Goal: Task Accomplishment & Management: Manage account settings

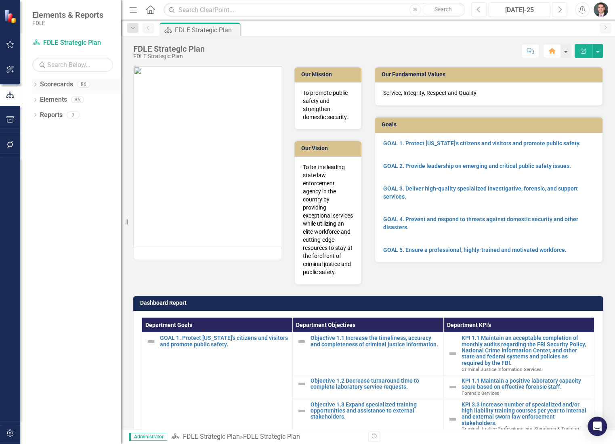
click at [36, 84] on icon "Dropdown" at bounding box center [35, 85] width 6 height 4
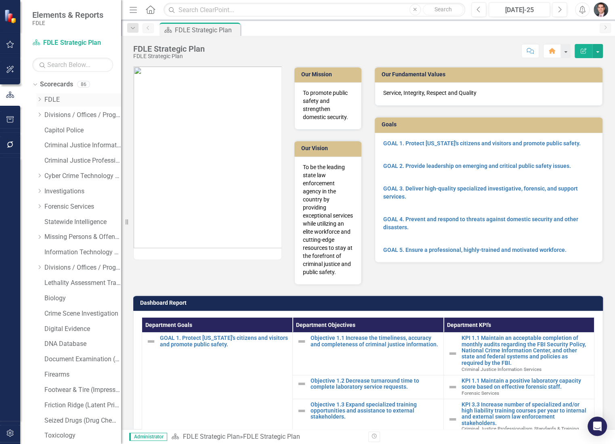
click at [41, 98] on icon "Dropdown" at bounding box center [39, 99] width 6 height 5
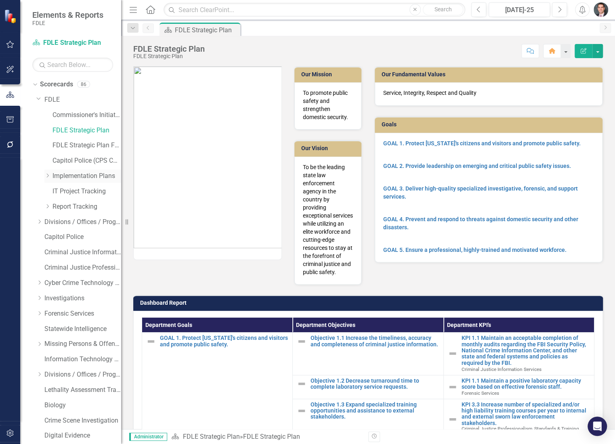
click at [46, 174] on icon "Dropdown" at bounding box center [47, 175] width 6 height 5
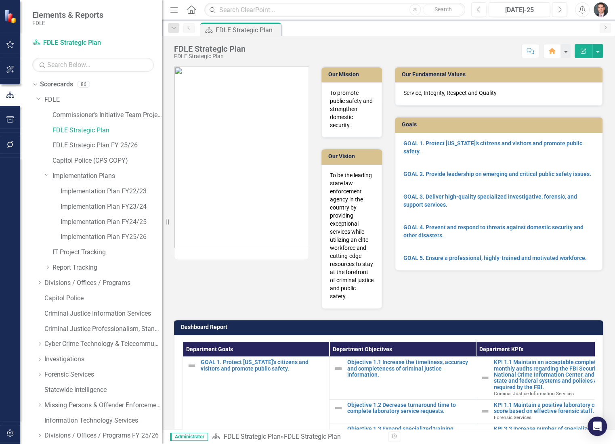
drag, startPoint x: 121, startPoint y: 170, endPoint x: 165, endPoint y: 165, distance: 43.4
click at [165, 165] on div "Resize" at bounding box center [165, 222] width 6 height 444
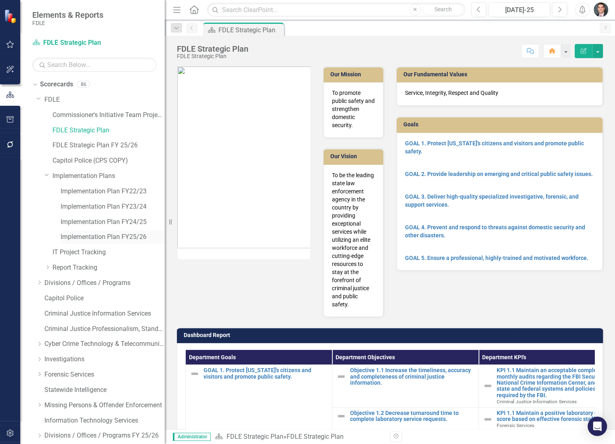
click at [130, 237] on link "Implementation Plan FY25/26" at bounding box center [113, 236] width 104 height 9
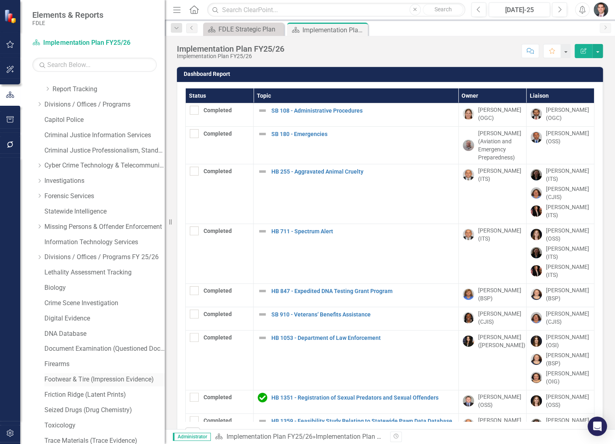
scroll to position [245, 0]
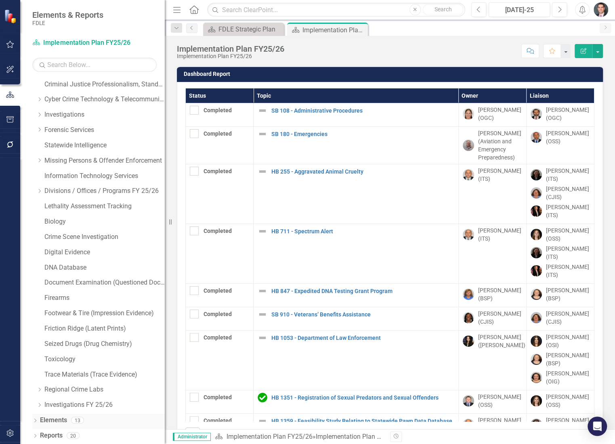
click at [35, 419] on icon at bounding box center [35, 421] width 2 height 4
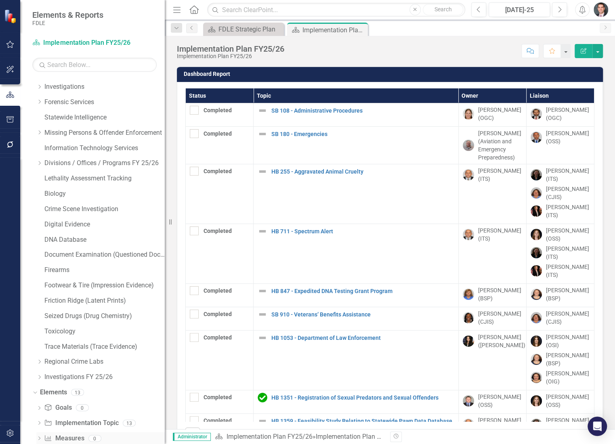
scroll to position [321, 0]
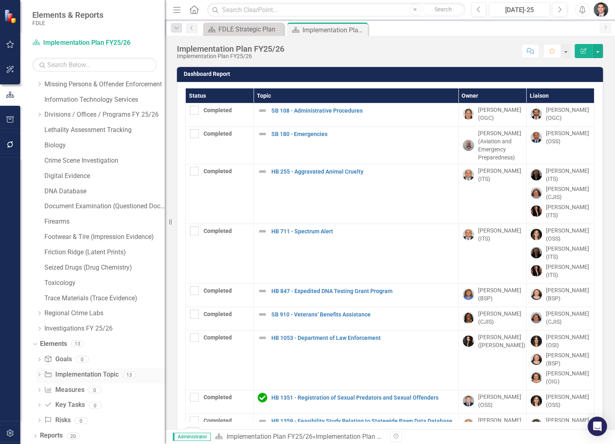
click at [37, 375] on icon "Dropdown" at bounding box center [39, 375] width 6 height 4
click at [73, 375] on link "Implementation Topic Implementation Topic" at bounding box center [81, 374] width 74 height 9
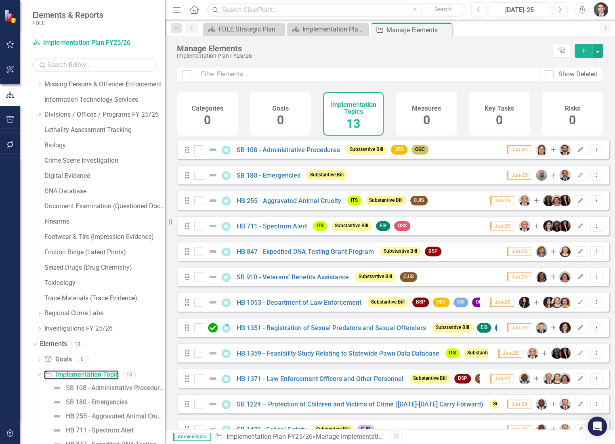
scroll to position [46, 0]
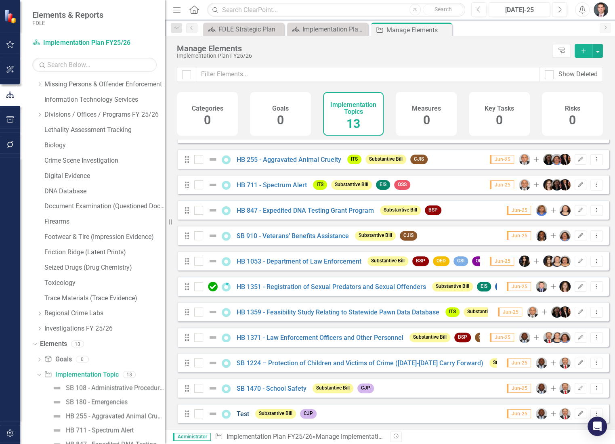
click at [243, 411] on link "Test" at bounding box center [243, 414] width 13 height 8
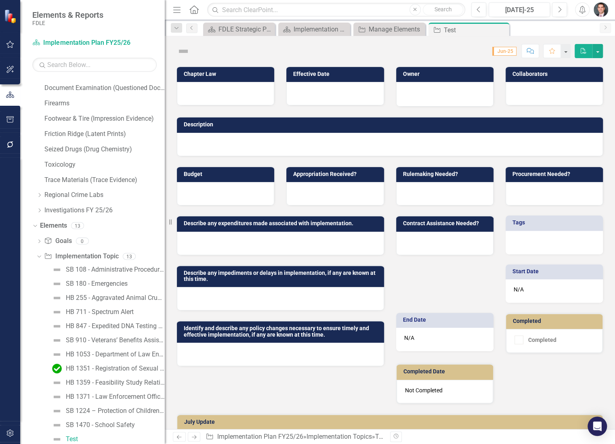
scroll to position [440, 0]
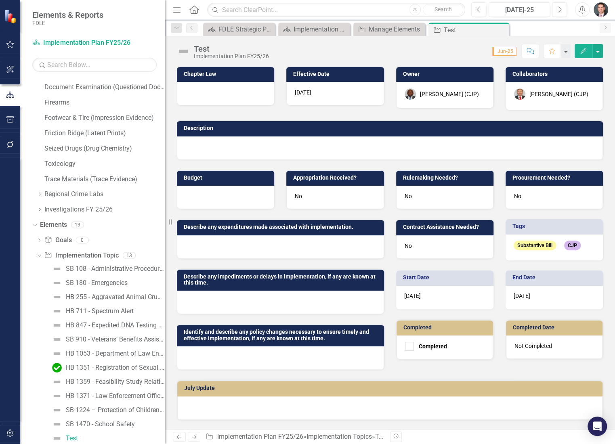
click at [549, 253] on div "Substantive Bill CJP" at bounding box center [553, 247] width 97 height 26
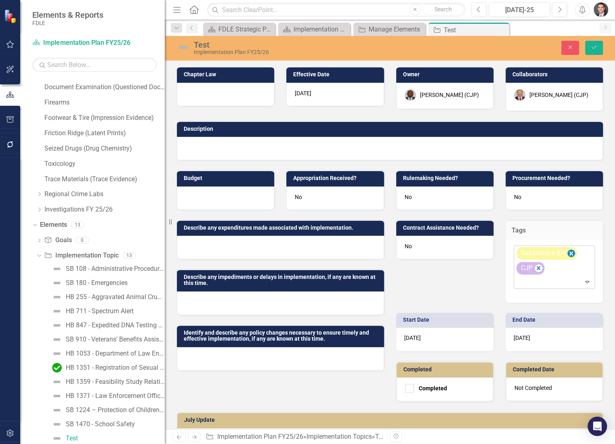
click at [569, 253] on icon "Remove [object Object]" at bounding box center [571, 253] width 4 height 4
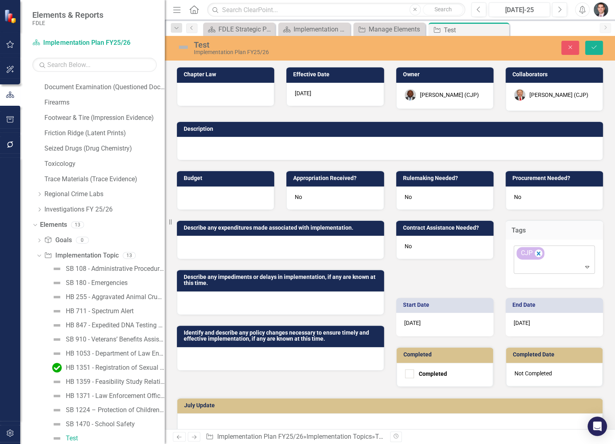
click at [585, 266] on icon at bounding box center [587, 267] width 4 height 2
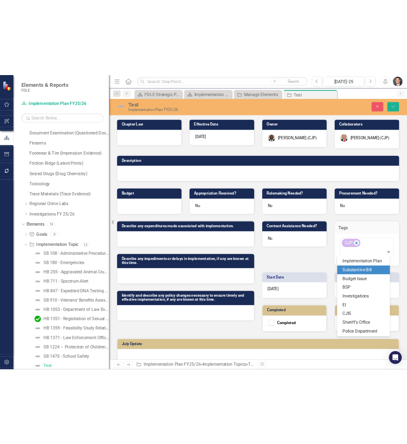
scroll to position [358, 0]
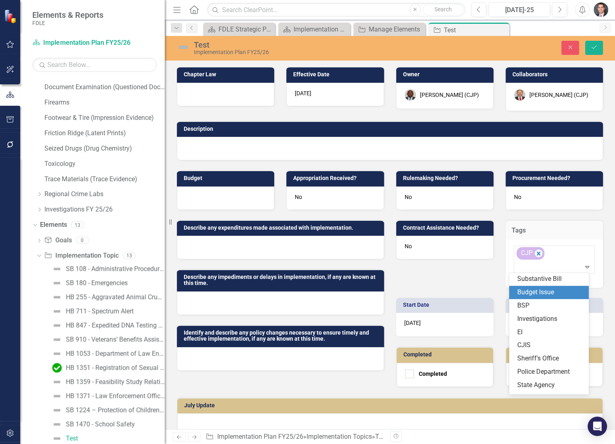
click at [548, 293] on span "Budget Issue" at bounding box center [535, 292] width 37 height 8
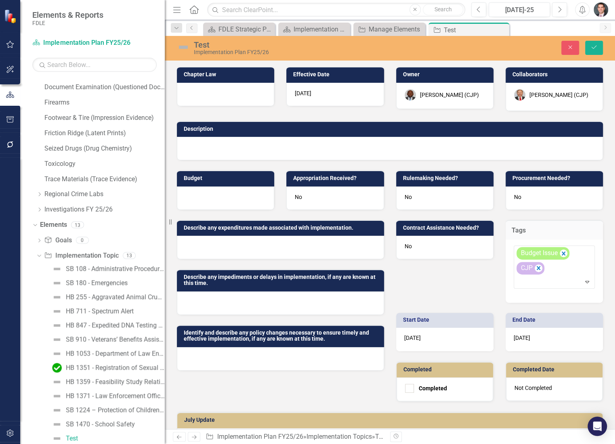
click at [206, 44] on div "Test" at bounding box center [302, 44] width 217 height 9
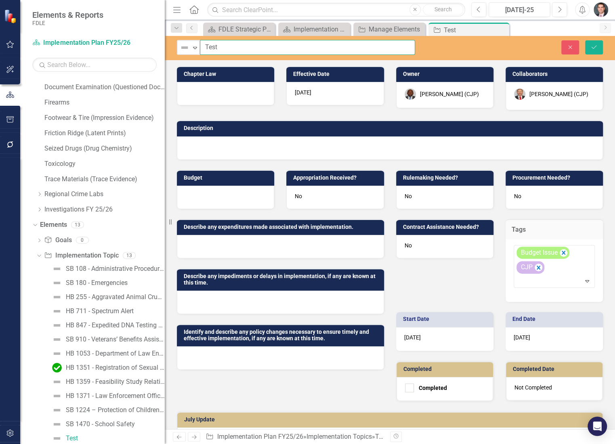
click at [223, 49] on input "Test" at bounding box center [307, 47] width 215 height 15
paste input "Alcohol Testing Program"
type input "Alcohol Testing Program (from 2024)"
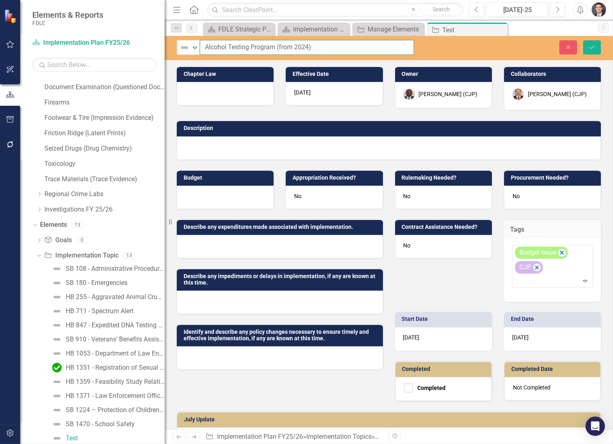
drag, startPoint x: 316, startPoint y: 46, endPoint x: 204, endPoint y: 46, distance: 112.2
click at [204, 46] on input "Alcohol Testing Program (from 2024)" at bounding box center [307, 47] width 214 height 15
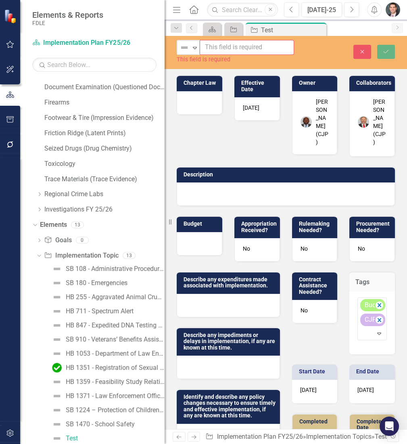
click at [226, 44] on input "text" at bounding box center [247, 47] width 94 height 15
paste input "MEPIC Technology Upgrade (Year 3 of 4)"
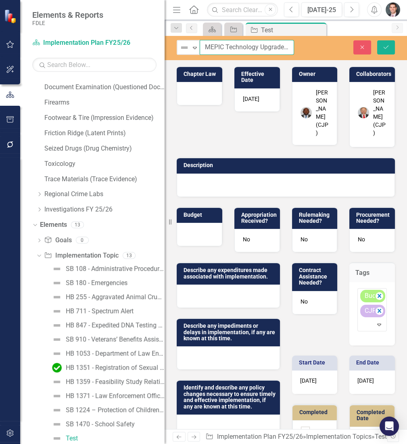
scroll to position [0, 32]
type input "MEPIC Technology Upgrade (Year 3 of 4)"
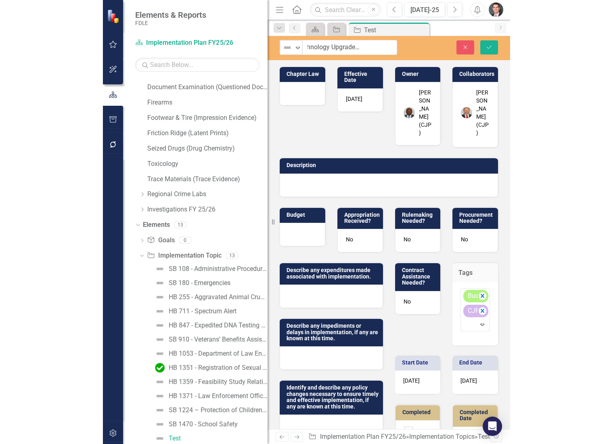
scroll to position [0, 0]
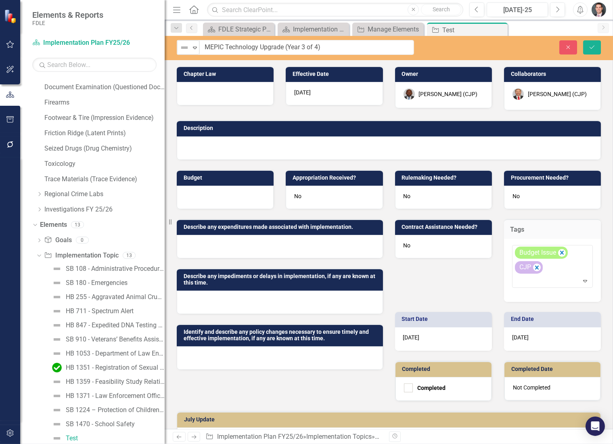
click at [420, 92] on div "[PERSON_NAME] (CJP)" at bounding box center [448, 94] width 59 height 8
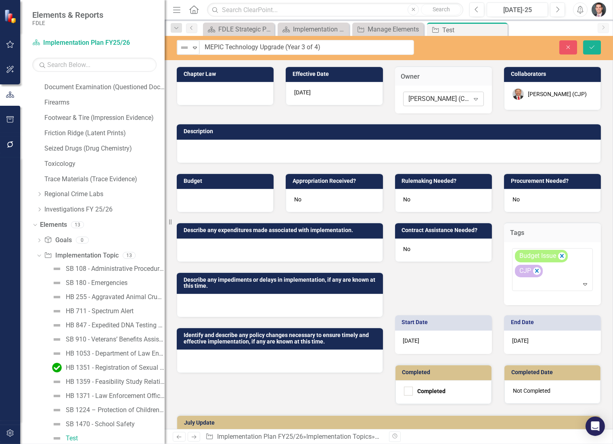
click at [426, 96] on div "[PERSON_NAME] (CJP)" at bounding box center [439, 98] width 61 height 9
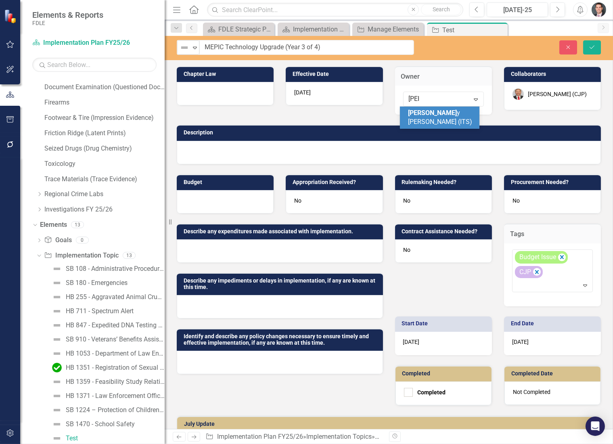
type input "joey"
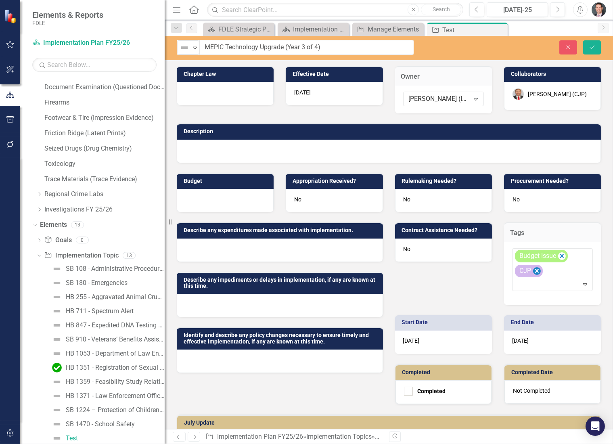
click at [535, 272] on icon "Remove [object Object]" at bounding box center [537, 271] width 8 height 10
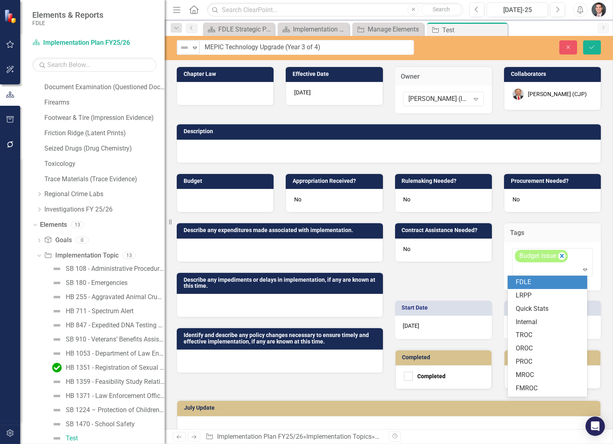
click at [536, 274] on div at bounding box center [553, 269] width 77 height 11
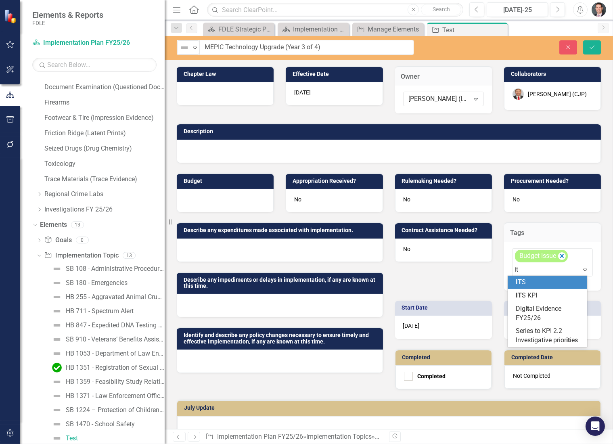
type input "its"
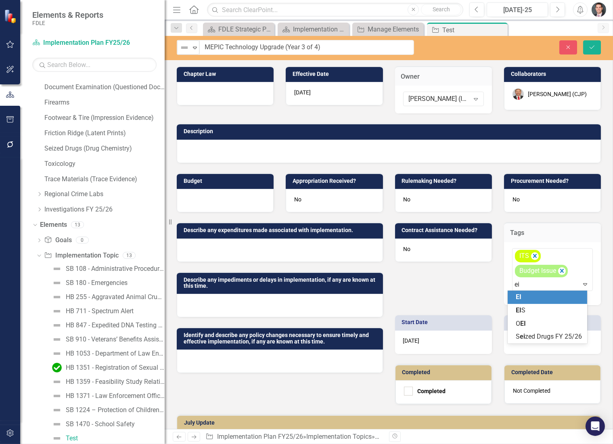
type input "eis"
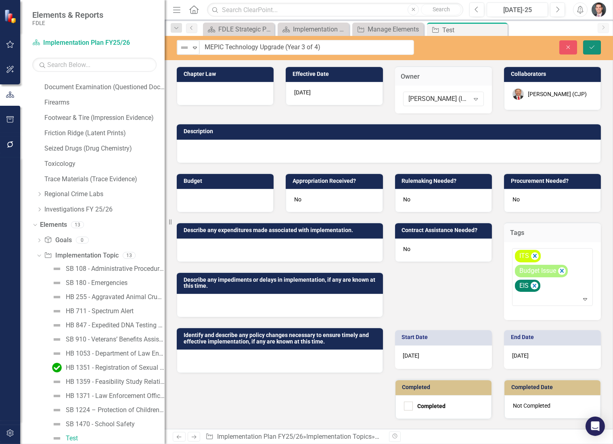
click at [590, 45] on icon "Save" at bounding box center [591, 47] width 7 height 6
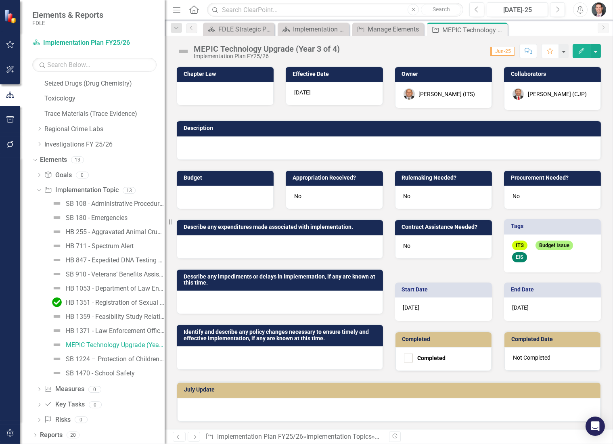
scroll to position [272, 0]
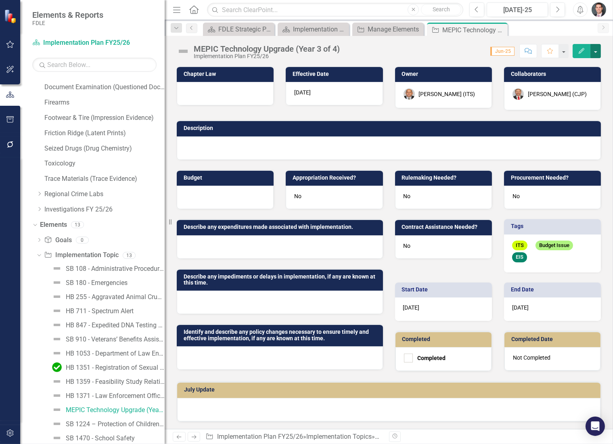
click at [597, 52] on button "button" at bounding box center [595, 51] width 10 height 14
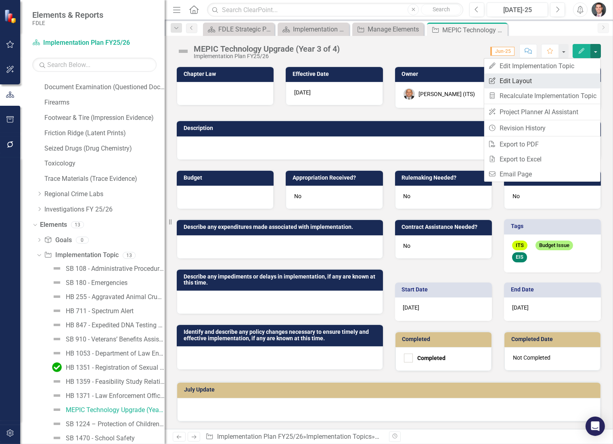
click at [557, 81] on link "Edit Report Edit Layout" at bounding box center [542, 80] width 116 height 15
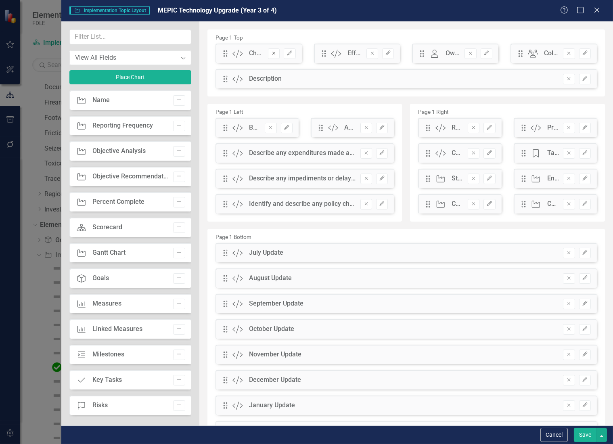
click at [274, 54] on icon "button" at bounding box center [273, 53] width 3 height 3
click at [271, 53] on icon "Remove" at bounding box center [274, 53] width 6 height 5
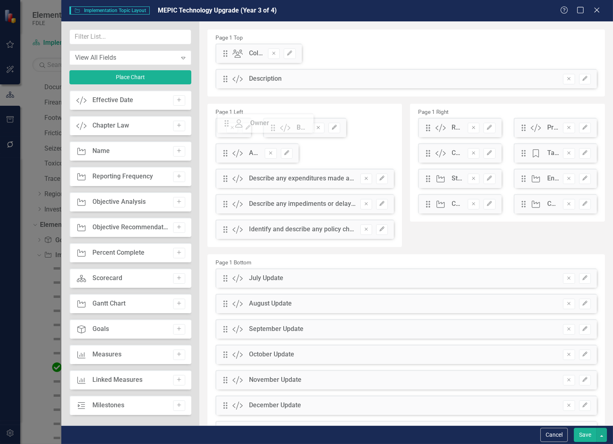
drag, startPoint x: 224, startPoint y: 55, endPoint x: 231, endPoint y: 125, distance: 70.2
click at [245, 128] on icon "Edit" at bounding box center [248, 127] width 6 height 5
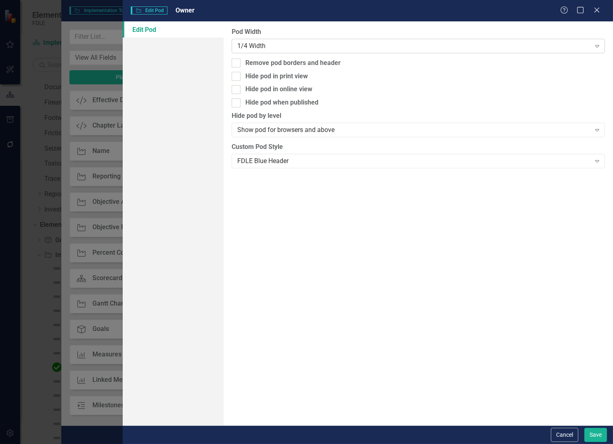
click at [241, 47] on div "1/4 Width" at bounding box center [414, 45] width 354 height 9
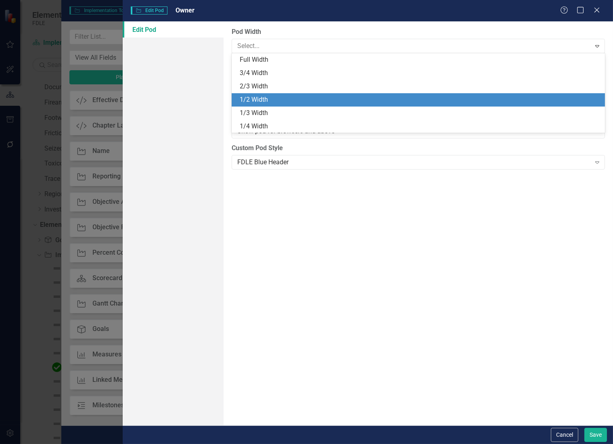
click at [256, 97] on div "1/2 Width" at bounding box center [420, 99] width 360 height 9
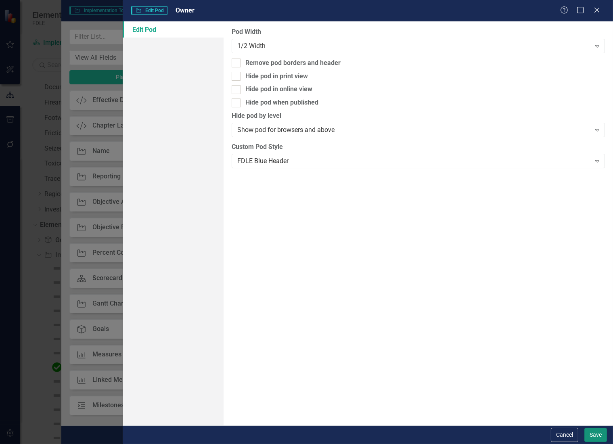
click at [592, 429] on button "Save" at bounding box center [595, 435] width 23 height 14
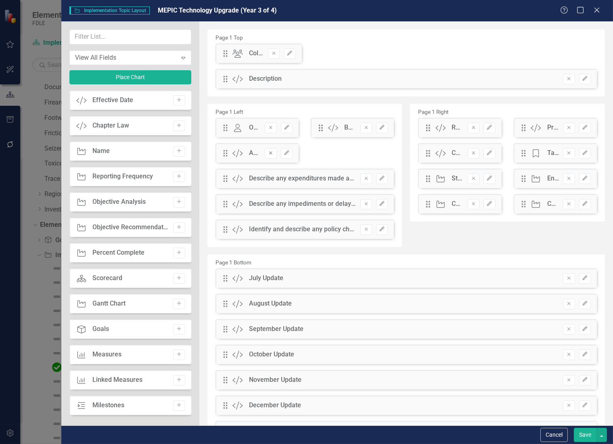
click at [269, 152] on icon "button" at bounding box center [270, 153] width 3 height 3
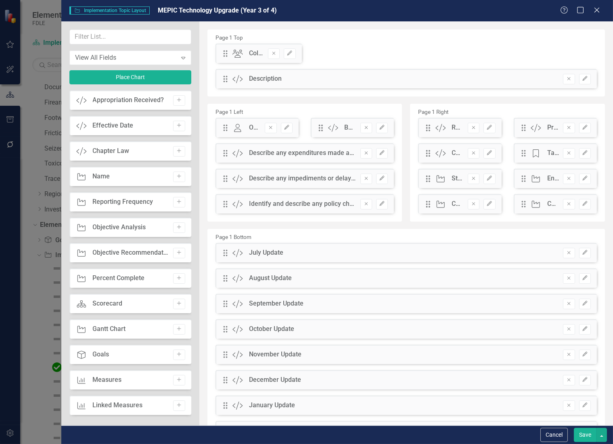
click at [360, 153] on button "Remove" at bounding box center [366, 153] width 12 height 10
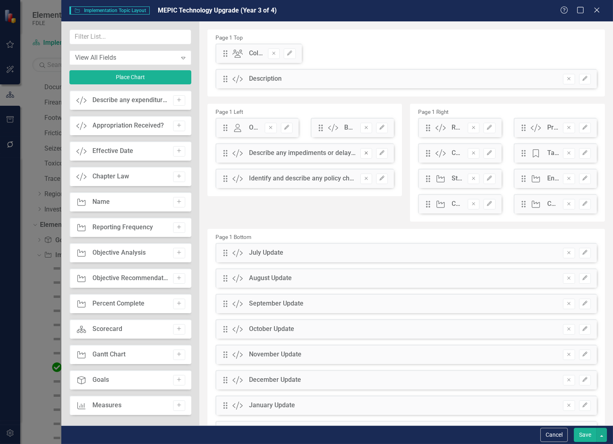
click at [363, 155] on icon "Remove" at bounding box center [366, 153] width 6 height 5
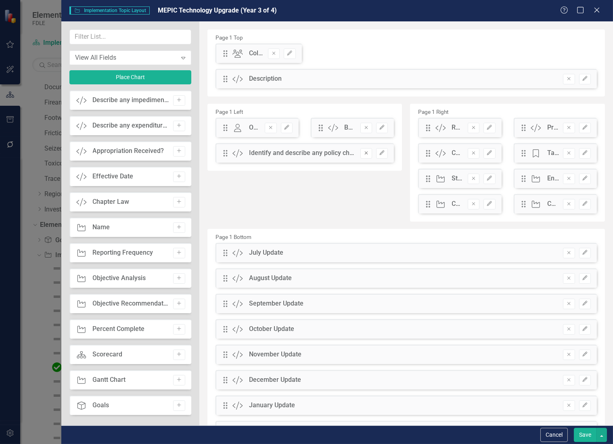
click at [362, 157] on button "Remove" at bounding box center [366, 153] width 12 height 10
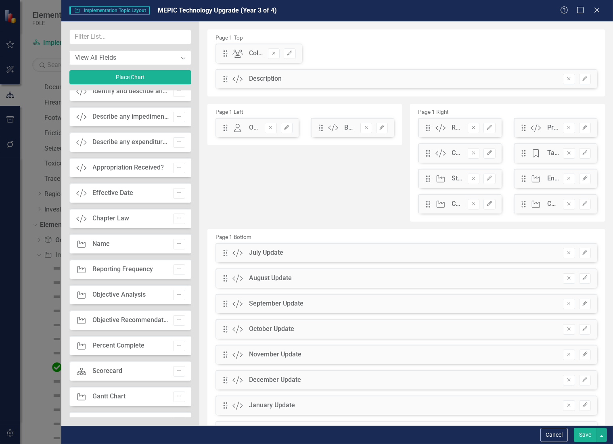
scroll to position [0, 0]
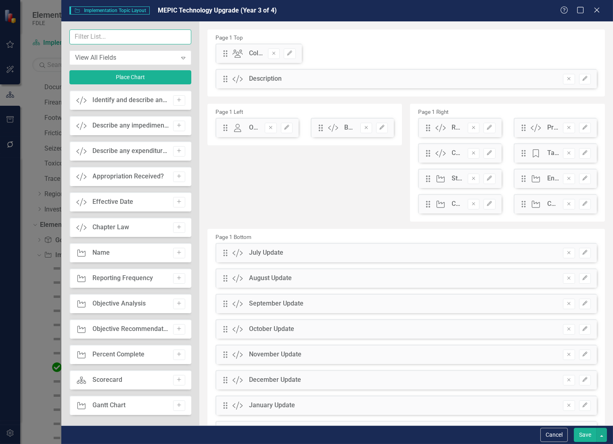
click at [118, 36] on input "text" at bounding box center [130, 36] width 122 height 15
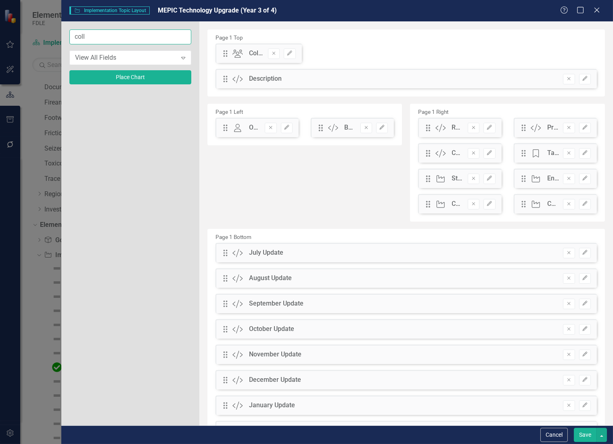
type input "coll"
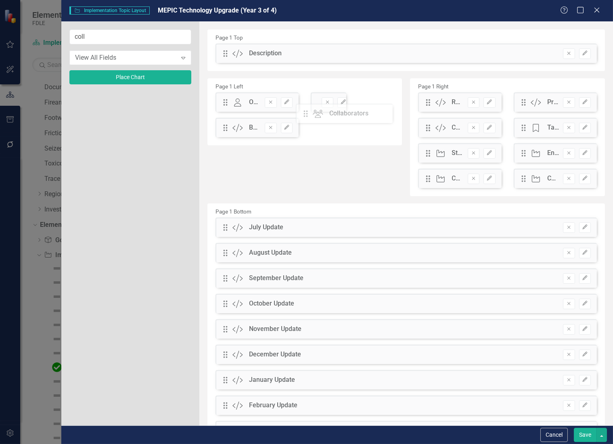
drag, startPoint x: 226, startPoint y: 54, endPoint x: 312, endPoint y: 114, distance: 105.2
click at [342, 104] on icon "Edit" at bounding box center [343, 102] width 6 height 5
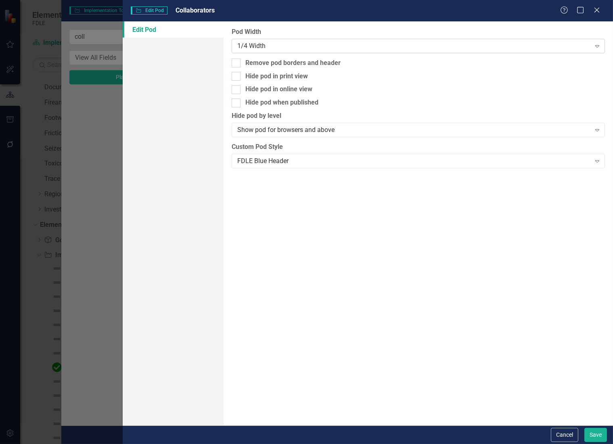
click at [284, 46] on div "1/4 Width" at bounding box center [414, 45] width 354 height 9
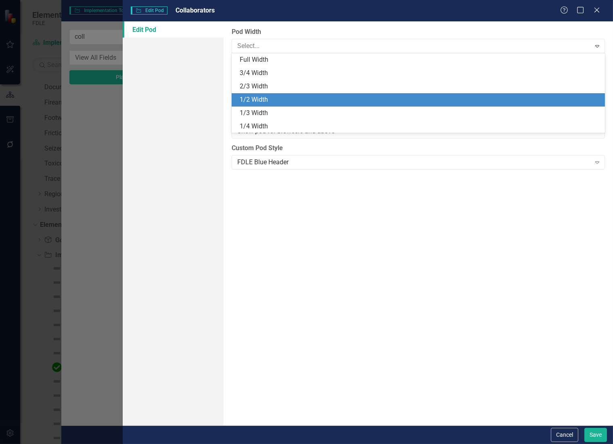
click at [275, 94] on div "1/2 Width" at bounding box center [418, 99] width 373 height 13
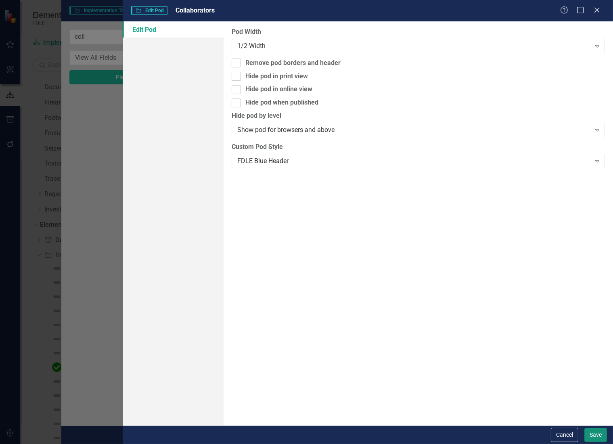
click at [595, 437] on button "Save" at bounding box center [595, 435] width 23 height 14
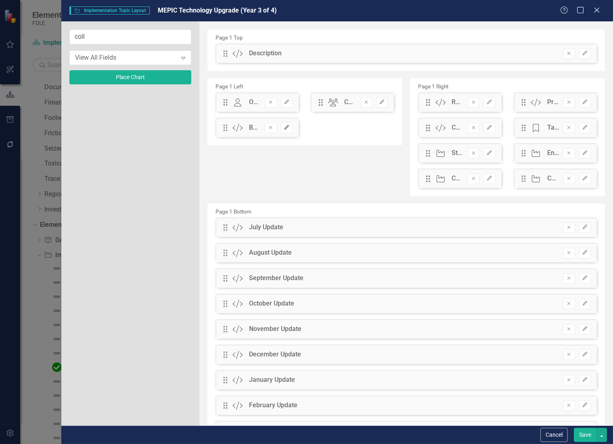
click at [281, 128] on button "Edit" at bounding box center [287, 128] width 12 height 10
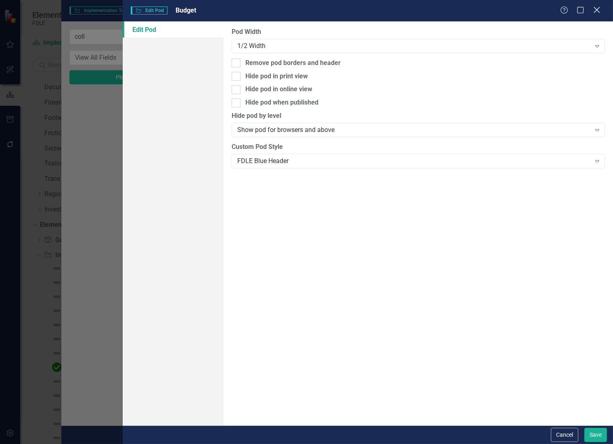
click at [595, 10] on icon "Close" at bounding box center [597, 10] width 10 height 8
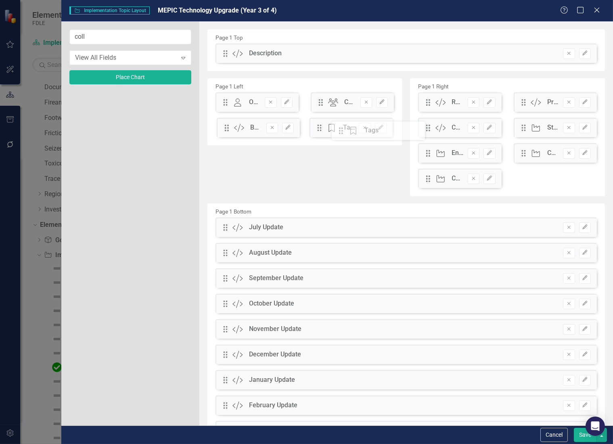
drag, startPoint x: 521, startPoint y: 129, endPoint x: 349, endPoint y: 132, distance: 172.4
click at [471, 103] on icon "Remove" at bounding box center [474, 102] width 6 height 5
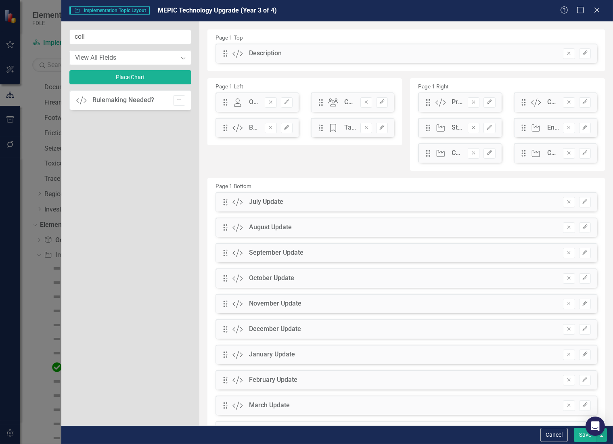
click at [471, 103] on icon "Remove" at bounding box center [474, 102] width 6 height 5
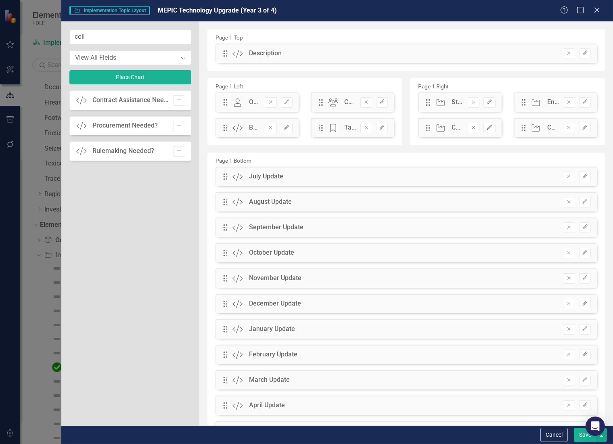
click at [487, 127] on icon "button" at bounding box center [489, 127] width 5 height 5
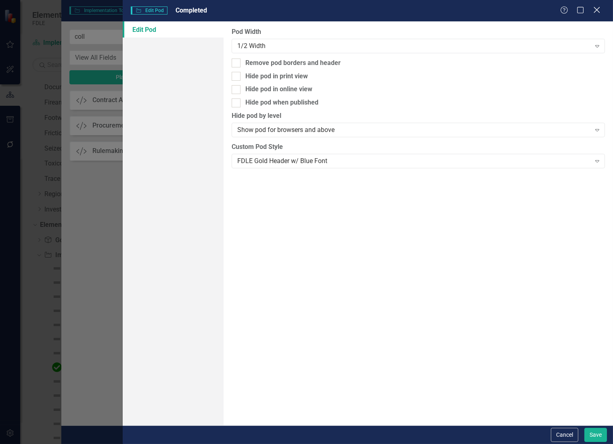
click at [596, 9] on icon at bounding box center [597, 10] width 6 height 6
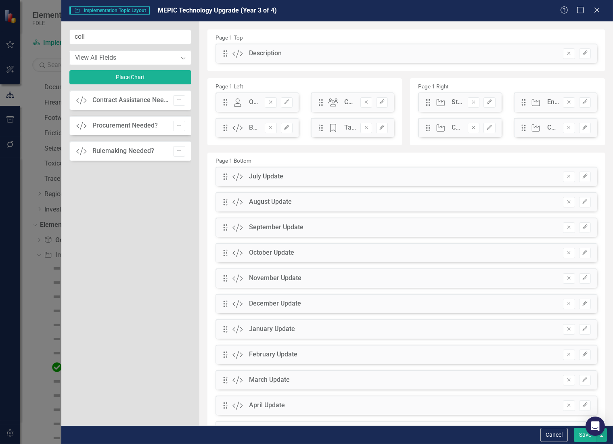
click at [579, 433] on button "Save" at bounding box center [585, 435] width 23 height 14
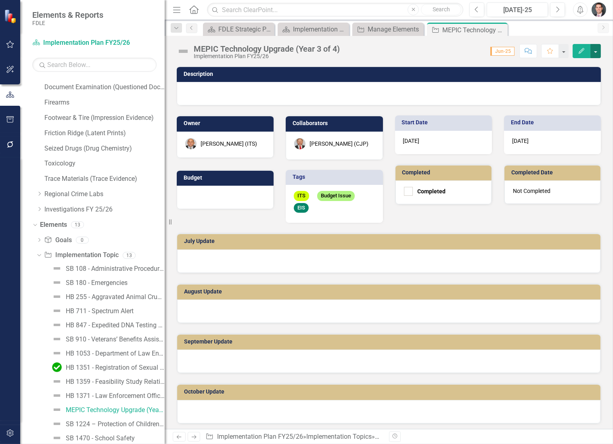
click at [596, 52] on button "button" at bounding box center [595, 51] width 10 height 14
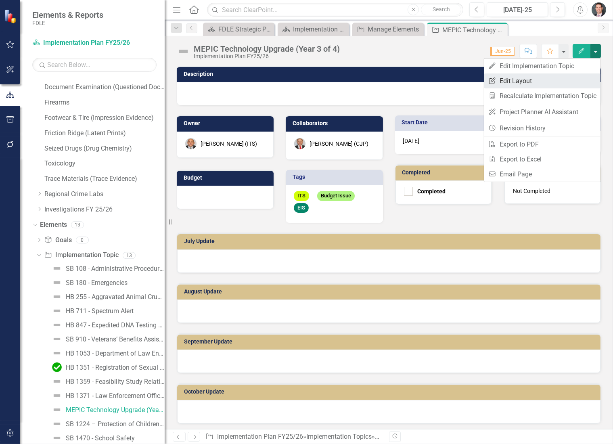
click at [534, 85] on link "Edit Report Edit Layout" at bounding box center [542, 80] width 116 height 15
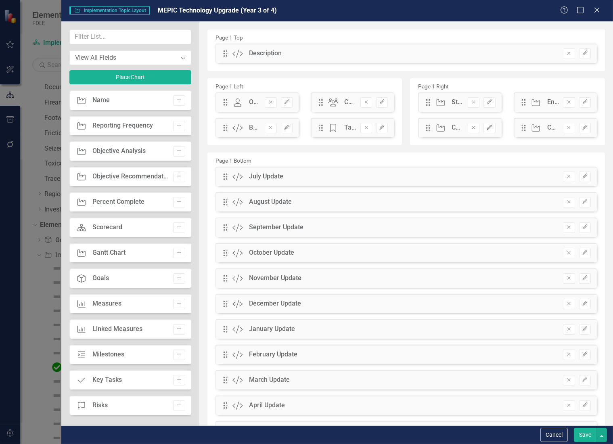
click at [487, 127] on icon "button" at bounding box center [489, 127] width 5 height 5
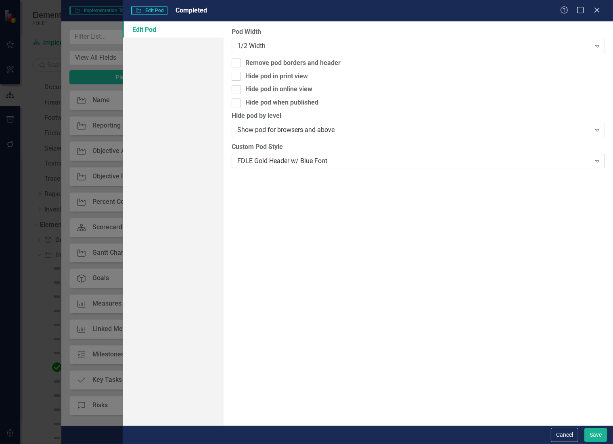
click at [252, 162] on div "FDLE Gold Header w/ Blue Font" at bounding box center [414, 160] width 354 height 9
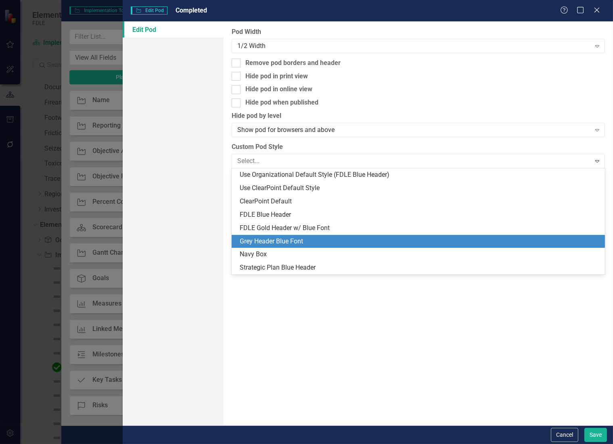
click at [281, 239] on div "Grey Header Blue Font" at bounding box center [420, 241] width 360 height 9
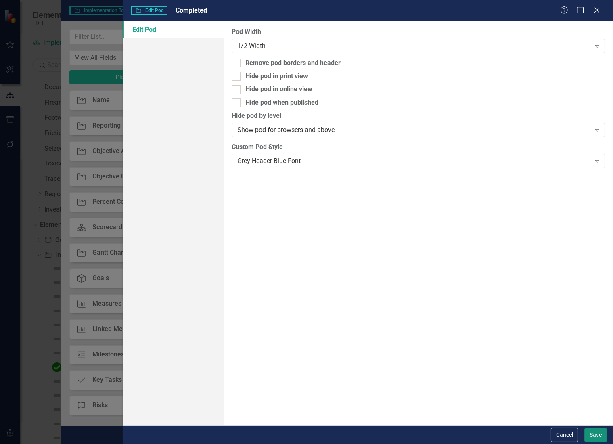
click at [594, 433] on button "Save" at bounding box center [595, 435] width 23 height 14
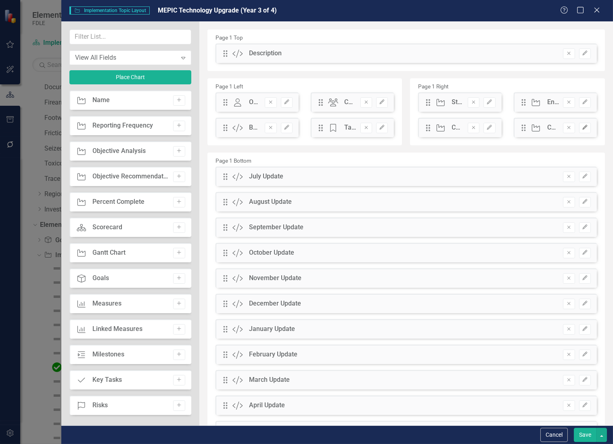
click at [582, 128] on icon "button" at bounding box center [584, 127] width 5 height 5
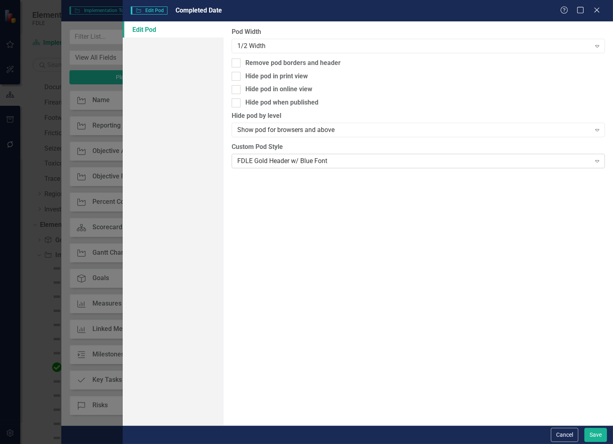
click at [299, 163] on div "FDLE Gold Header w/ Blue Font" at bounding box center [414, 160] width 354 height 9
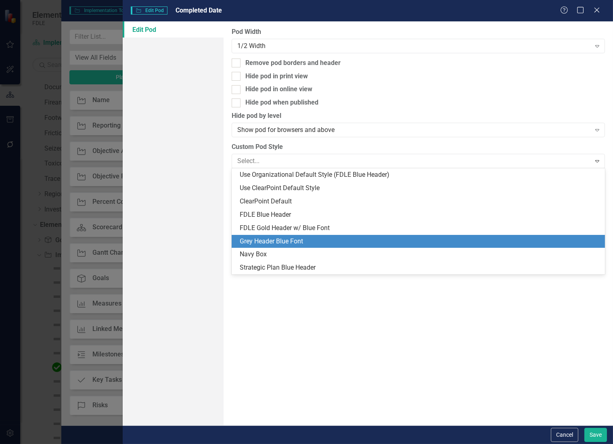
click at [300, 237] on div "Grey Header Blue Font" at bounding box center [420, 241] width 360 height 9
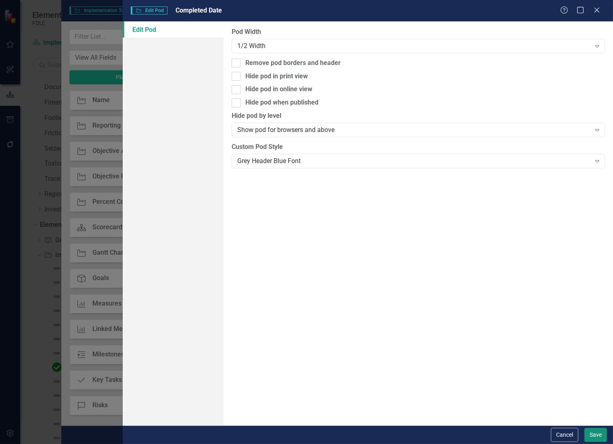
click at [599, 435] on button "Save" at bounding box center [595, 435] width 23 height 14
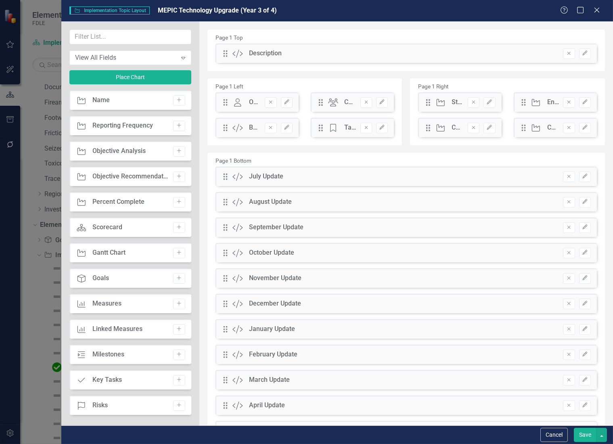
click at [584, 433] on button "Save" at bounding box center [585, 435] width 23 height 14
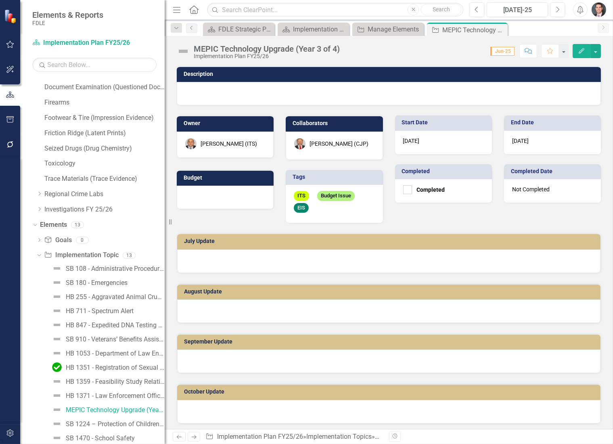
click at [203, 92] on div at bounding box center [389, 93] width 424 height 23
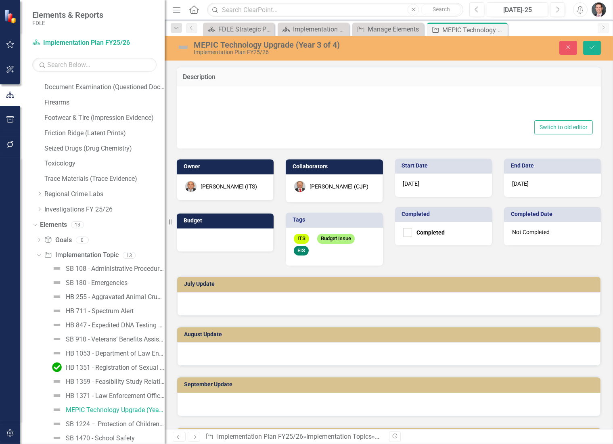
click at [218, 96] on div at bounding box center [389, 105] width 408 height 26
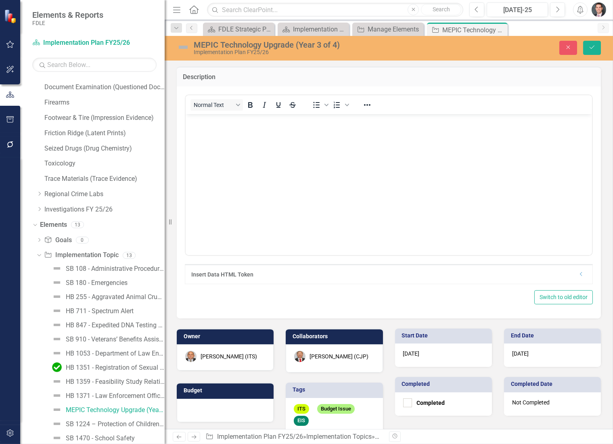
click at [237, 134] on body "Rich Text Area. Press ALT-0 for help." at bounding box center [388, 174] width 406 height 121
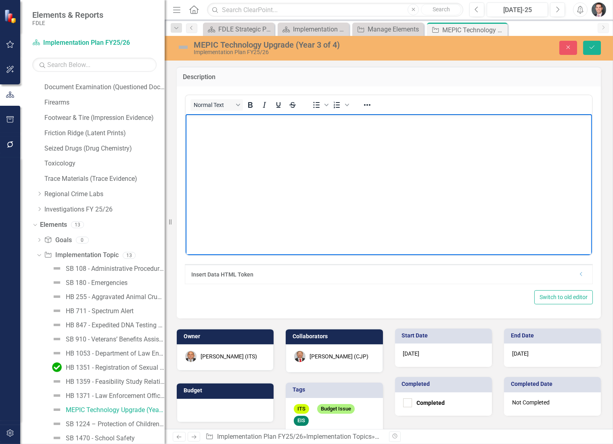
paste body "Rich Text Area. Press ALT-0 for help."
click at [333, 122] on p "Funding to continue with the project team for year 2 of a 3-year project to upg…" at bounding box center [388, 121] width 402 height 10
click at [351, 120] on p "Funding to continue with the project team for year 3 of a 3-year project to upg…" at bounding box center [388, 121] width 402 height 10
click at [592, 46] on icon "Save" at bounding box center [591, 47] width 7 height 6
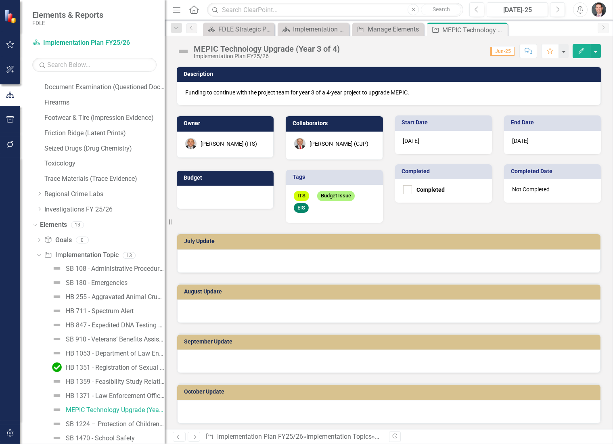
click at [197, 198] on div at bounding box center [225, 197] width 97 height 23
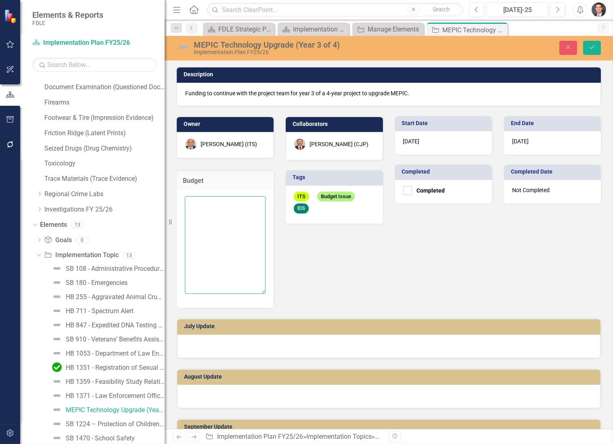
click at [197, 203] on textarea at bounding box center [225, 245] width 81 height 98
type textarea "$1,900,000"
click at [593, 47] on icon "submit" at bounding box center [592, 47] width 5 height 3
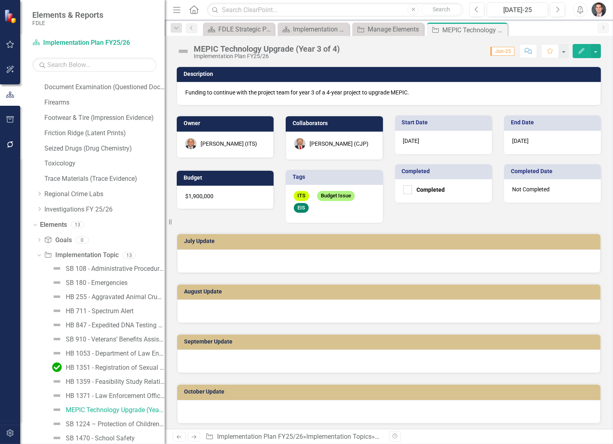
click at [327, 148] on div "[PERSON_NAME] (CJP)" at bounding box center [334, 143] width 80 height 11
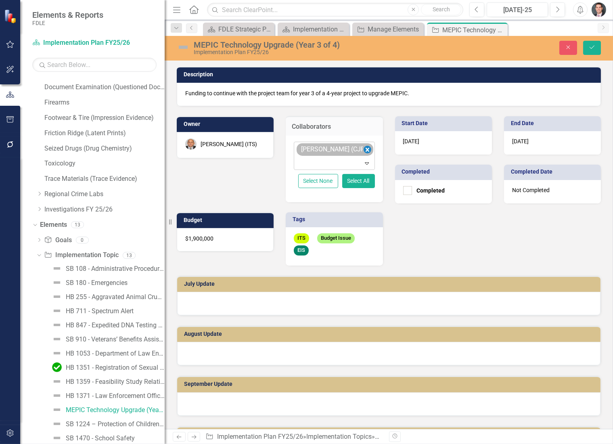
click at [363, 148] on icon "Remove Brett Kirkland (CJP)" at bounding box center [367, 150] width 8 height 10
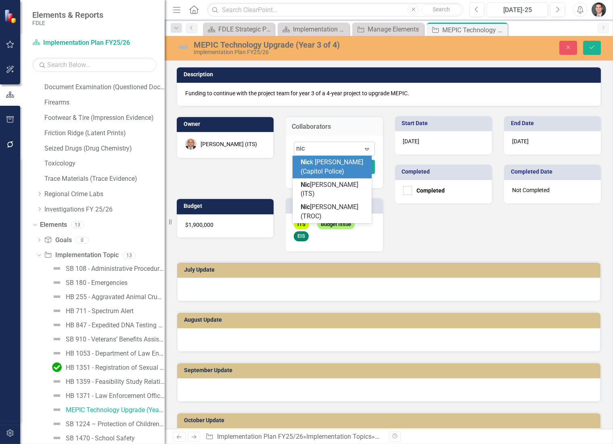
type input "nico"
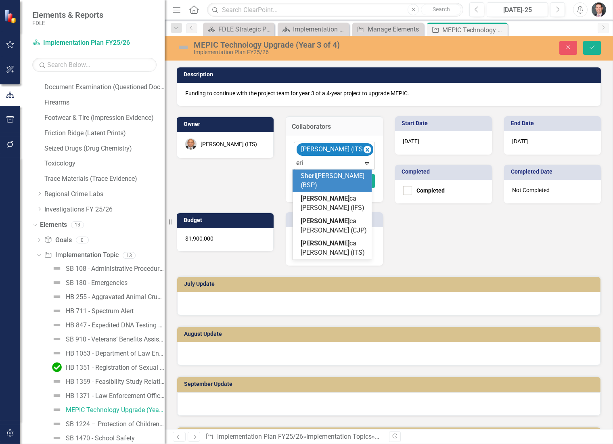
type input "[PERSON_NAME]"
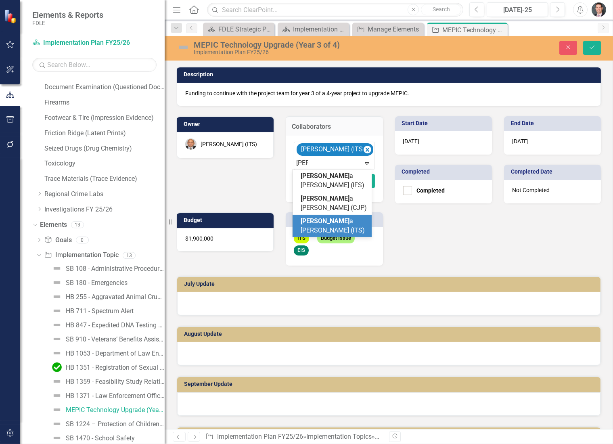
click at [331, 217] on span "Eric a Wolaver (ITS)" at bounding box center [333, 225] width 64 height 17
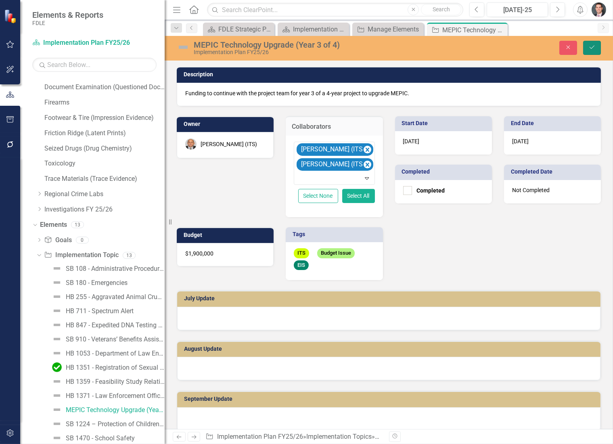
click at [597, 47] on button "Save" at bounding box center [592, 48] width 18 height 14
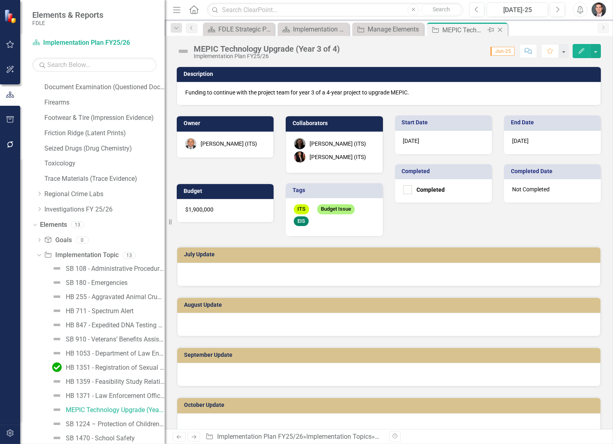
click at [501, 29] on icon at bounding box center [500, 30] width 4 height 4
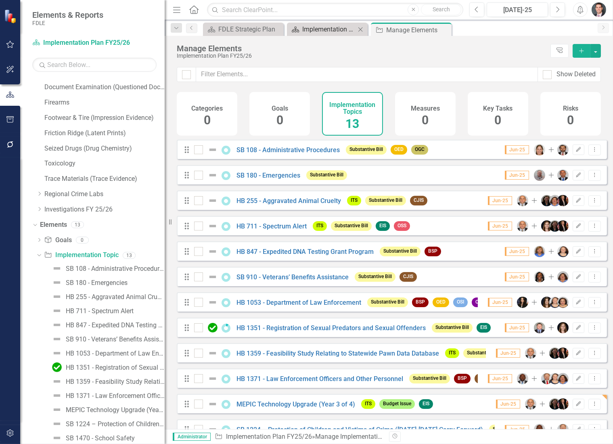
click at [336, 27] on div "Implementation Plan FY25/26" at bounding box center [328, 29] width 53 height 10
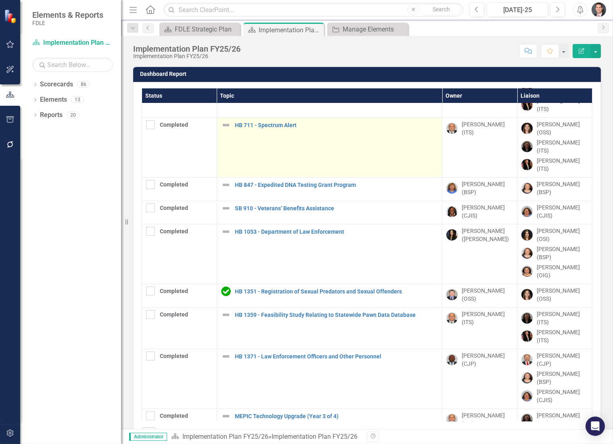
scroll to position [157, 0]
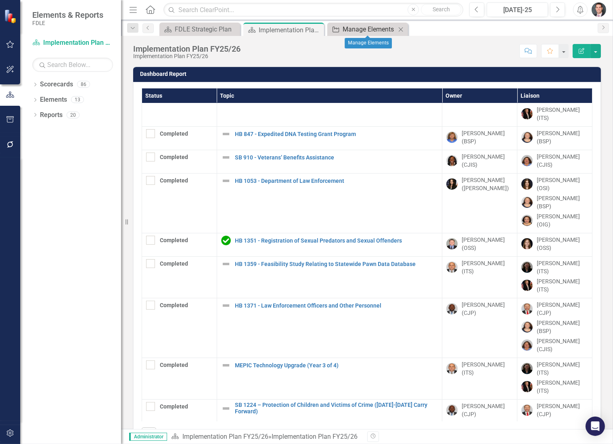
click at [360, 30] on div "Manage Elements" at bounding box center [369, 29] width 53 height 10
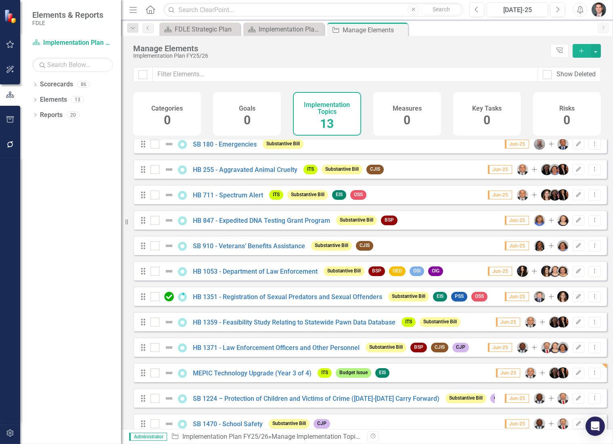
scroll to position [47, 0]
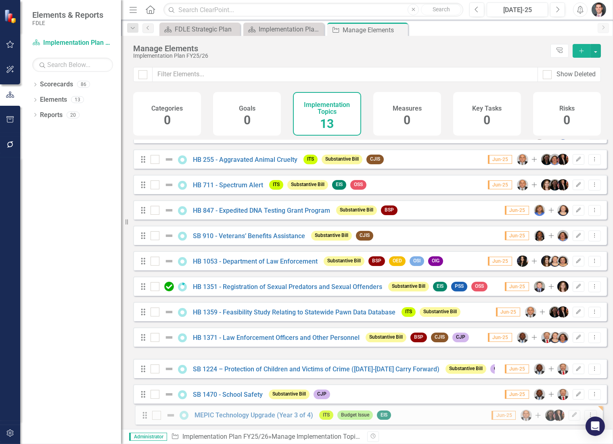
drag, startPoint x: 142, startPoint y: 362, endPoint x: 144, endPoint y: 414, distance: 52.5
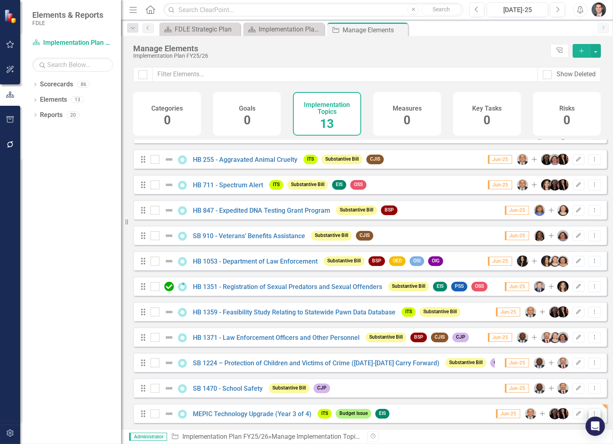
click at [591, 411] on icon "Dropdown Menu" at bounding box center [594, 413] width 7 height 5
click at [540, 385] on link "Copy Duplicate Implementation Topic" at bounding box center [540, 385] width 110 height 15
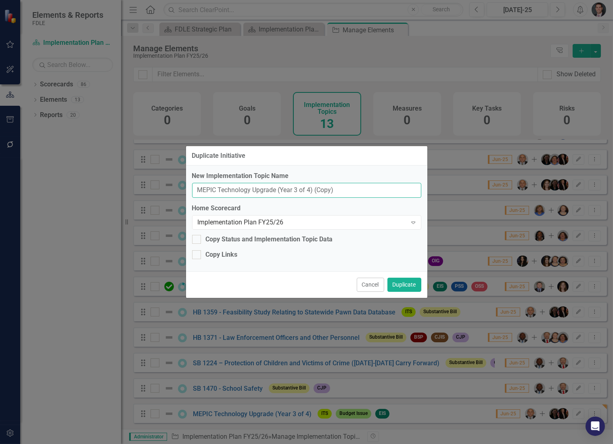
drag, startPoint x: 334, startPoint y: 190, endPoint x: 185, endPoint y: 188, distance: 149.0
click at [186, 188] on div "Duplicate Initiative New Implementation Topic Name MEPIC Technology Upgrade (Ye…" at bounding box center [307, 222] width 242 height 153
paste input "Sexual Offender/Predator Enforcement Staffing"
type input "Sexual Offender/Predator Enforcement Staffing"
click at [403, 282] on button "Duplicate" at bounding box center [404, 285] width 34 height 14
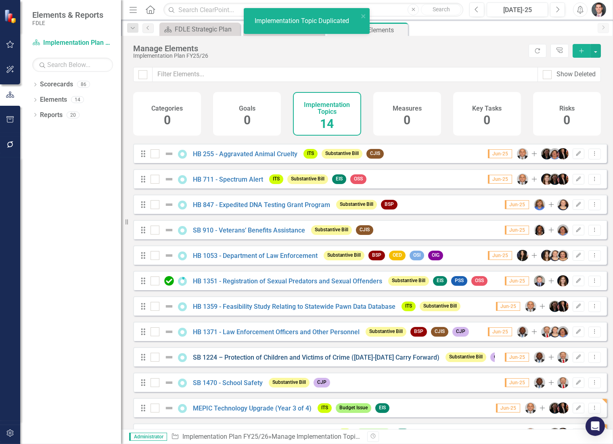
scroll to position [72, 0]
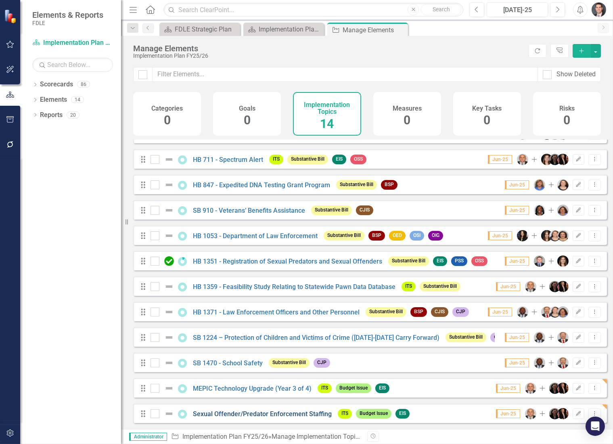
click at [298, 411] on link "Sexual Offender/Predator Enforcement Staffing" at bounding box center [262, 414] width 139 height 8
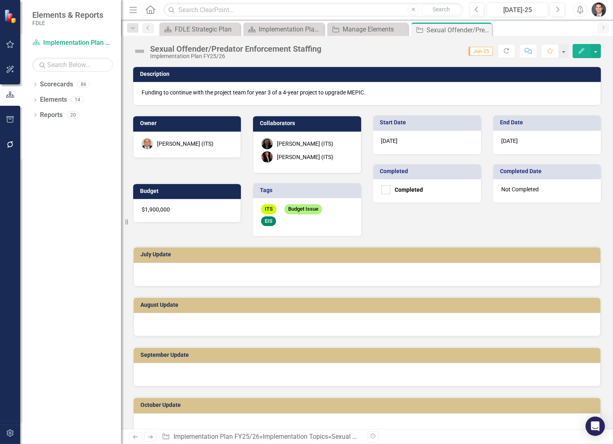
click at [172, 213] on div "$1,900,000" at bounding box center [187, 210] width 108 height 23
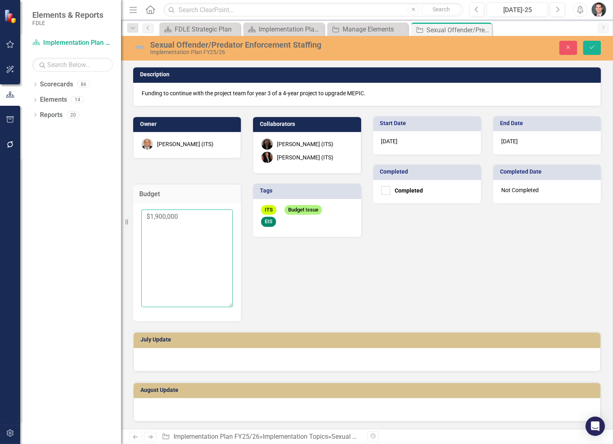
drag, startPoint x: 179, startPoint y: 215, endPoint x: 149, endPoint y: 212, distance: 30.8
click at [149, 212] on textarea "$1,900,000" at bounding box center [187, 258] width 92 height 98
type textarea "$446,220"
click at [590, 47] on icon "Save" at bounding box center [591, 47] width 7 height 6
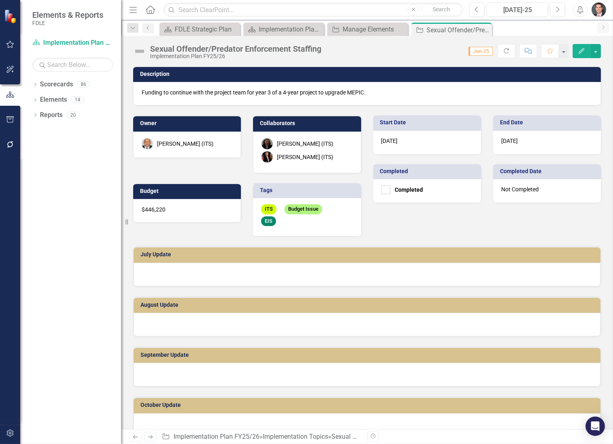
click at [297, 91] on p "Funding to continue with the project team for year 3 of a 4-year project to upg…" at bounding box center [367, 92] width 451 height 8
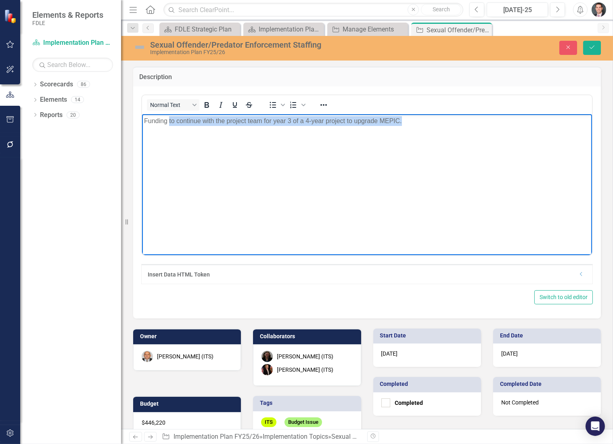
drag, startPoint x: 169, startPoint y: 121, endPoint x: 414, endPoint y: 145, distance: 246.5
click at [414, 145] on body "Funding to continue with the project team for year 3 of a 4-year project to upg…" at bounding box center [367, 174] width 450 height 121
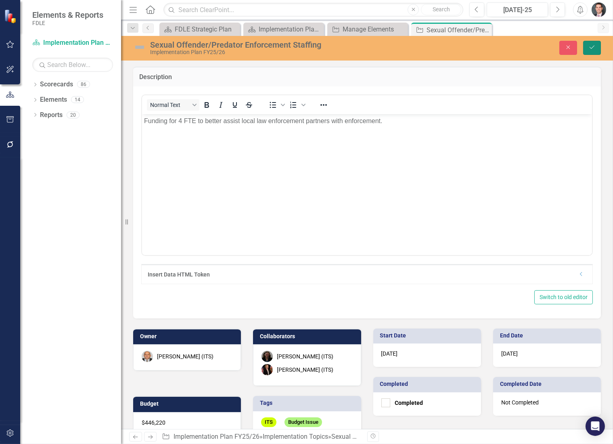
click at [591, 48] on icon "Save" at bounding box center [591, 47] width 7 height 6
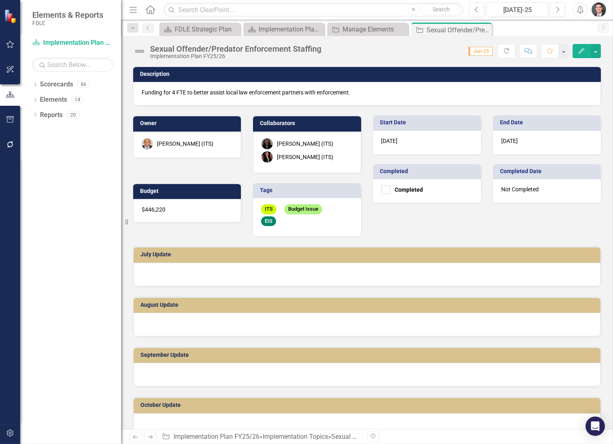
click at [175, 94] on p "Funding for 4 FTE to better assist local law enforcement partners with enforcem…" at bounding box center [367, 92] width 451 height 8
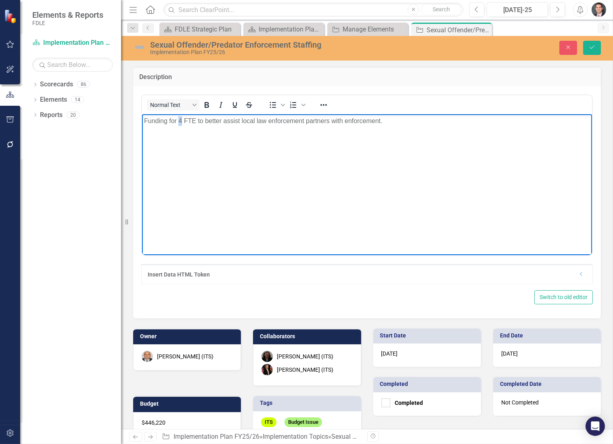
click at [179, 119] on p "Funding for 4 FTE to better assist local law enforcement partners with enforcem…" at bounding box center [367, 121] width 446 height 10
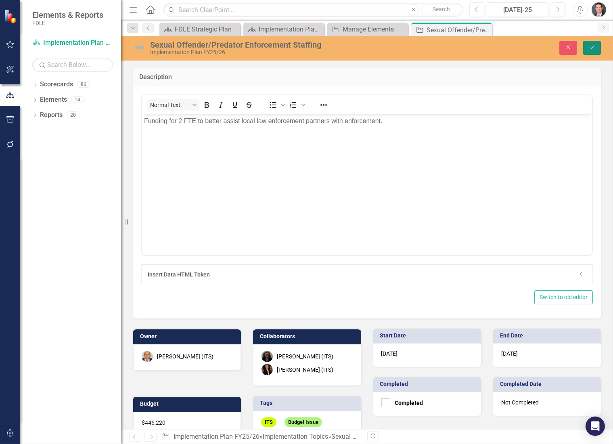
click at [589, 48] on icon "Save" at bounding box center [591, 47] width 7 height 6
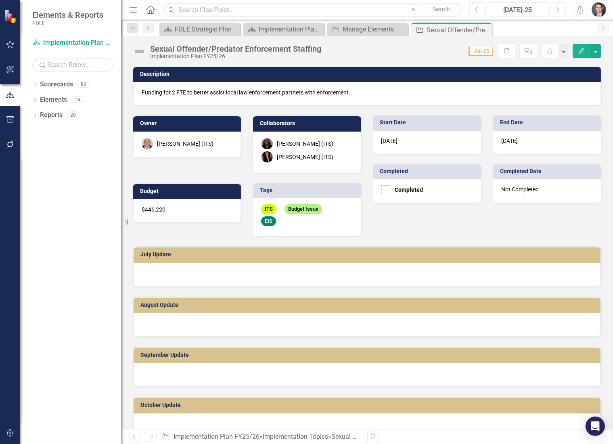
click at [294, 151] on div "[PERSON_NAME] (ITS)" at bounding box center [307, 156] width 91 height 11
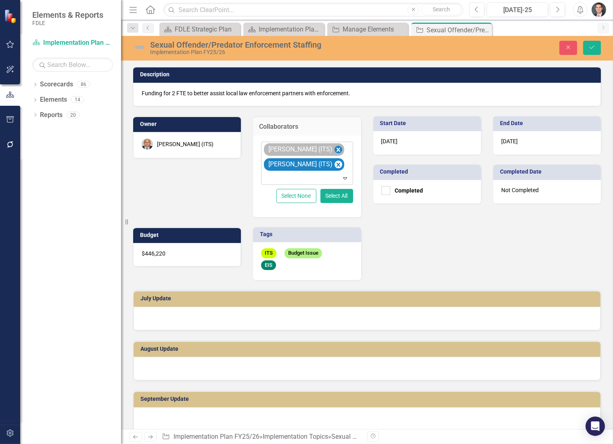
click at [335, 151] on icon "Remove Nicole Howard (ITS)" at bounding box center [339, 150] width 8 height 10
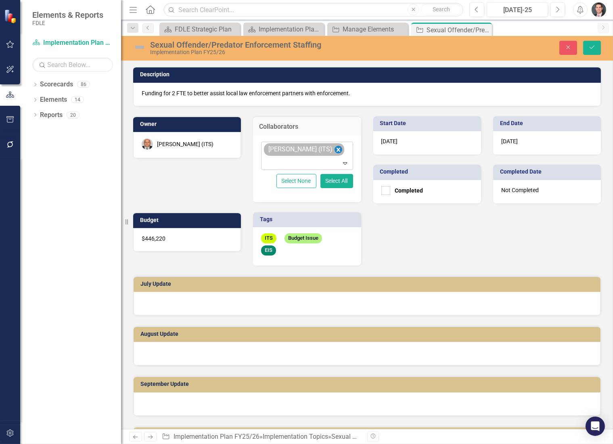
click at [335, 151] on icon "Remove Erica Wolaver (ITS)" at bounding box center [339, 150] width 8 height 10
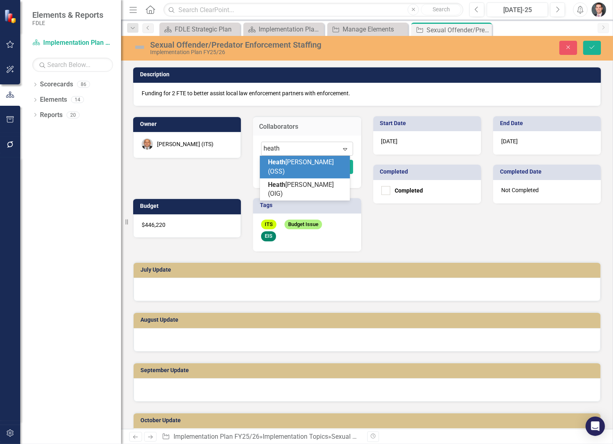
type input "heathe"
click at [310, 161] on span "[PERSON_NAME] (OSS)" at bounding box center [302, 166] width 69 height 17
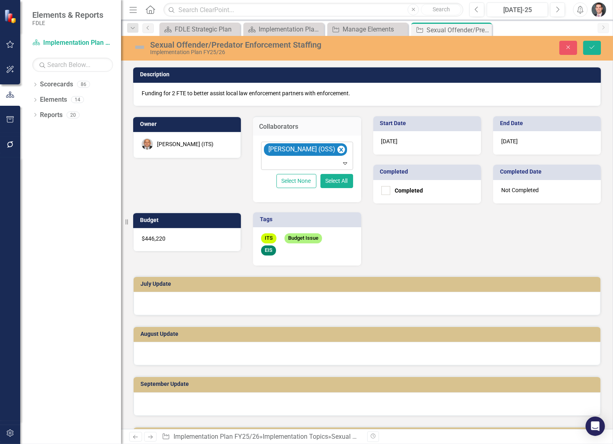
click at [190, 144] on div "[PERSON_NAME] (ITS)" at bounding box center [185, 144] width 57 height 8
click at [198, 151] on div "[PERSON_NAME] (ITS)" at bounding box center [183, 148] width 72 height 9
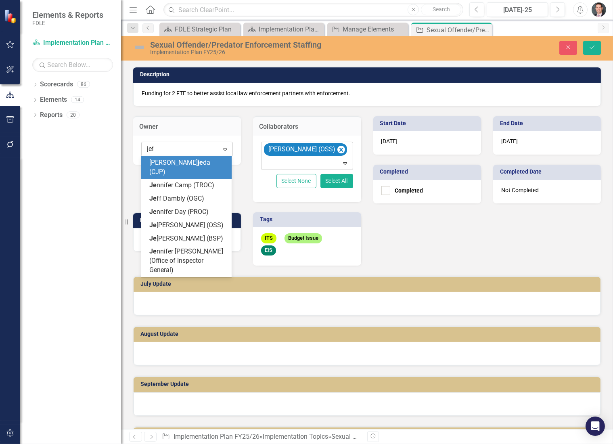
type input "[PERSON_NAME]"
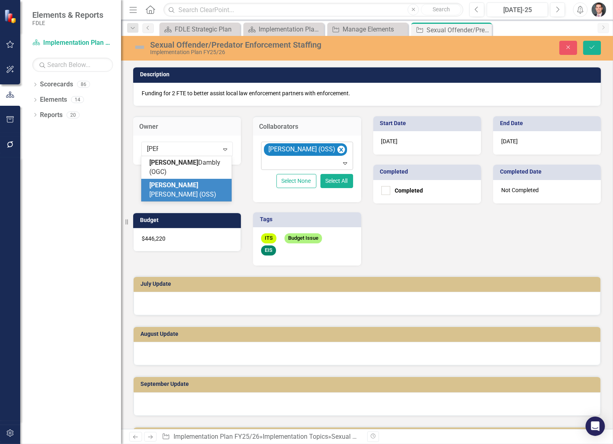
click at [182, 181] on span "[PERSON_NAME] [PERSON_NAME] (OSS)" at bounding box center [182, 189] width 67 height 17
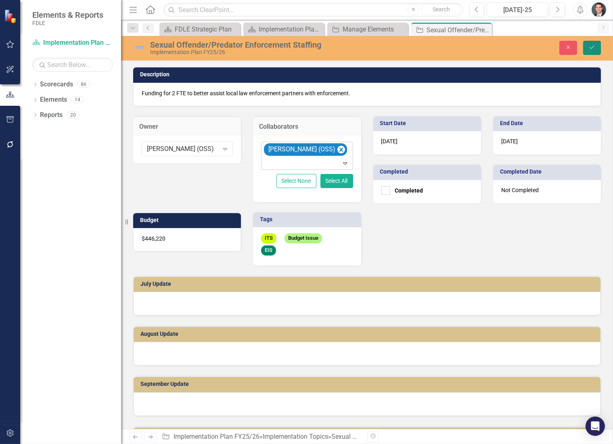
click at [591, 46] on icon "Save" at bounding box center [591, 47] width 7 height 6
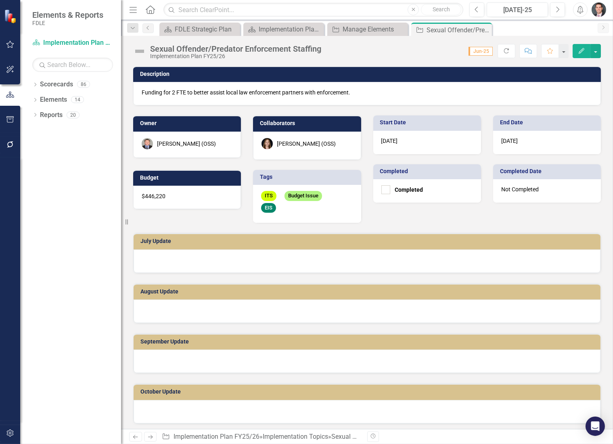
click at [301, 207] on div "ITS Budget Issue EIS" at bounding box center [307, 204] width 108 height 38
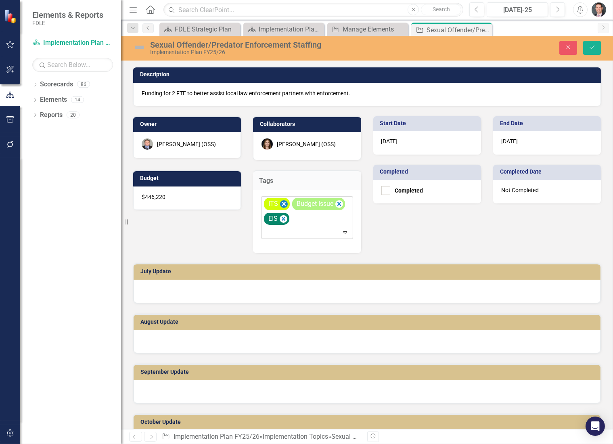
click at [282, 203] on icon "Remove [object Object]" at bounding box center [284, 204] width 4 height 4
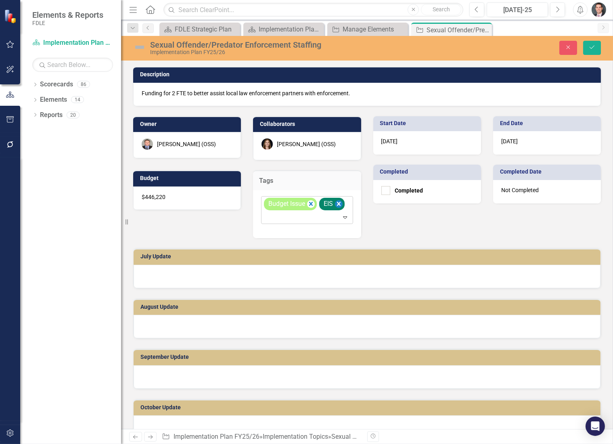
click at [338, 203] on icon "Remove [object Object]" at bounding box center [339, 204] width 4 height 4
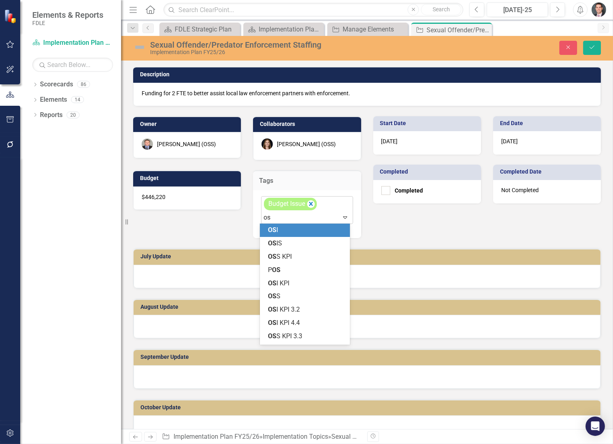
type input "oss"
click at [295, 243] on div "OSS" at bounding box center [306, 243] width 77 height 9
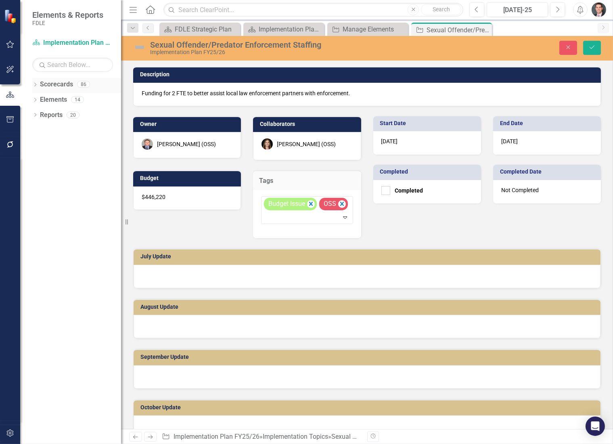
click at [34, 82] on div "Dropdown" at bounding box center [35, 85] width 6 height 7
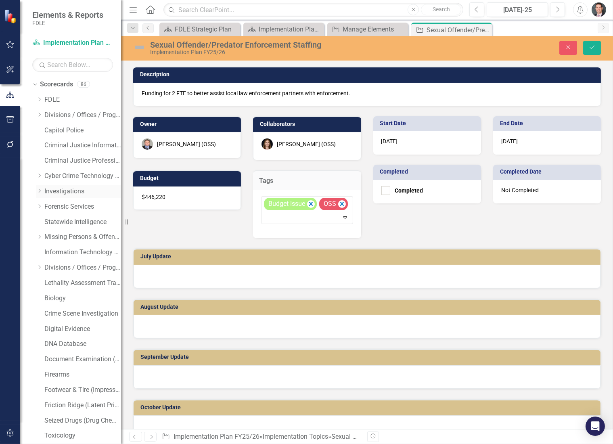
click at [40, 190] on icon "Dropdown" at bounding box center [39, 190] width 6 height 5
click at [40, 267] on icon "Dropdown" at bounding box center [39, 267] width 6 height 5
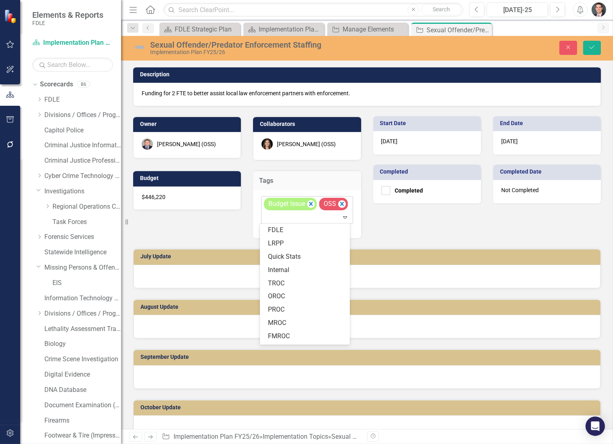
click at [289, 218] on div at bounding box center [308, 217] width 88 height 11
type input "sj"
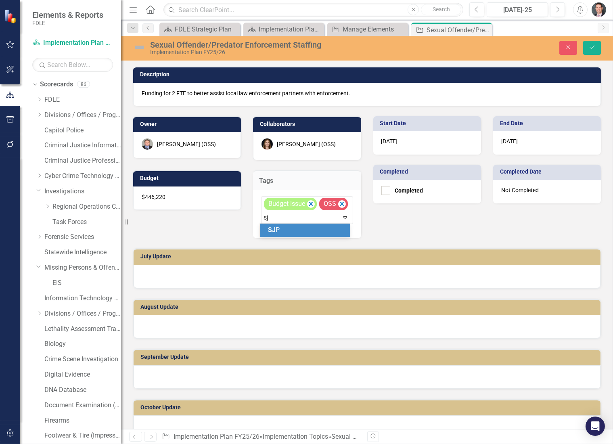
click at [281, 230] on div "SJ P" at bounding box center [306, 230] width 77 height 9
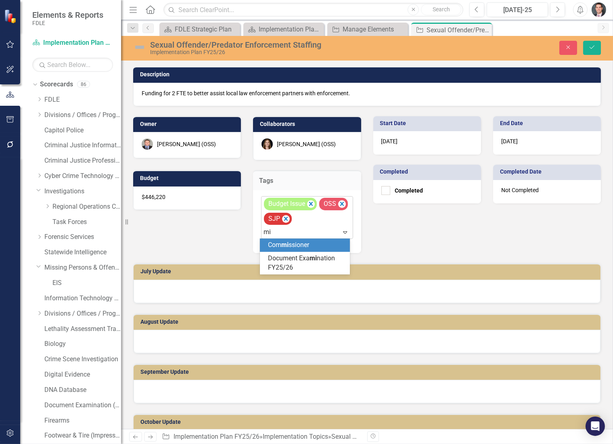
type input "m"
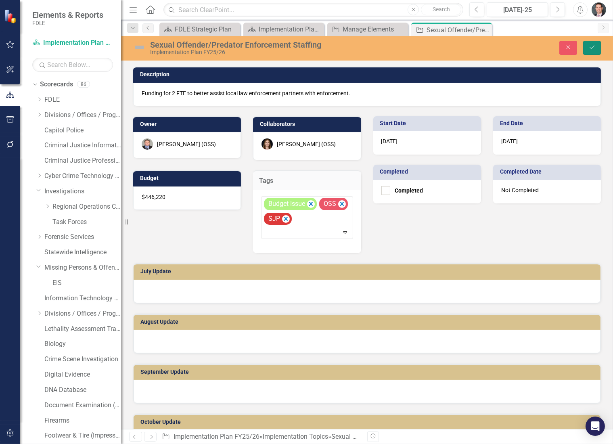
click at [594, 45] on icon "Save" at bounding box center [591, 47] width 7 height 6
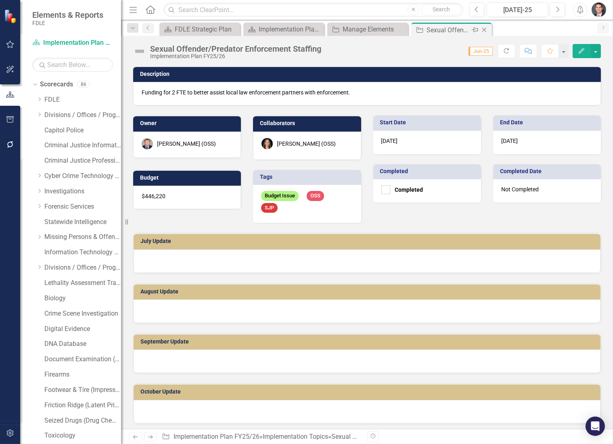
click at [485, 31] on icon "Close" at bounding box center [484, 30] width 8 height 6
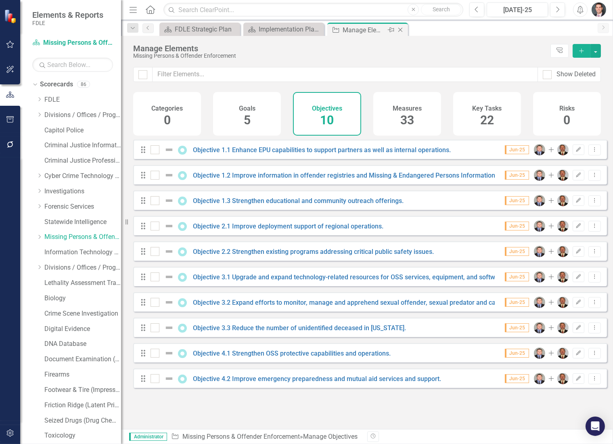
click at [401, 28] on icon at bounding box center [400, 30] width 4 height 4
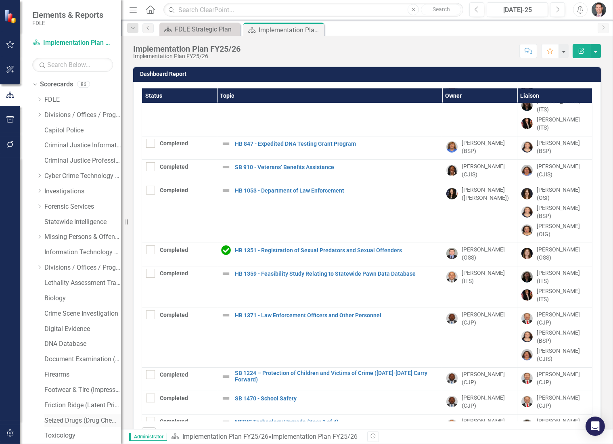
scroll to position [77, 0]
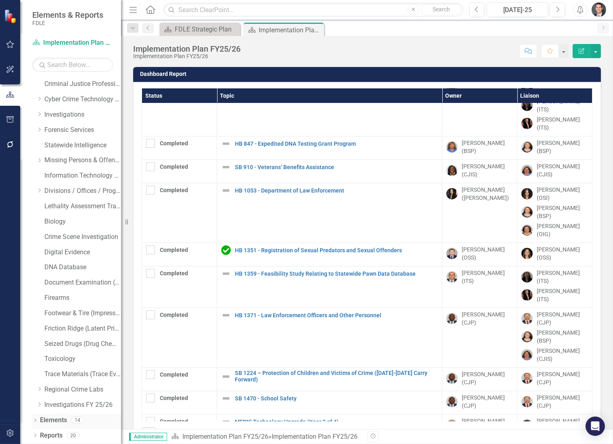
click at [36, 418] on div "Dropdown" at bounding box center [35, 421] width 6 height 7
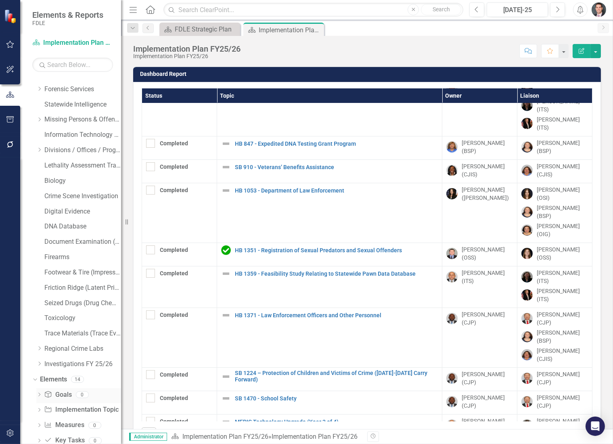
scroll to position [153, 0]
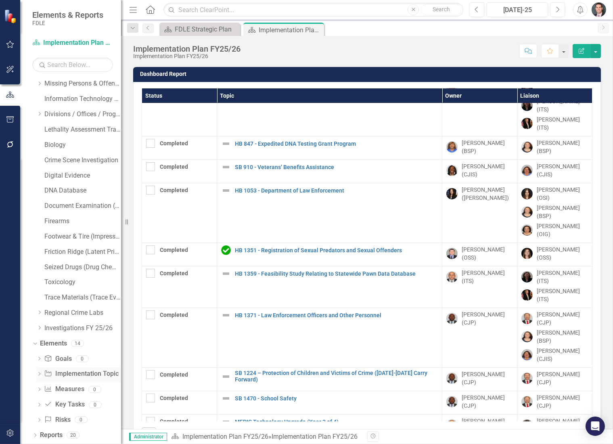
click at [40, 373] on icon "Dropdown" at bounding box center [39, 375] width 6 height 4
click at [59, 373] on link "Implementation Topic Implementation Topic" at bounding box center [81, 373] width 74 height 9
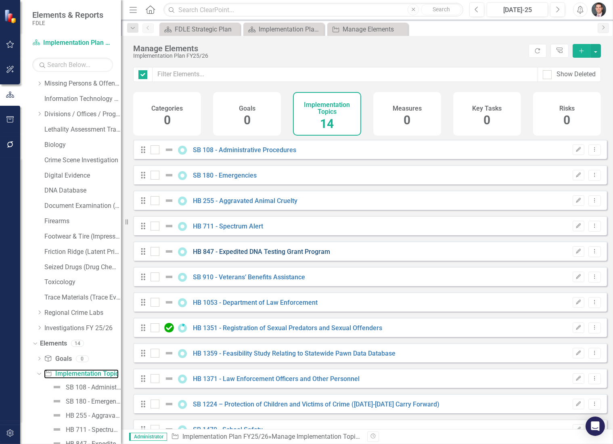
checkbox input "false"
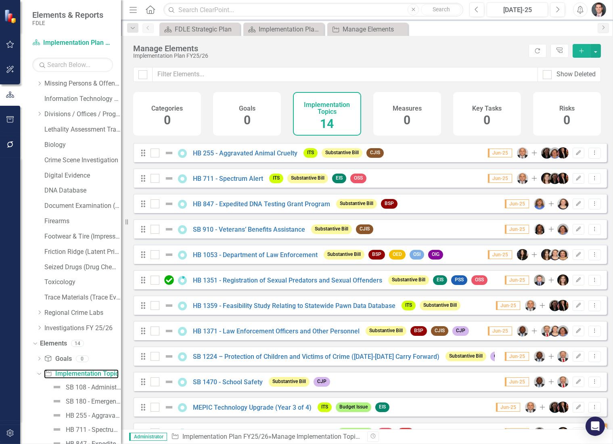
scroll to position [72, 0]
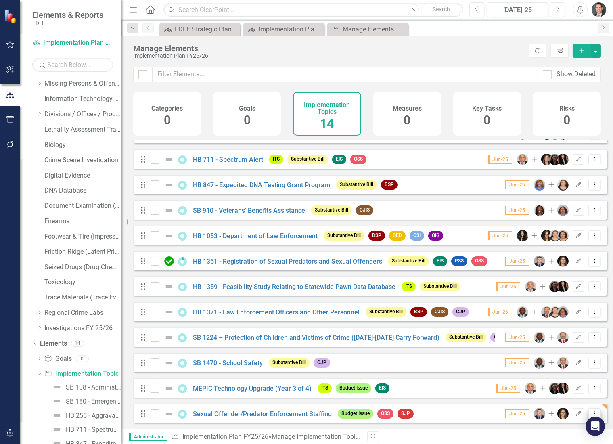
click at [591, 411] on icon "Dropdown Menu" at bounding box center [594, 413] width 7 height 5
click at [528, 385] on link "Copy Duplicate Implementation Topic" at bounding box center [540, 385] width 110 height 15
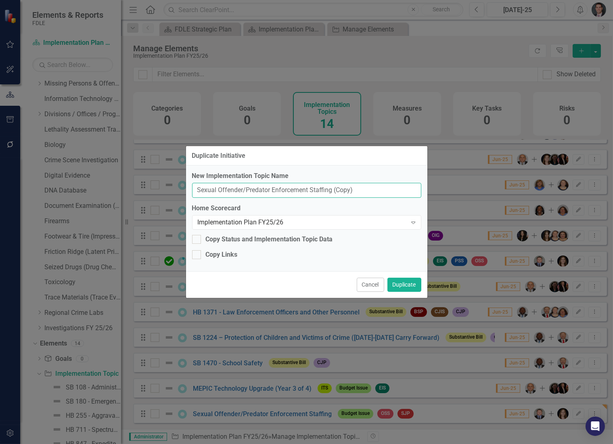
click at [357, 193] on input "Sexual Offender/Predator Enforcement Staffing (Copy)" at bounding box center [306, 190] width 229 height 15
drag, startPoint x: 364, startPoint y: 188, endPoint x: 135, endPoint y: 183, distance: 228.5
click at [135, 183] on div "Duplicate Initiative New Implementation Topic Name Sexual Offender/Predator Enf…" at bounding box center [306, 222] width 613 height 444
paste input "RAMS for PALM"
type input "RAMS for PALM"
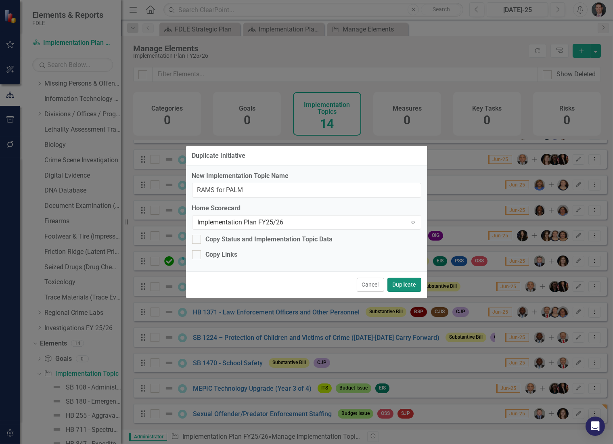
click at [406, 287] on button "Duplicate" at bounding box center [404, 285] width 34 height 14
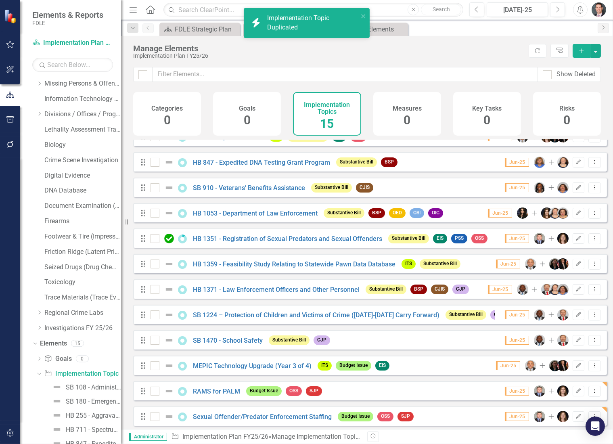
scroll to position [98, 0]
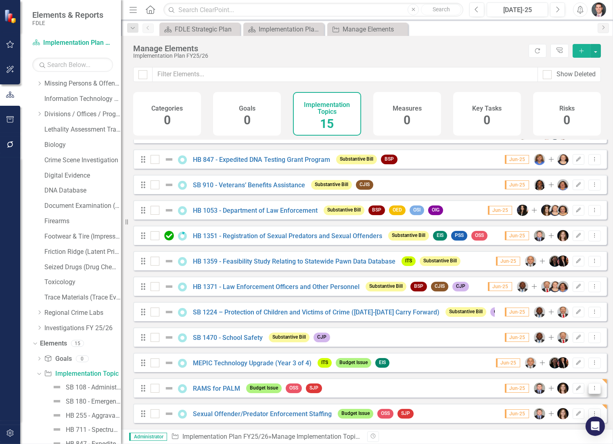
click at [591, 389] on icon "Dropdown Menu" at bounding box center [594, 387] width 7 height 5
click at [576, 387] on icon "Edit" at bounding box center [579, 388] width 6 height 5
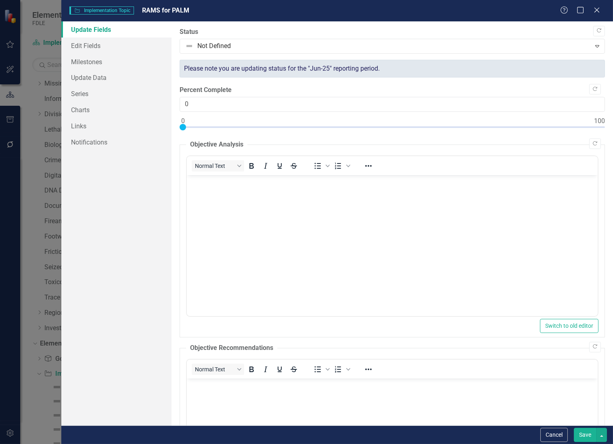
scroll to position [0, 0]
click at [599, 8] on icon "Close" at bounding box center [597, 10] width 8 height 6
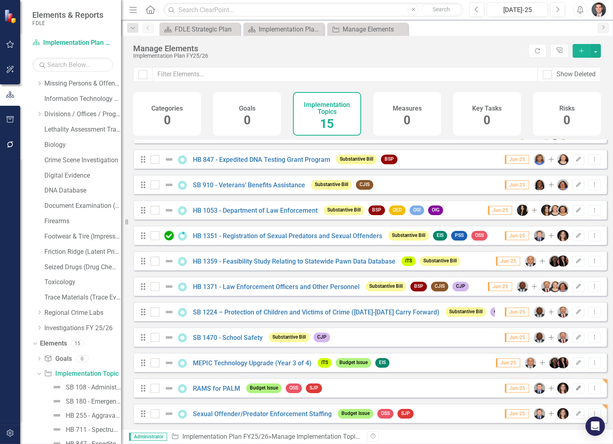
click at [576, 388] on icon "Edit" at bounding box center [579, 388] width 6 height 5
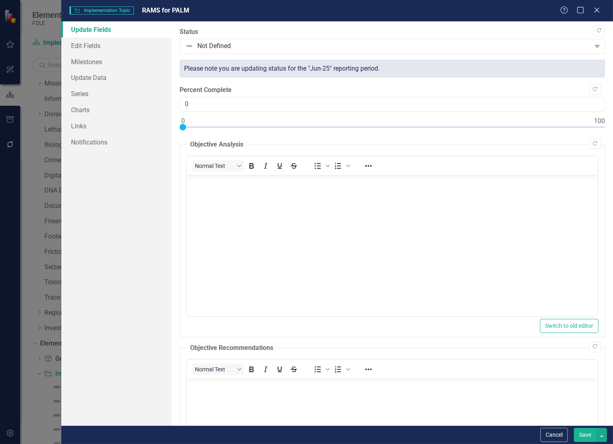
click at [603, 8] on div "Help Maximize Close" at bounding box center [582, 10] width 45 height 9
click at [598, 8] on icon at bounding box center [597, 10] width 6 height 6
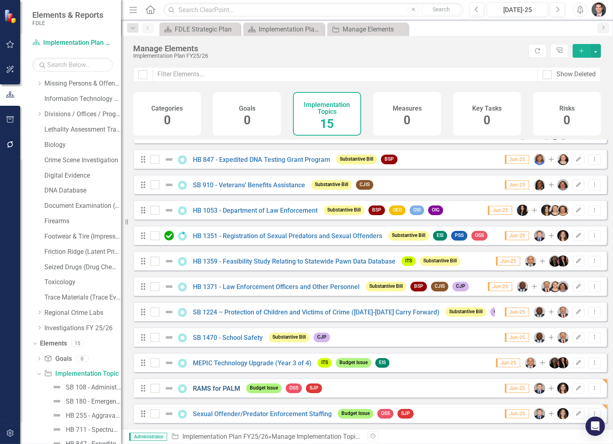
click at [223, 389] on link "RAMS for PALM" at bounding box center [216, 389] width 47 height 8
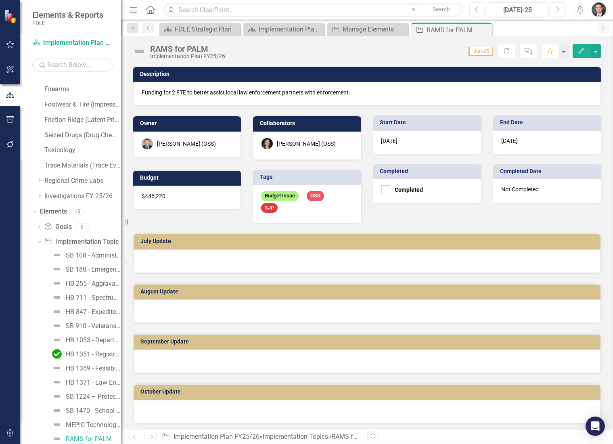
scroll to position [287, 0]
click at [206, 91] on p "Funding for 2 FTE to better assist local law enforcement partners with enforcem…" at bounding box center [367, 92] width 451 height 8
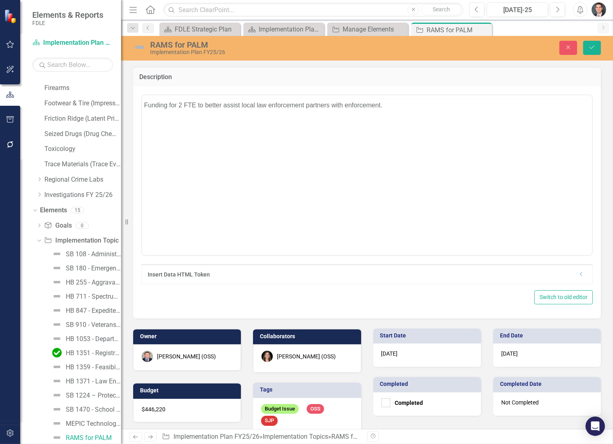
scroll to position [0, 0]
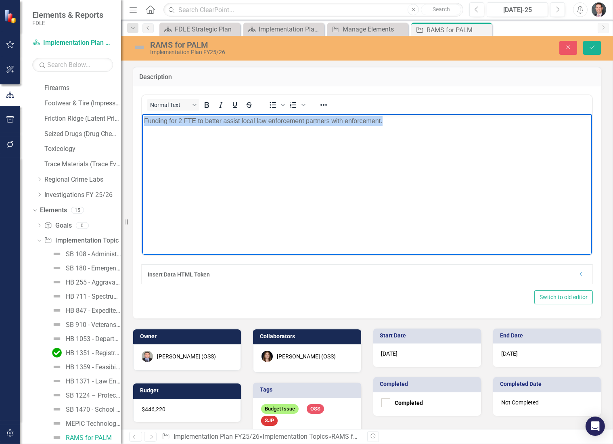
drag, startPoint x: 386, startPoint y: 122, endPoint x: 140, endPoint y: 123, distance: 246.6
click at [142, 123] on html "Funding for 2 FTE to better assist local law enforcement partners with enforcem…" at bounding box center [367, 174] width 450 height 121
click at [240, 153] on body "Funding for 2 FTE to better assist local law enforcement partners with enforcem…" at bounding box center [367, 174] width 450 height 121
click at [171, 126] on body "Funding for 2 FTE to better assist local law enforcement partners with enforcem…" at bounding box center [367, 174] width 450 height 121
drag, startPoint x: 168, startPoint y: 121, endPoint x: 398, endPoint y: 125, distance: 229.3
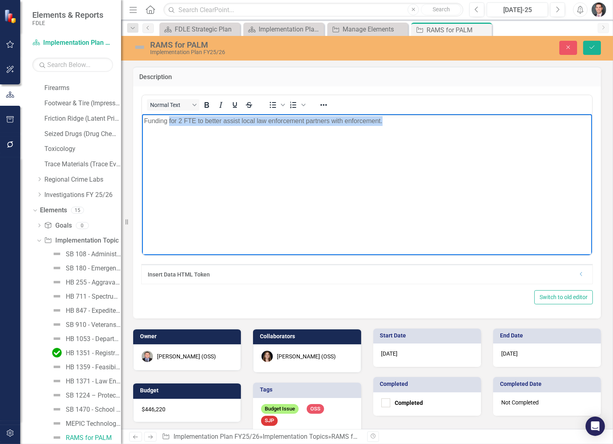
click at [398, 125] on p "Funding for 2 FTE to better assist local law enforcement partners with enforcem…" at bounding box center [367, 121] width 446 height 10
click at [589, 46] on icon "Save" at bounding box center [591, 47] width 7 height 6
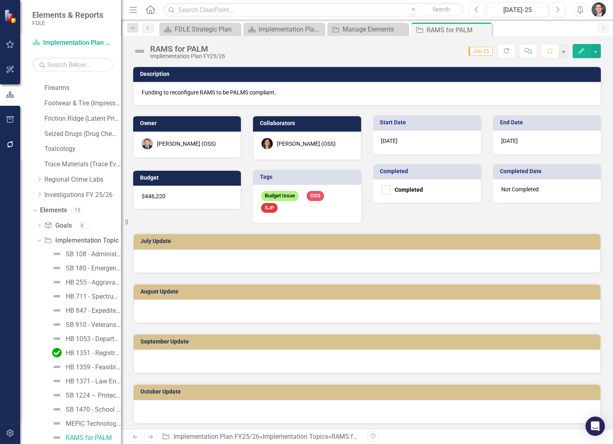
click at [183, 146] on div "[PERSON_NAME] (OSS)" at bounding box center [186, 144] width 59 height 8
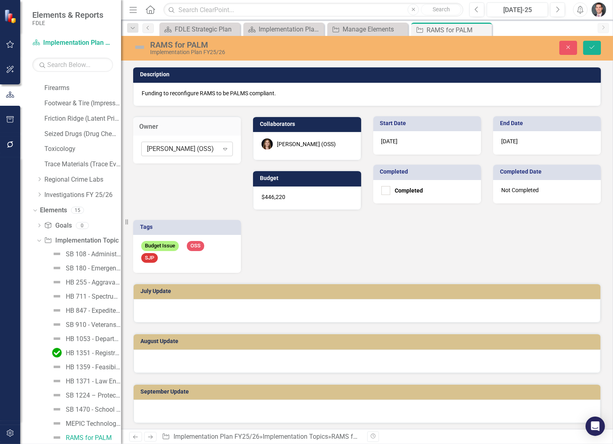
click at [186, 148] on div "[PERSON_NAME] (OSS)" at bounding box center [183, 148] width 72 height 9
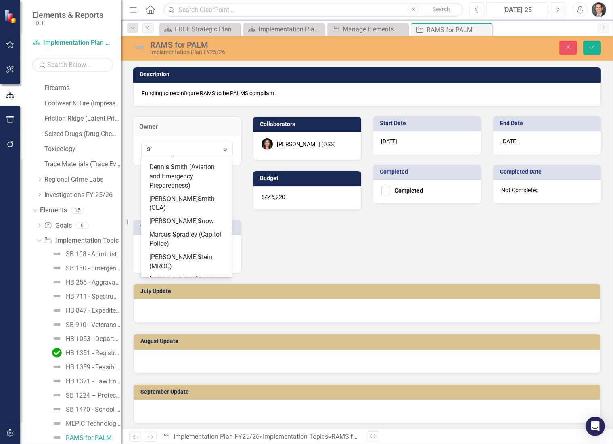
scroll to position [73, 0]
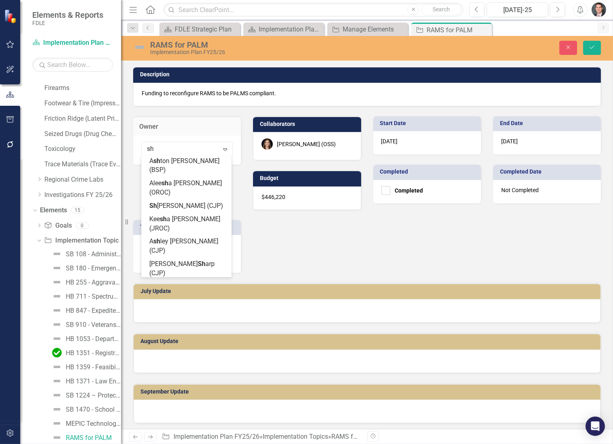
type input "sha"
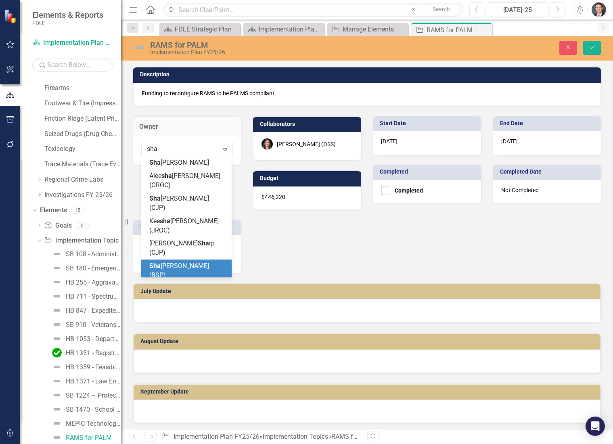
click at [189, 260] on div "Sha [PERSON_NAME] (BSP)" at bounding box center [186, 271] width 90 height 23
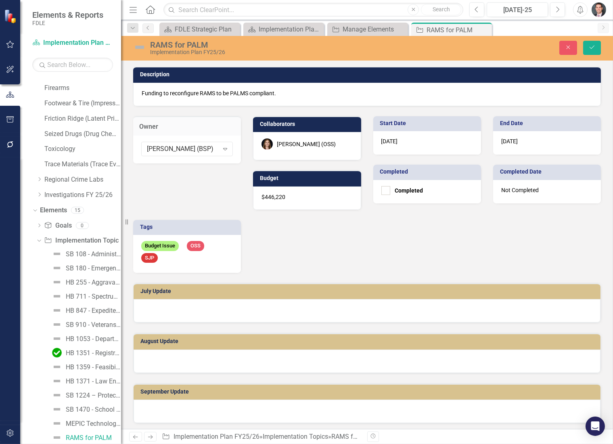
click at [291, 144] on div "[PERSON_NAME] (OSS)" at bounding box center [306, 144] width 59 height 8
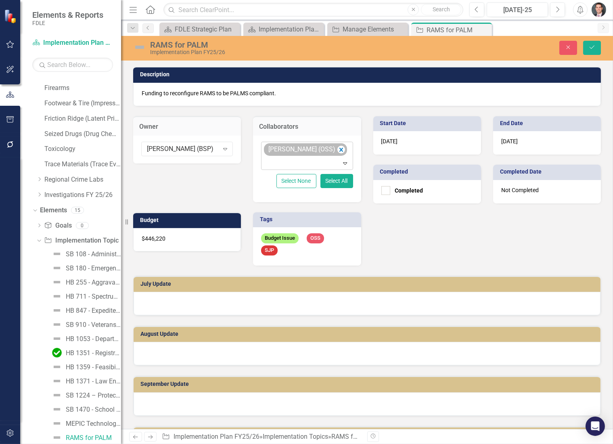
click at [294, 148] on div "[PERSON_NAME] (OSS)" at bounding box center [301, 150] width 71 height 12
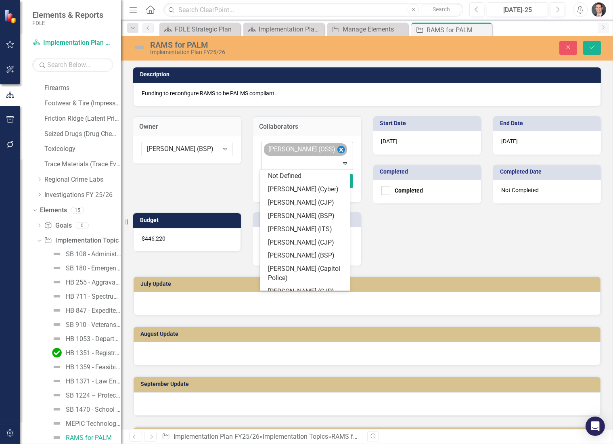
click at [337, 149] on icon "Remove Heather Faulkner (OSS)" at bounding box center [341, 150] width 8 height 10
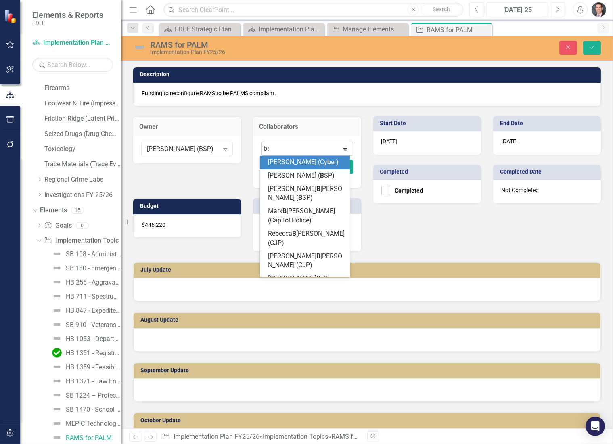
type input "bsp"
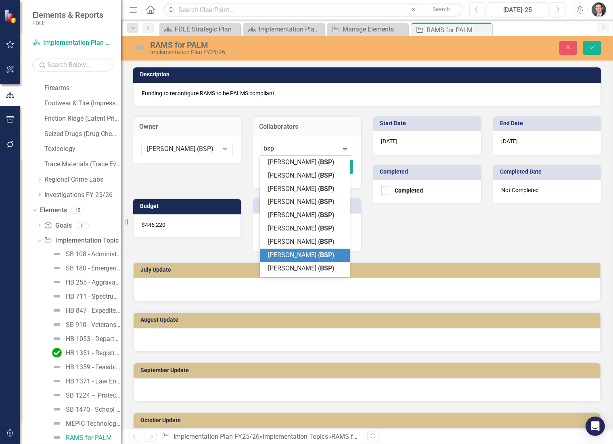
click at [295, 259] on span "[PERSON_NAME] ( BSP )" at bounding box center [301, 255] width 67 height 8
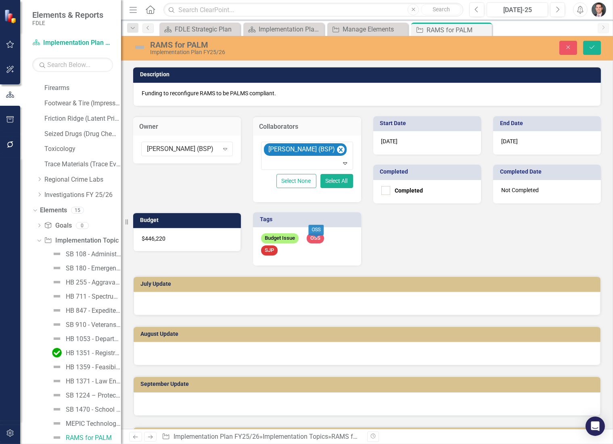
click at [318, 239] on span "OSS" at bounding box center [315, 238] width 17 height 10
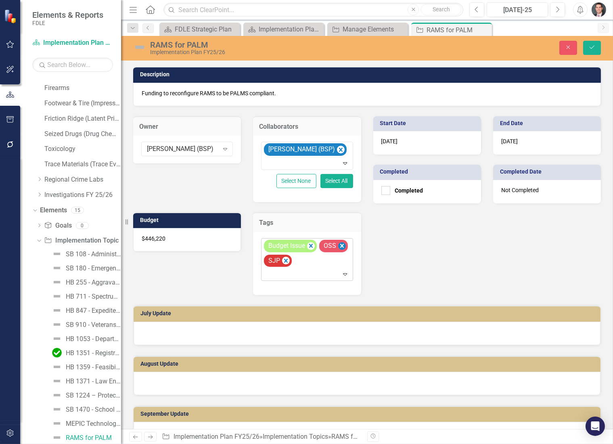
click at [340, 244] on icon "Remove [object Object]" at bounding box center [342, 246] width 4 height 4
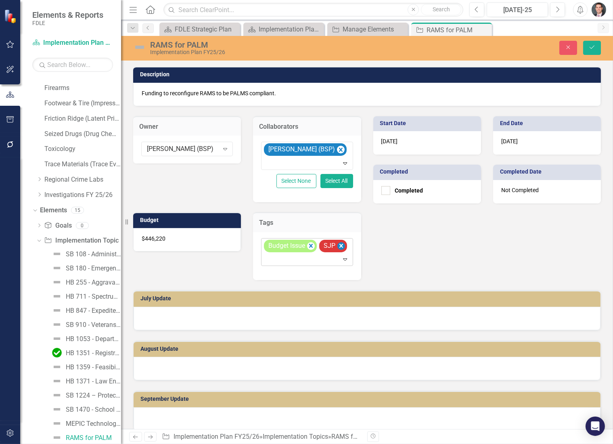
click at [341, 244] on icon "Remove [object Object]" at bounding box center [341, 246] width 4 height 4
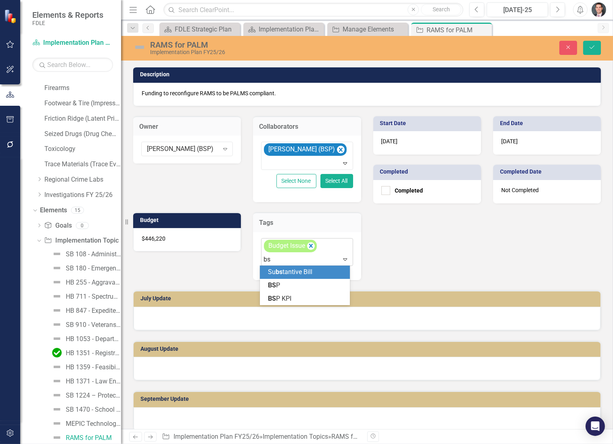
type input "bsp"
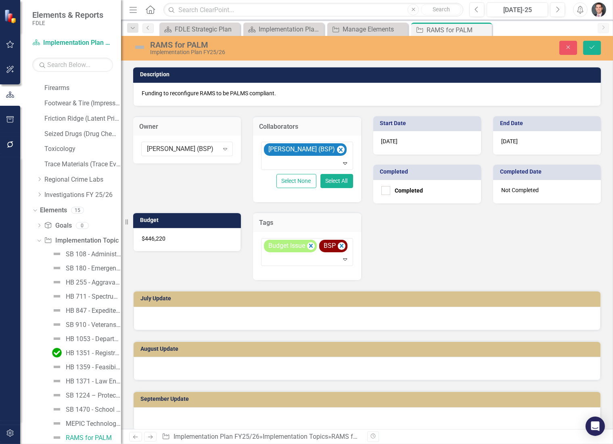
click at [171, 243] on div "$446,220" at bounding box center [187, 239] width 108 height 23
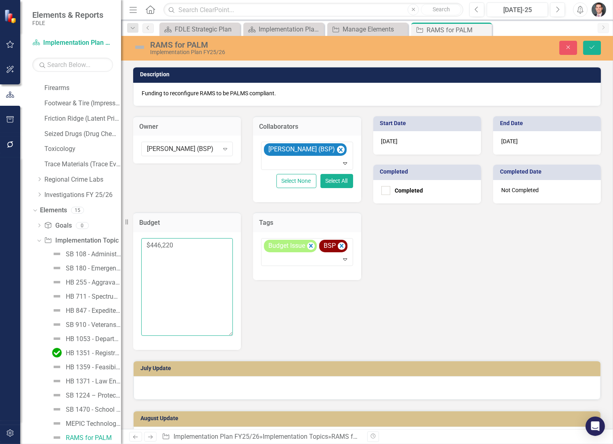
drag, startPoint x: 172, startPoint y: 245, endPoint x: 150, endPoint y: 245, distance: 22.2
click at [150, 245] on textarea "$446,220" at bounding box center [187, 287] width 92 height 98
type textarea "$1,600,000"
click at [594, 48] on icon "Save" at bounding box center [591, 47] width 7 height 6
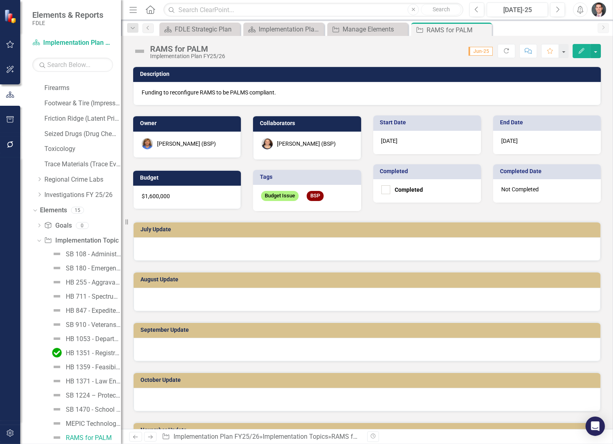
click at [0, 0] on icon "Close" at bounding box center [0, 0] width 0 height 0
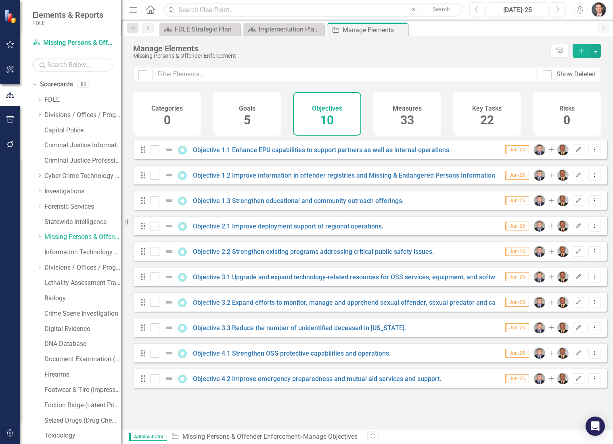
click at [406, 117] on span "33" at bounding box center [407, 120] width 14 height 14
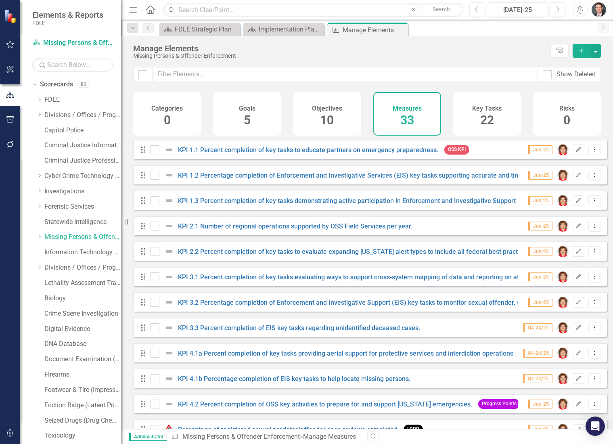
checkbox input "false"
click at [327, 120] on span "10" at bounding box center [327, 120] width 14 height 14
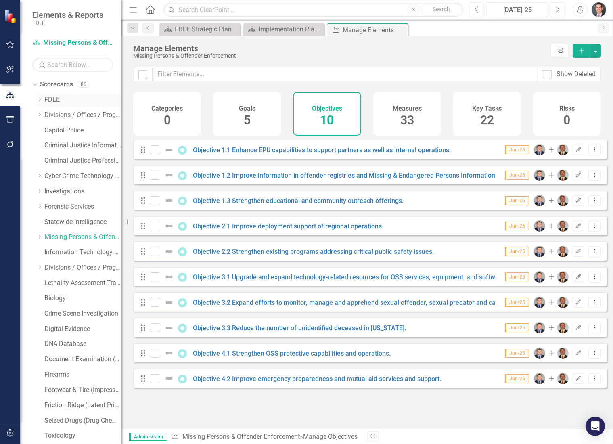
click at [39, 96] on div "Dropdown" at bounding box center [39, 99] width 6 height 7
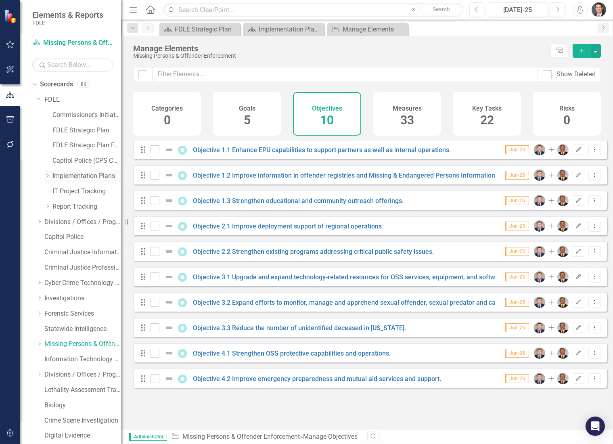
click at [56, 175] on link "Implementation Plans" at bounding box center [86, 176] width 69 height 9
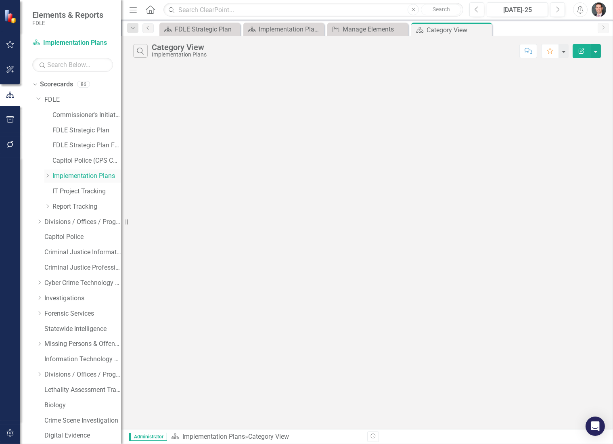
click at [48, 175] on icon "Dropdown" at bounding box center [47, 175] width 6 height 5
click at [78, 234] on link "Implementation Plan FY25/26" at bounding box center [91, 236] width 61 height 9
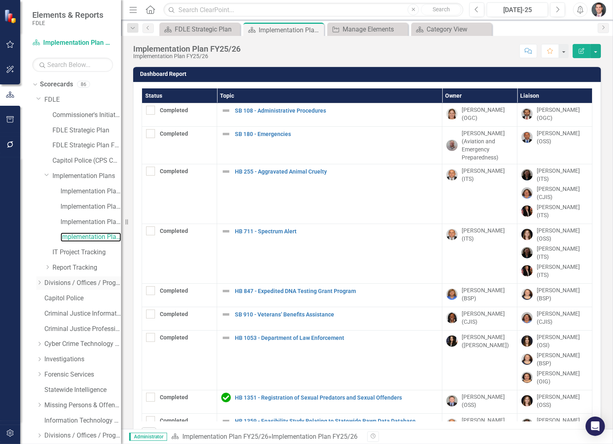
scroll to position [321, 0]
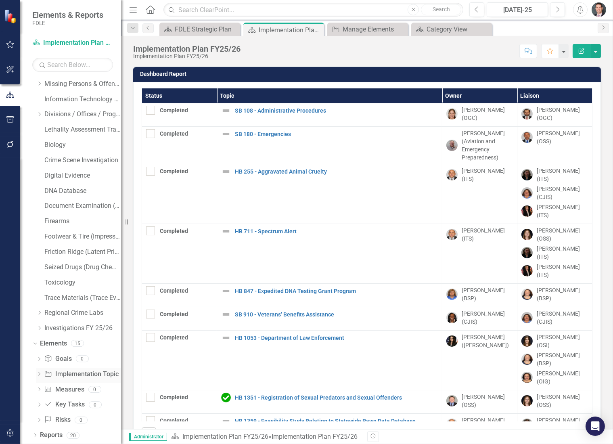
click at [74, 373] on link "Implementation Topic Implementation Topic" at bounding box center [81, 374] width 74 height 9
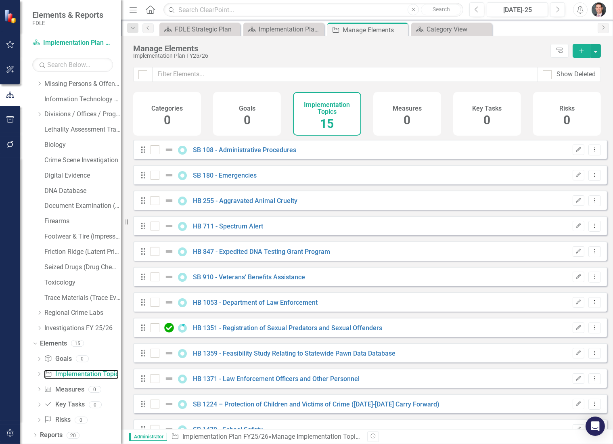
checkbox input "false"
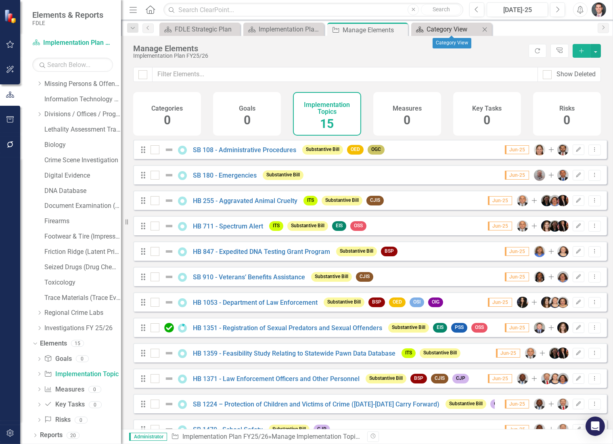
click at [449, 31] on div "Category View" at bounding box center [453, 29] width 53 height 10
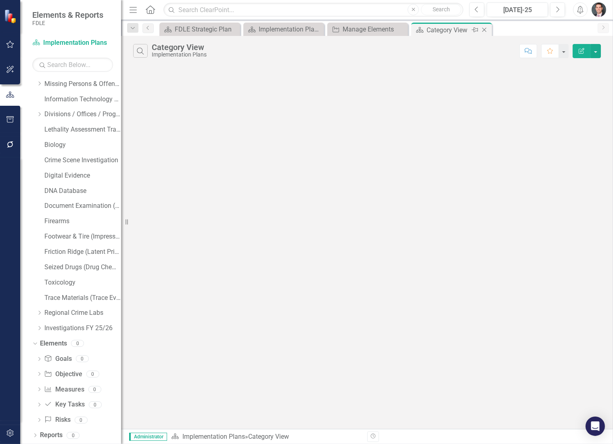
click at [484, 29] on icon "Close" at bounding box center [484, 30] width 8 height 6
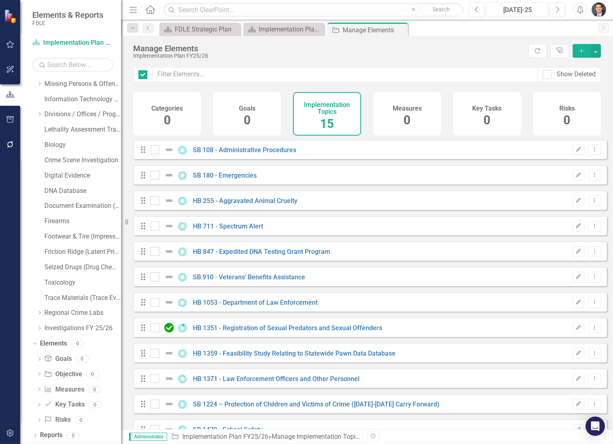
checkbox input "false"
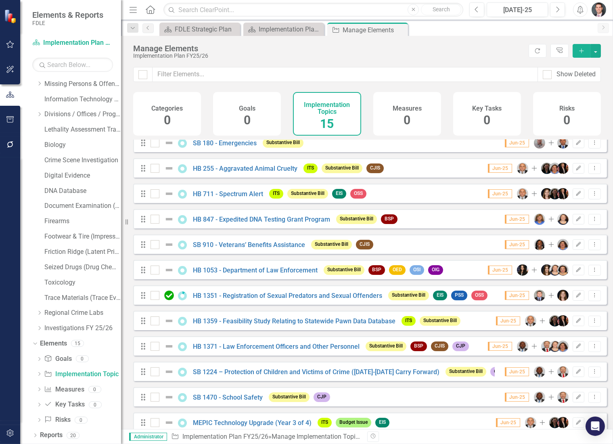
scroll to position [98, 0]
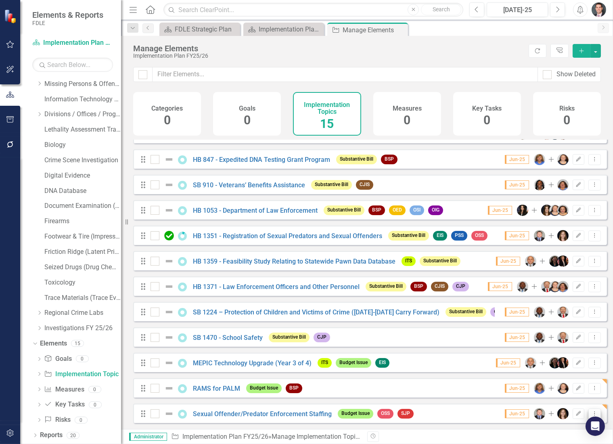
click at [591, 412] on icon "Dropdown Menu" at bounding box center [594, 413] width 7 height 5
click at [534, 387] on link "Copy Duplicate Implementation Topic" at bounding box center [540, 385] width 110 height 15
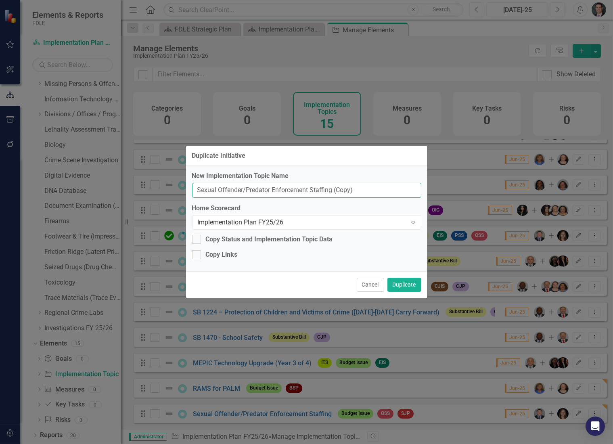
click at [359, 189] on input "Sexual Offender/Predator Enforcement Staffing (Copy)" at bounding box center [306, 190] width 229 height 15
drag, startPoint x: 367, startPoint y: 189, endPoint x: 158, endPoint y: 188, distance: 209.1
click at [158, 188] on div "Duplicate Initiative New Implementation Topic Name Sexual Offender/Predator Enf…" at bounding box center [306, 222] width 613 height 444
type input "Office of Wellness"
click at [400, 282] on button "Duplicate" at bounding box center [404, 285] width 34 height 14
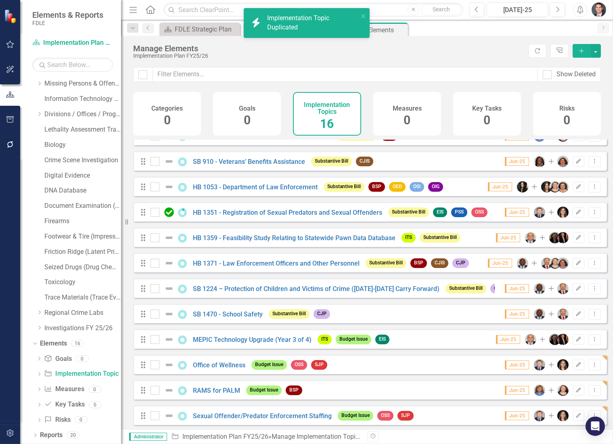
scroll to position [123, 0]
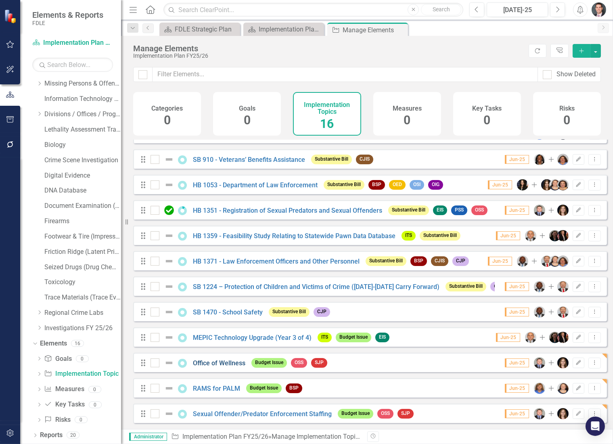
click at [214, 362] on link "Office of Wellness" at bounding box center [219, 363] width 52 height 8
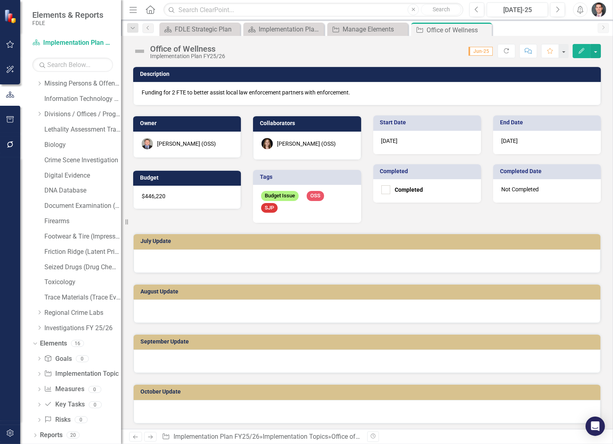
click at [325, 204] on div "Budget Issue OSS SJP" at bounding box center [307, 204] width 108 height 38
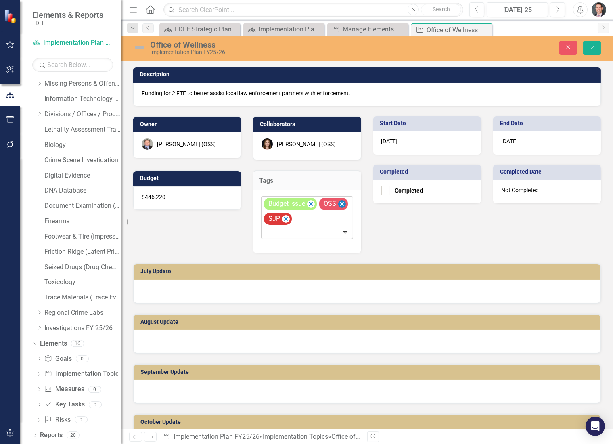
click at [339, 202] on icon "Remove [object Object]" at bounding box center [342, 204] width 8 height 10
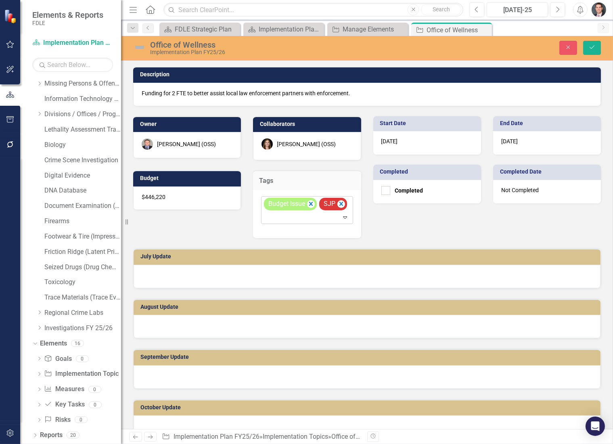
click at [339, 203] on icon "Remove [object Object]" at bounding box center [341, 204] width 8 height 10
click at [331, 204] on div "Budget Issue" at bounding box center [308, 210] width 90 height 27
click at [286, 216] on div at bounding box center [308, 217] width 88 height 11
type input "pss"
click at [279, 229] on span "PSS" at bounding box center [274, 230] width 12 height 8
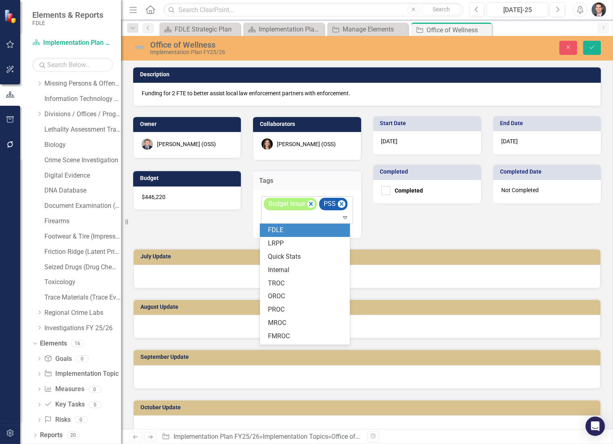
click at [277, 216] on div at bounding box center [308, 217] width 88 height 11
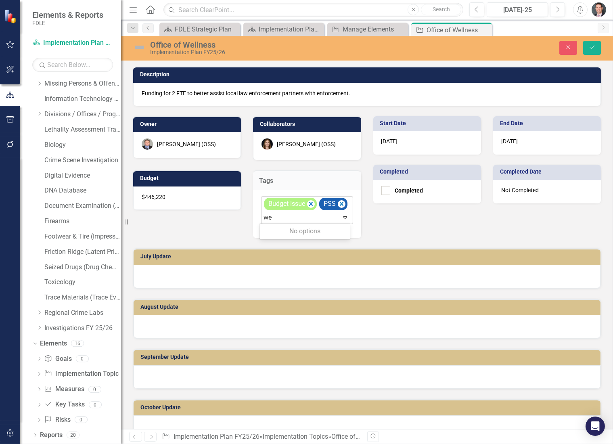
type input "w"
type input "o"
click at [217, 221] on div "Owner [PERSON_NAME] (OSS) Collaborators [PERSON_NAME] (OSS) Budget $446,220 Tag…" at bounding box center [247, 172] width 240 height 132
click at [206, 142] on div "[PERSON_NAME] (OSS)" at bounding box center [186, 144] width 59 height 8
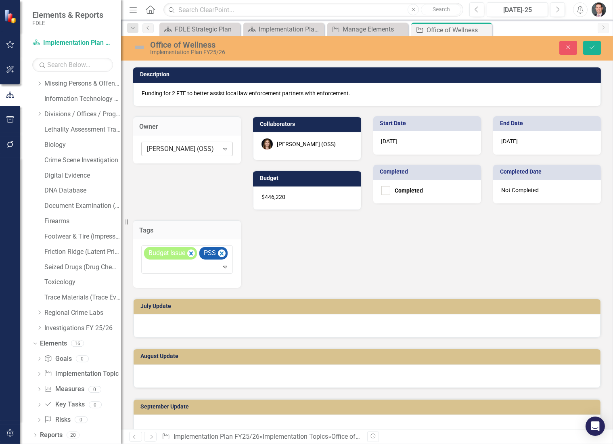
click at [222, 147] on icon "Expand" at bounding box center [225, 149] width 8 height 6
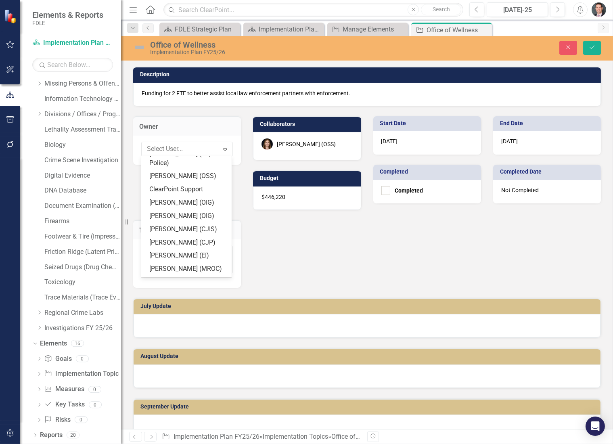
scroll to position [2564, 0]
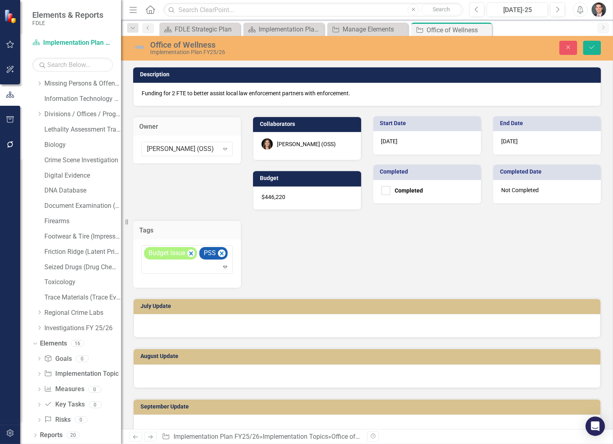
click at [197, 149] on div "[PERSON_NAME] (OSS)" at bounding box center [183, 148] width 72 height 9
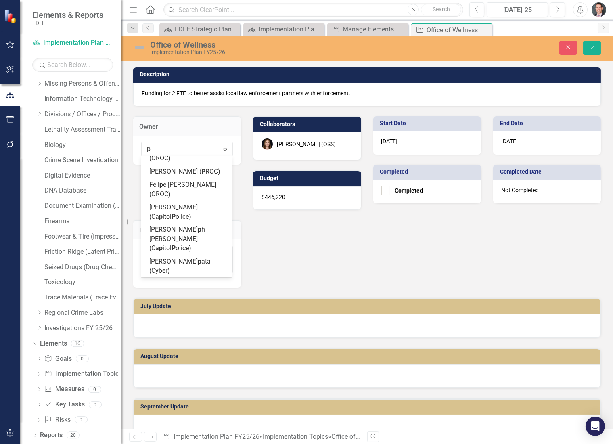
scroll to position [0, 0]
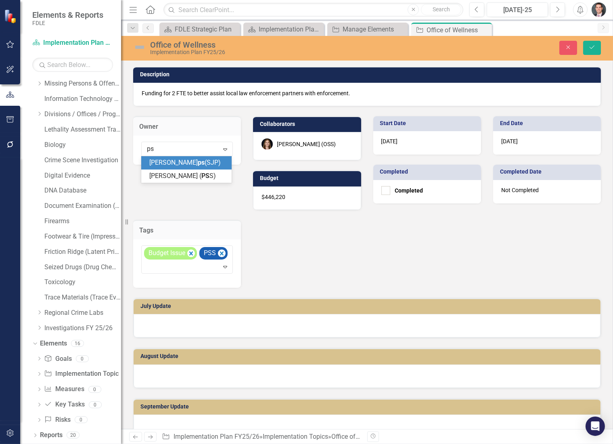
type input "pss"
click at [178, 179] on div "Owner 1 result available for search term pss. Use Up and Down to choose options…" at bounding box center [247, 197] width 240 height 182
click at [205, 148] on div "[PERSON_NAME] (OSS)" at bounding box center [183, 148] width 72 height 9
type input "patri"
click at [187, 268] on div at bounding box center [188, 267] width 88 height 11
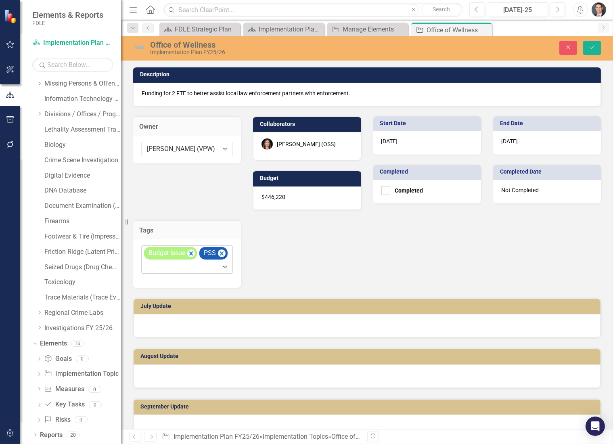
click at [187, 268] on div at bounding box center [188, 267] width 88 height 11
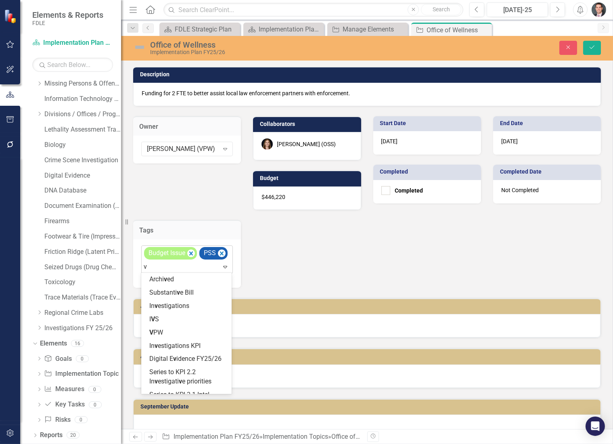
type input "vp"
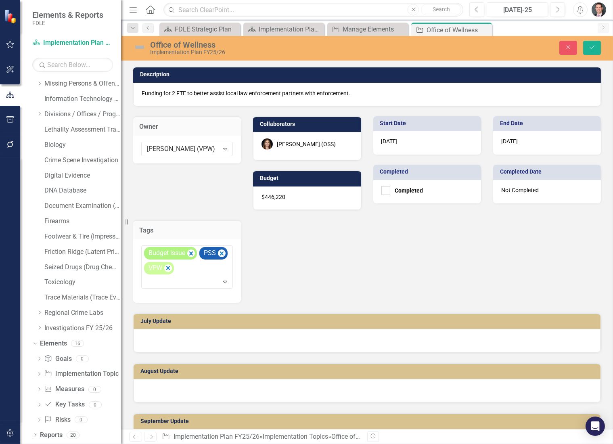
click at [295, 143] on div "[PERSON_NAME] (OSS)" at bounding box center [306, 144] width 59 height 8
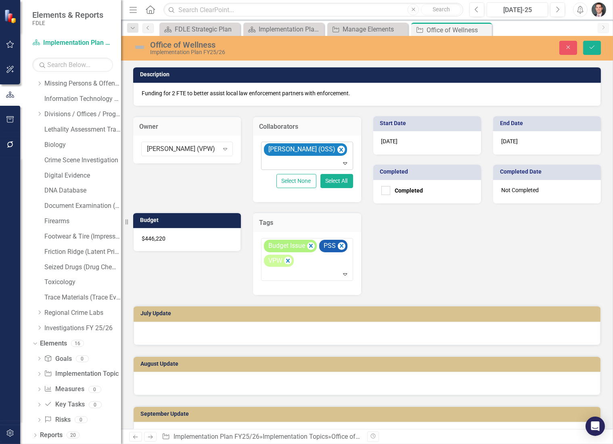
click at [339, 151] on icon "Remove Heather Faulkner (OSS)" at bounding box center [341, 150] width 8 height 10
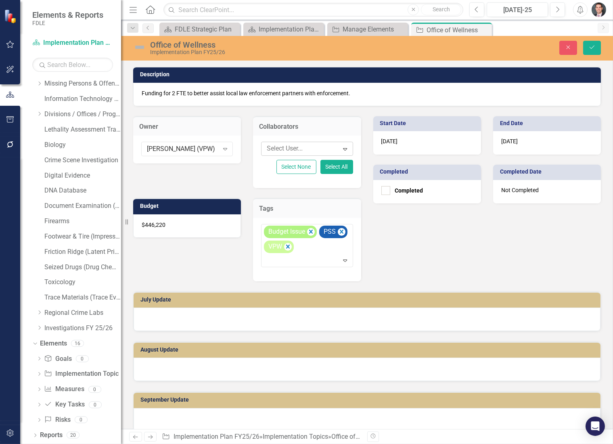
click at [295, 147] on div at bounding box center [301, 148] width 75 height 11
type input "v"
type input "k"
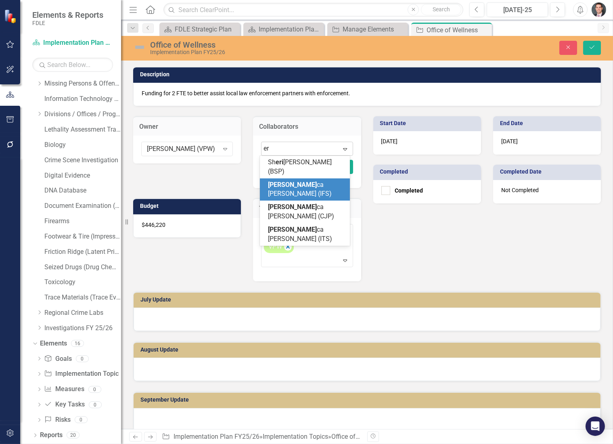
type input "e"
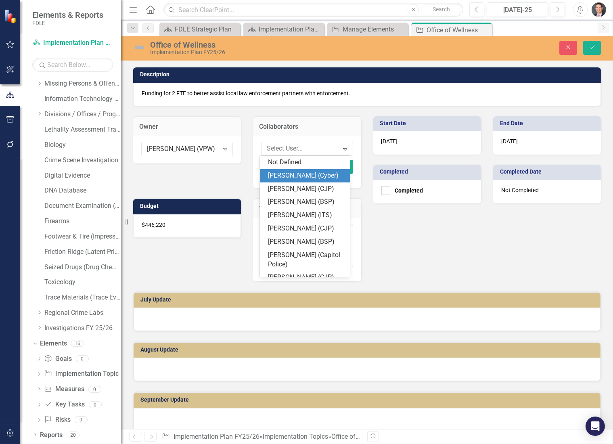
click at [389, 239] on div "Owner [PERSON_NAME] (VPW) Expand Collaborators option , deselected. 184 results…" at bounding box center [367, 193] width 480 height 175
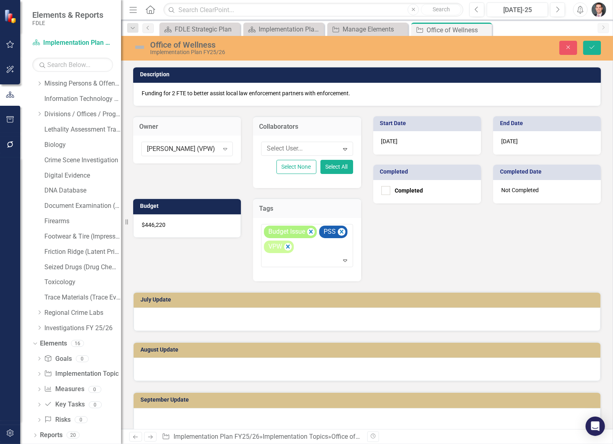
click at [165, 224] on div "$446,220" at bounding box center [187, 225] width 108 height 23
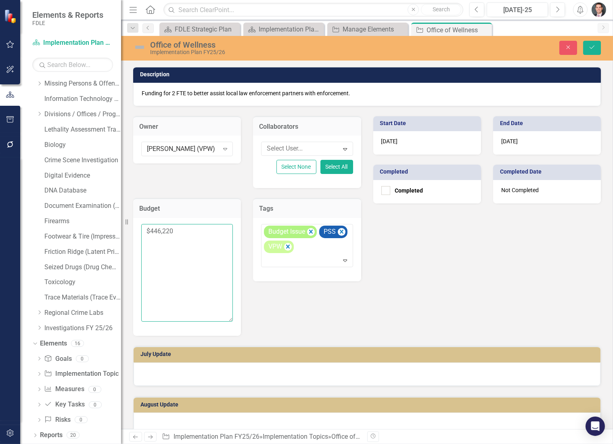
drag, startPoint x: 153, startPoint y: 230, endPoint x: 195, endPoint y: 232, distance: 41.6
click at [195, 232] on textarea "$446,220" at bounding box center [187, 273] width 92 height 98
type textarea "$467,210"
click at [173, 95] on p "Funding for 2 FTE to better assist local law enforcement partners with enforcem…" at bounding box center [367, 93] width 451 height 8
click at [171, 93] on p "Funding for 2 FTE to better assist local law enforcement partners with enforcem…" at bounding box center [367, 93] width 451 height 8
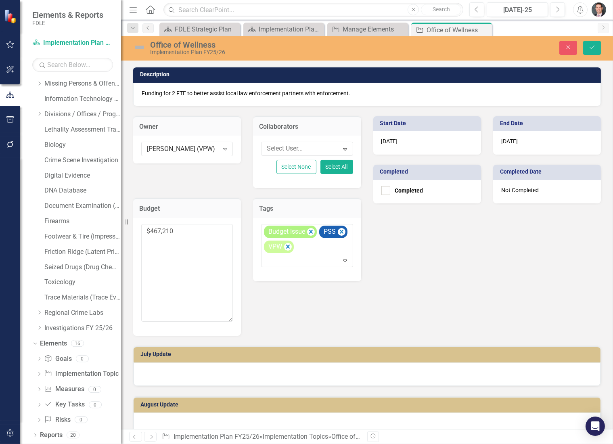
click at [171, 91] on p "Funding for 2 FTE to better assist local law enforcement partners with enforcem…" at bounding box center [367, 93] width 451 height 8
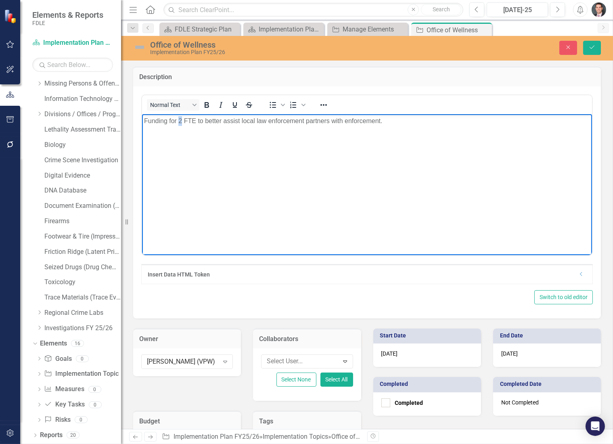
click at [181, 121] on p "Funding for 2 FTE to better assist local law enforcement partners with enforcem…" at bounding box center [367, 121] width 446 height 10
drag, startPoint x: 204, startPoint y: 121, endPoint x: 381, endPoint y: 125, distance: 177.2
click at [381, 125] on p "Funding for 3 FTE to better assist local law enforcement partners with enforcem…" at bounding box center [367, 121] width 446 height 10
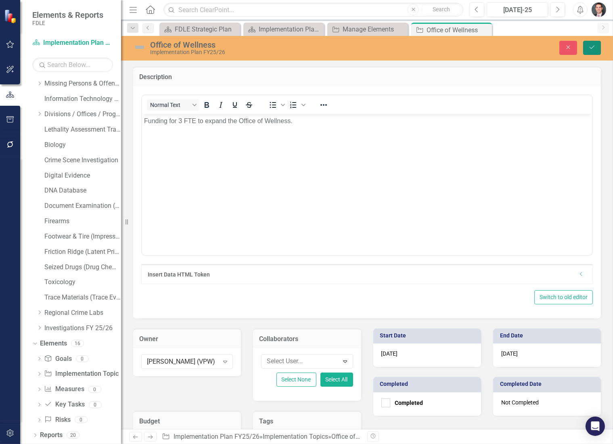
click at [585, 49] on button "Save" at bounding box center [592, 48] width 18 height 14
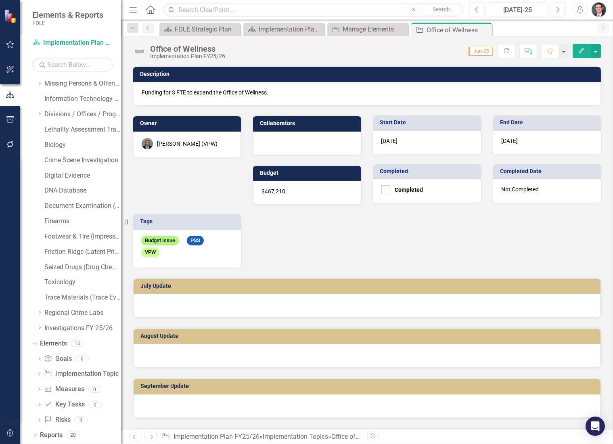
click at [272, 142] on div at bounding box center [307, 143] width 108 height 23
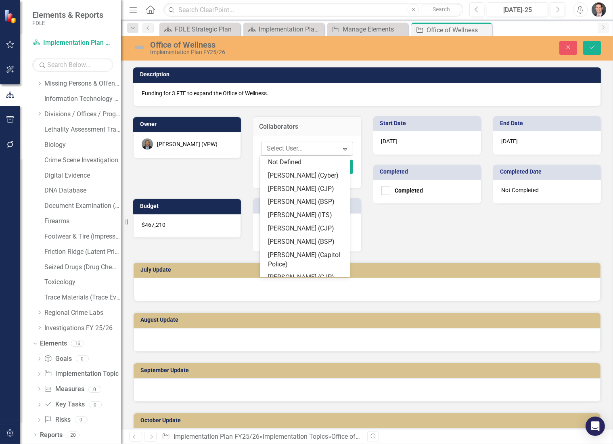
click at [281, 148] on div at bounding box center [301, 148] width 75 height 11
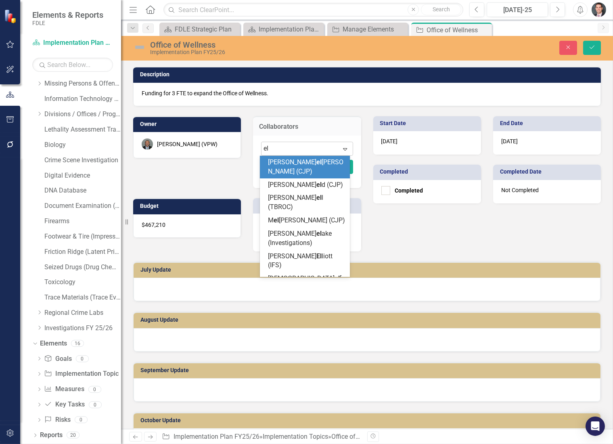
type input "[PERSON_NAME]"
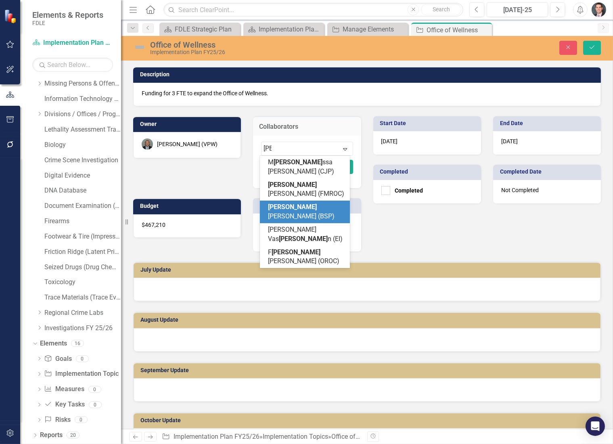
click at [284, 203] on span "[PERSON_NAME] [PERSON_NAME] (BSP)" at bounding box center [301, 211] width 67 height 17
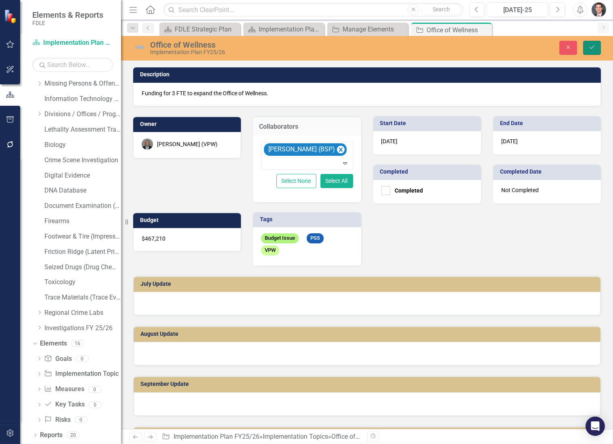
click at [595, 46] on icon "Save" at bounding box center [591, 47] width 7 height 6
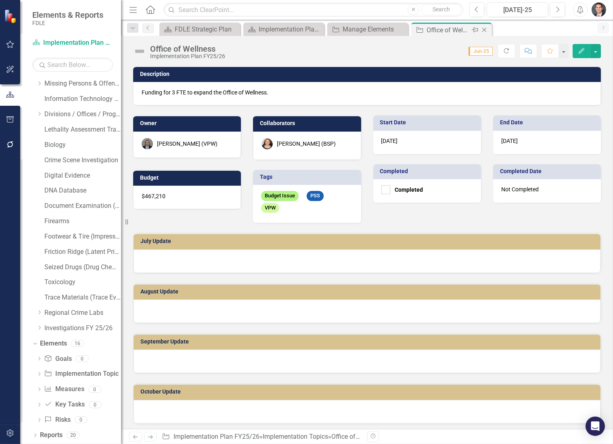
click at [484, 29] on icon "Close" at bounding box center [484, 30] width 8 height 6
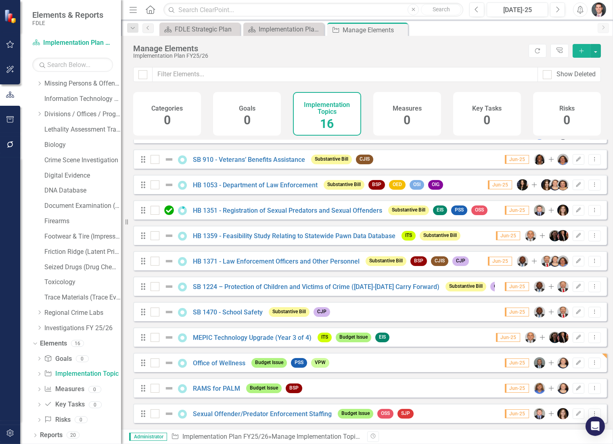
scroll to position [123, 0]
click at [221, 413] on link "Sexual Offender/Predator Enforcement Staffing" at bounding box center [262, 414] width 139 height 8
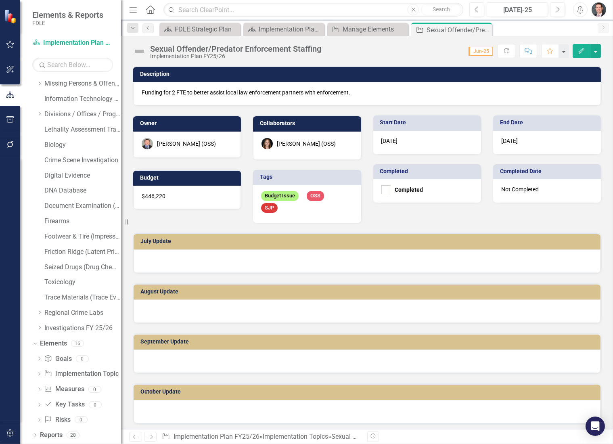
click at [287, 146] on div "[PERSON_NAME] (OSS)" at bounding box center [306, 144] width 59 height 8
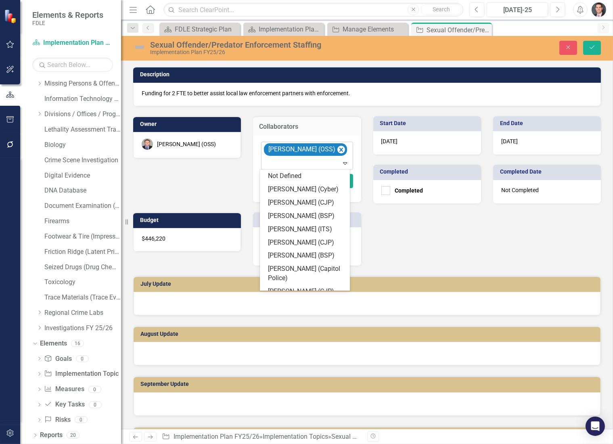
click at [291, 159] on div at bounding box center [308, 163] width 88 height 11
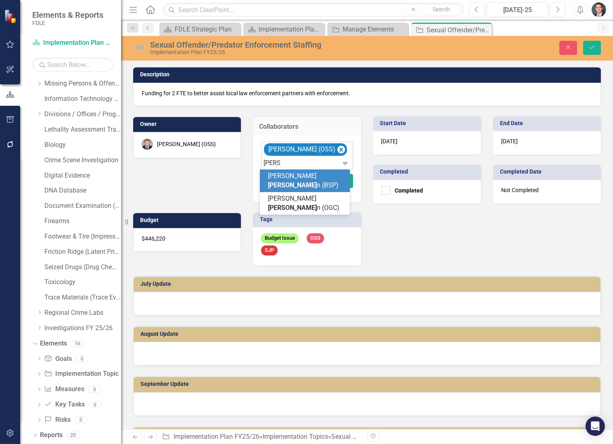
type input "[PERSON_NAME]"
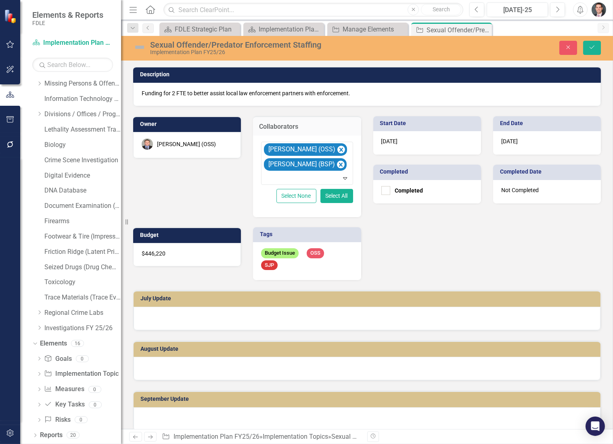
click at [287, 265] on div "Budget Issue OSS SJP" at bounding box center [307, 261] width 108 height 38
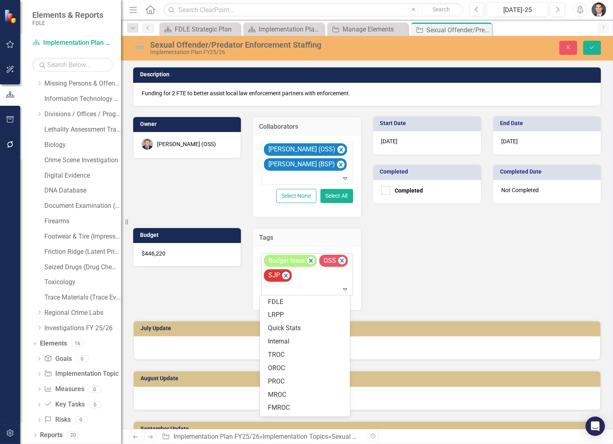
click at [308, 276] on div "Budget Issue OSS SJP" at bounding box center [308, 274] width 90 height 42
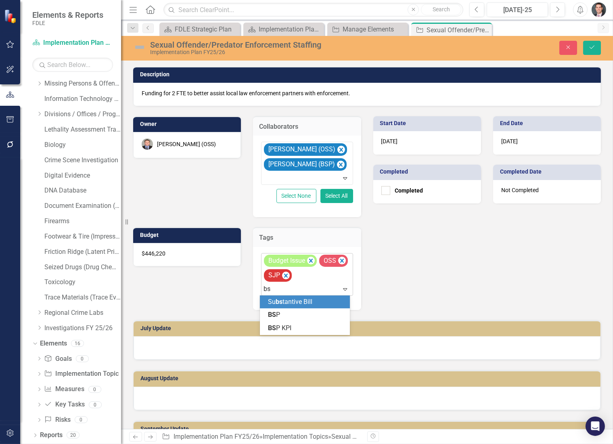
type input "bsp"
click at [299, 299] on div "BSP" at bounding box center [306, 301] width 77 height 9
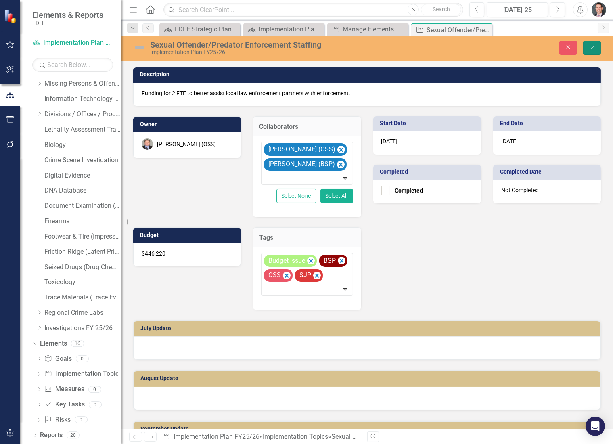
click at [591, 47] on icon "Save" at bounding box center [591, 47] width 7 height 6
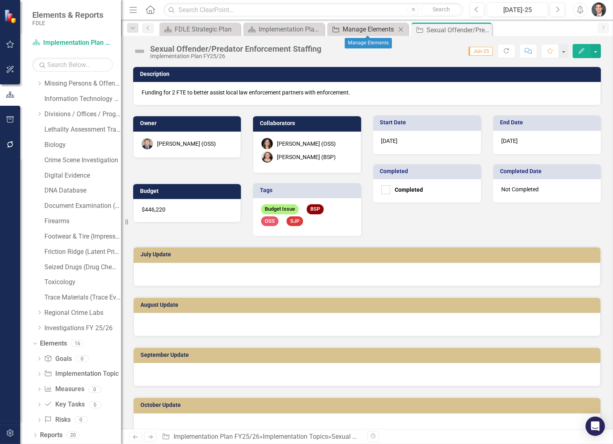
click at [374, 27] on div "Manage Elements" at bounding box center [369, 29] width 53 height 10
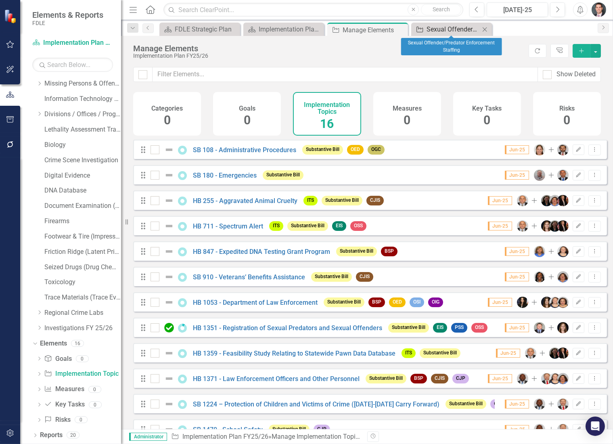
click at [447, 31] on div "Sexual Offender/Predator Enforcement Staffing" at bounding box center [453, 29] width 53 height 10
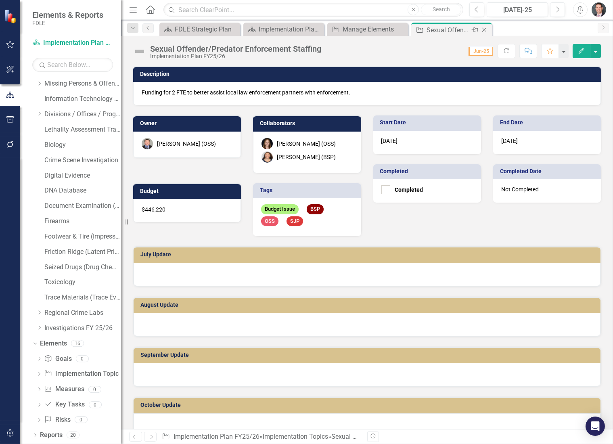
click at [486, 30] on icon "Close" at bounding box center [484, 30] width 8 height 6
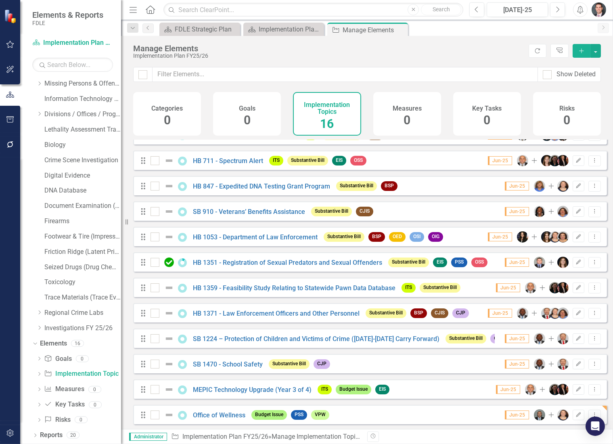
scroll to position [123, 0]
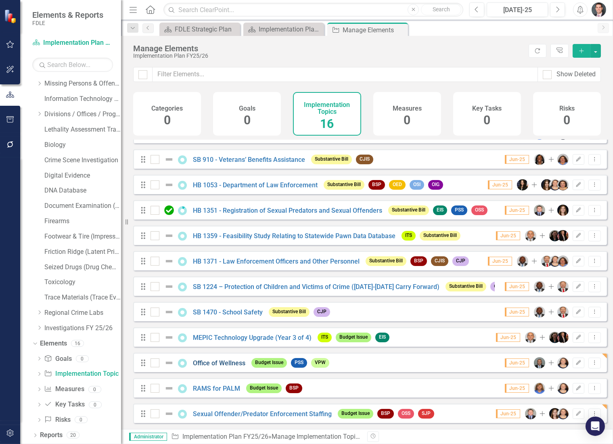
click at [227, 360] on link "Office of Wellness" at bounding box center [219, 363] width 52 height 8
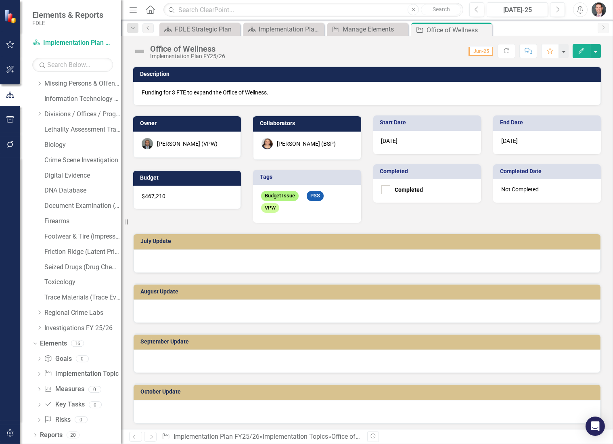
click at [299, 208] on div "Budget Issue PSS VPW" at bounding box center [307, 204] width 108 height 38
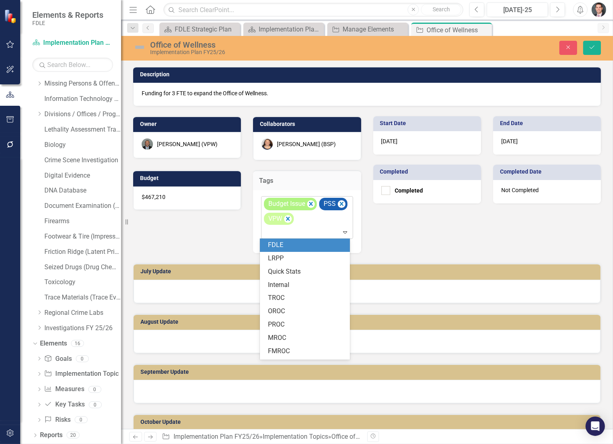
click at [308, 224] on div "Budget Issue PSS VPW" at bounding box center [308, 218] width 90 height 42
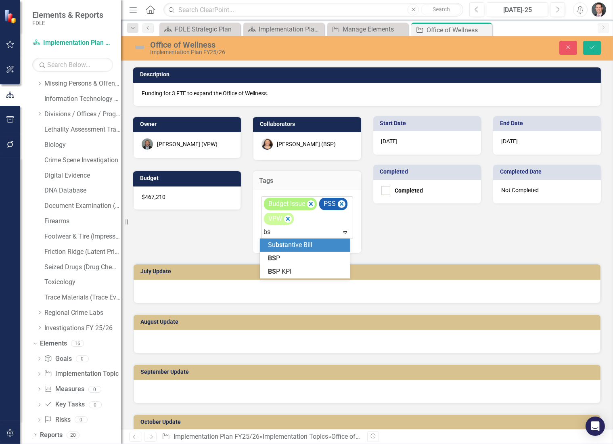
type input "bsp"
click at [306, 247] on div "BSP" at bounding box center [306, 245] width 77 height 9
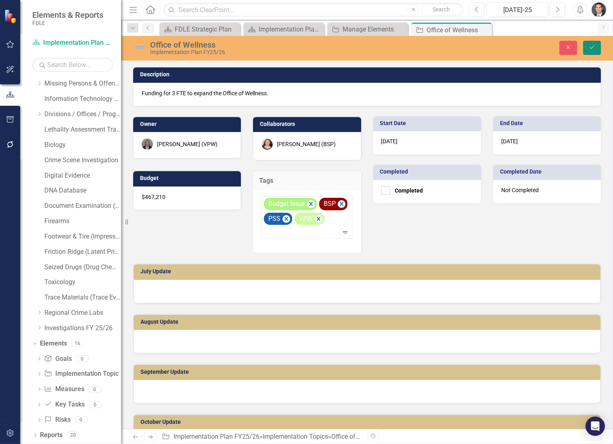
click at [590, 49] on icon "Save" at bounding box center [591, 47] width 7 height 6
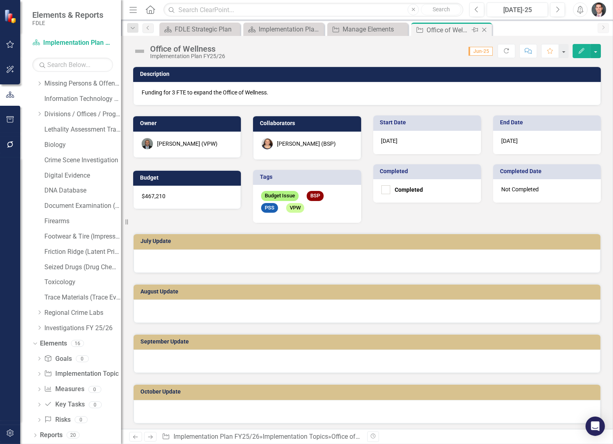
click at [487, 31] on icon "Close" at bounding box center [484, 30] width 8 height 6
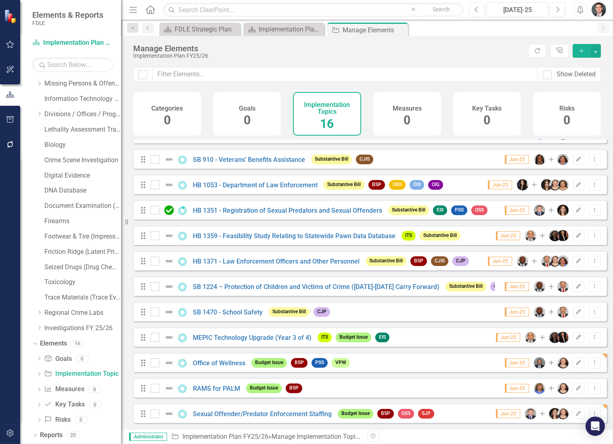
scroll to position [123, 0]
click at [576, 412] on icon "Edit" at bounding box center [579, 413] width 6 height 5
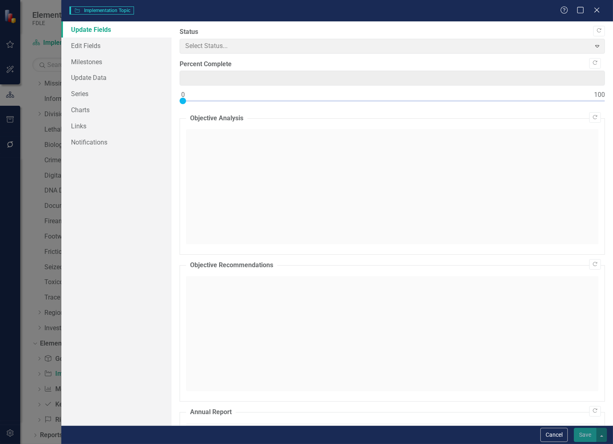
type input "0"
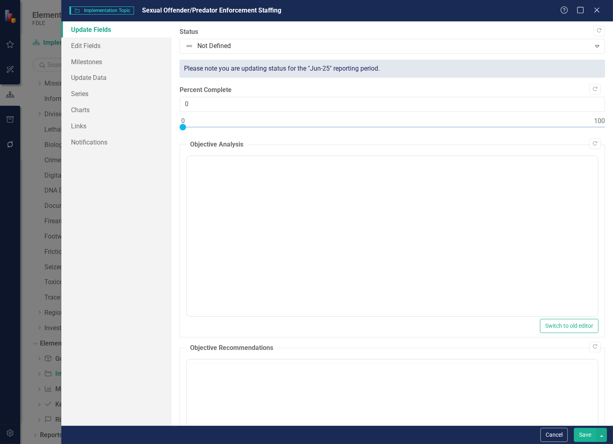
scroll to position [0, 0]
click at [601, 10] on icon "Close" at bounding box center [597, 10] width 10 height 8
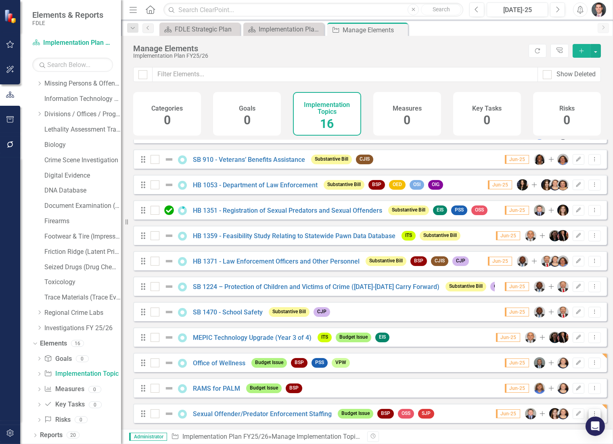
click at [588, 413] on button "Dropdown Menu" at bounding box center [594, 413] width 13 height 11
click at [536, 384] on link "Copy Duplicate Implementation Topic" at bounding box center [540, 385] width 110 height 15
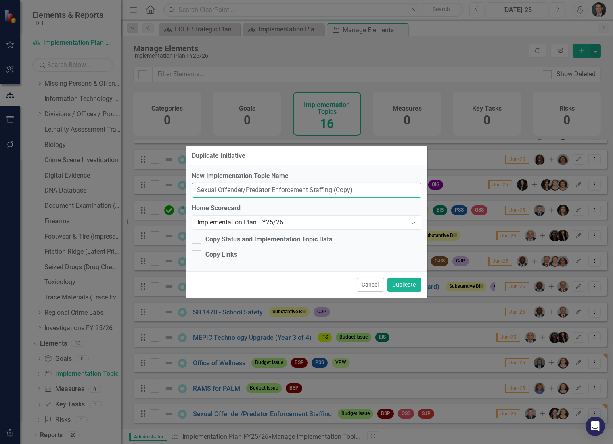
drag, startPoint x: 362, startPoint y: 188, endPoint x: 192, endPoint y: 189, distance: 170.3
click at [192, 189] on input "Sexual Offender/Predator Enforcement Staffing (Copy)" at bounding box center [306, 190] width 229 height 15
click at [364, 190] on input "Sexual Offender/Predator Enforcement Staffing (Copy)" at bounding box center [306, 190] width 229 height 15
drag, startPoint x: 373, startPoint y: 188, endPoint x: 149, endPoint y: 185, distance: 224.4
click at [149, 185] on div "Duplicate Initiative New Implementation Topic Name Sexual Offender/Predator Enf…" at bounding box center [306, 222] width 613 height 444
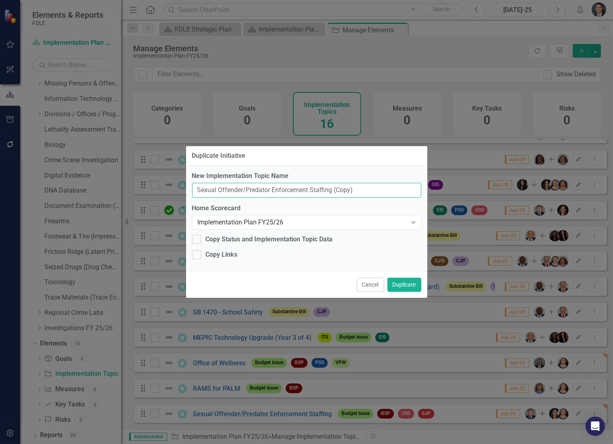
paste input "tatewide Pawn Database Feasibility Study"
type input "Statewide Pawn Database Feasibility Study"
click at [396, 280] on button "Duplicate" at bounding box center [404, 285] width 34 height 14
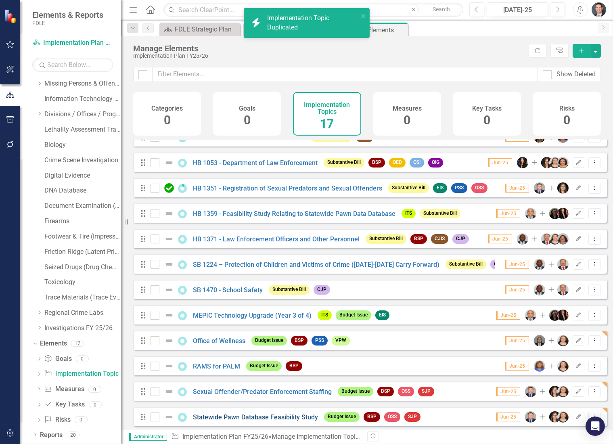
scroll to position [149, 0]
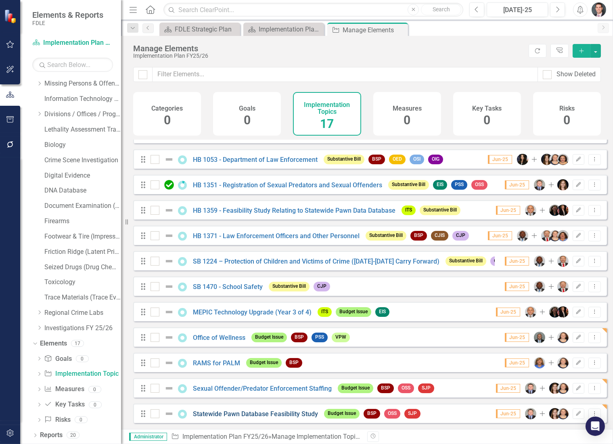
click at [242, 411] on link "Statewide Pawn Database Feasibility Study" at bounding box center [255, 414] width 125 height 8
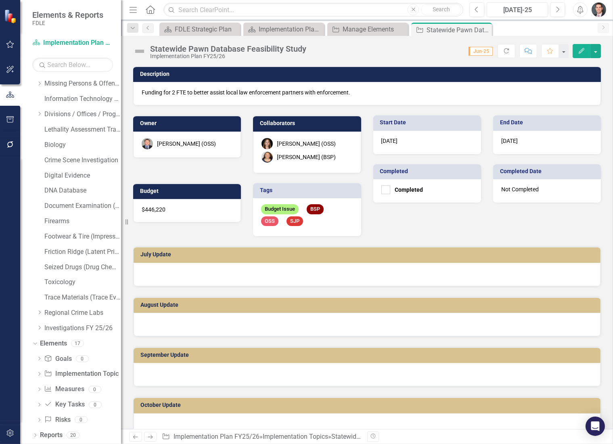
click at [308, 221] on div "Budget Issue BSP OSS SJP" at bounding box center [307, 217] width 108 height 38
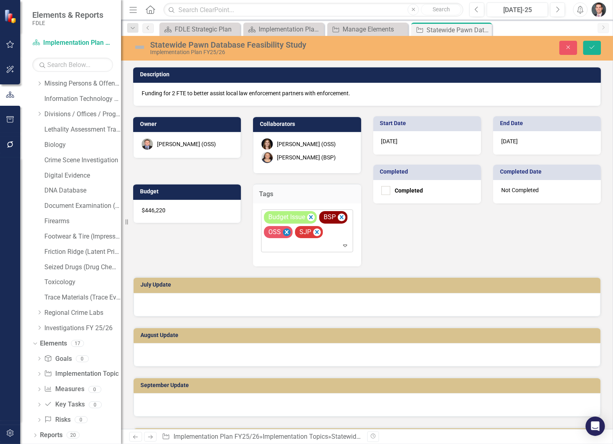
click at [287, 231] on icon "Remove [object Object]" at bounding box center [287, 232] width 8 height 10
click at [177, 143] on div "[PERSON_NAME] (OSS)" at bounding box center [186, 144] width 59 height 8
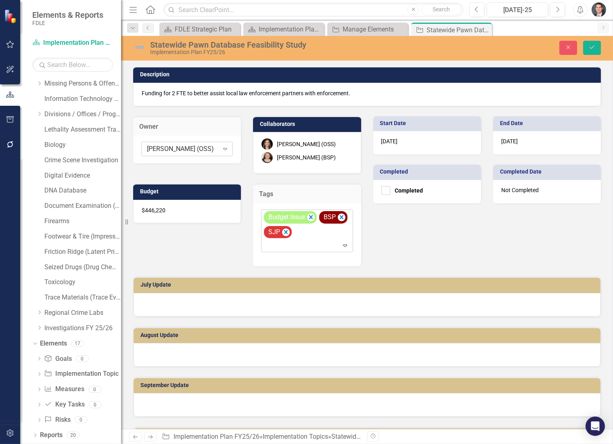
click at [198, 150] on div "[PERSON_NAME] (OSS)" at bounding box center [183, 148] width 72 height 9
type input "bell"
drag, startPoint x: 198, startPoint y: 150, endPoint x: 138, endPoint y: 146, distance: 60.2
click at [190, 147] on div "[PERSON_NAME] (OSS)" at bounding box center [183, 148] width 72 height 9
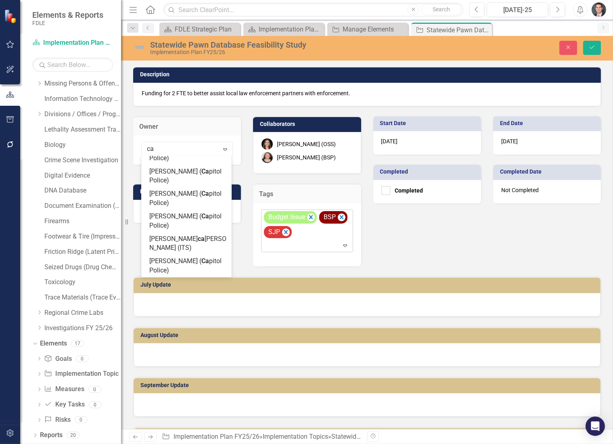
scroll to position [434, 0]
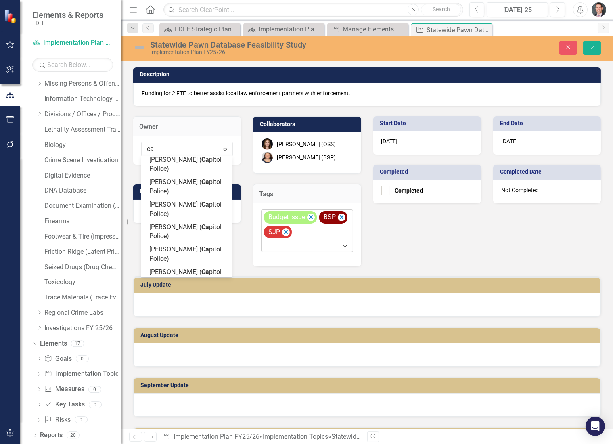
type input "car"
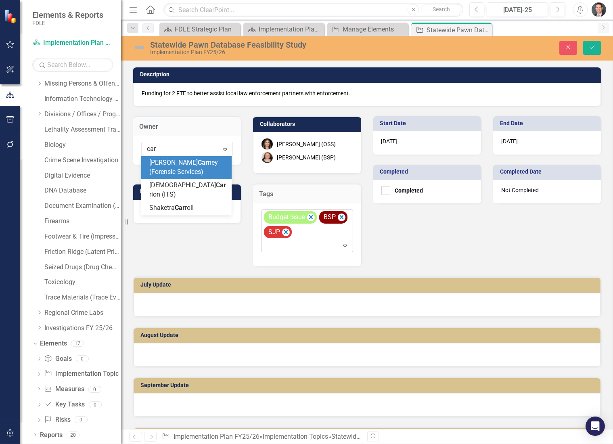
scroll to position [0, 0]
click at [177, 165] on span "[PERSON_NAME] Car [PERSON_NAME] (Forensic Services)" at bounding box center [183, 167] width 69 height 17
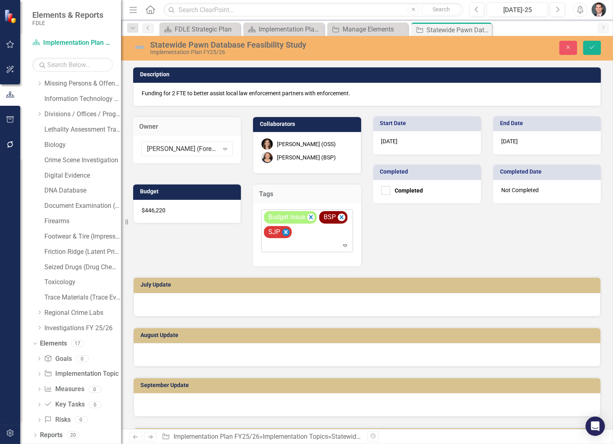
click at [284, 231] on icon "Remove [object Object]" at bounding box center [286, 232] width 4 height 4
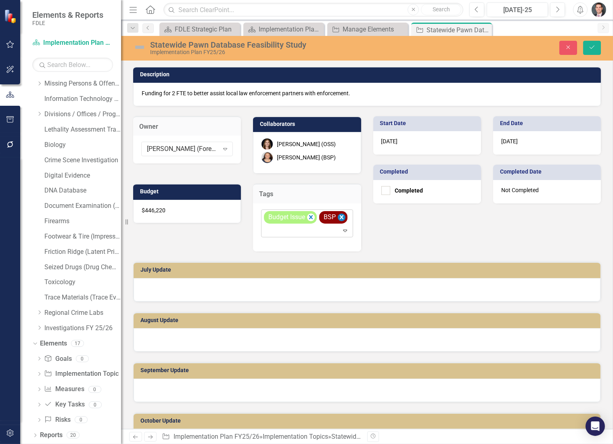
click at [342, 216] on icon "Remove [object Object]" at bounding box center [342, 217] width 4 height 4
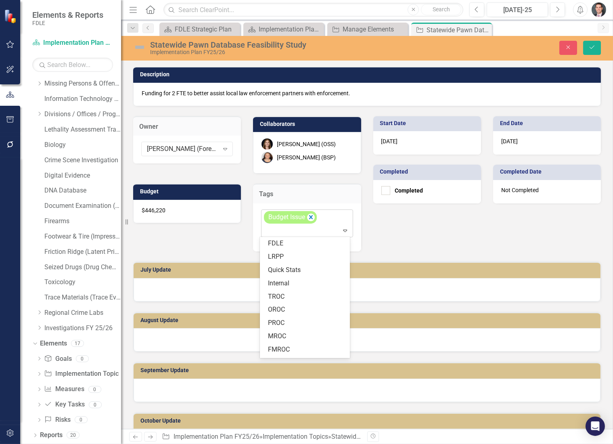
click at [324, 220] on div "Budget Issue" at bounding box center [308, 223] width 90 height 27
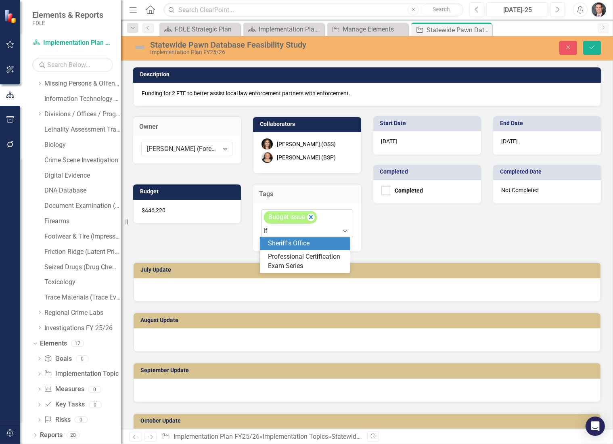
type input "i"
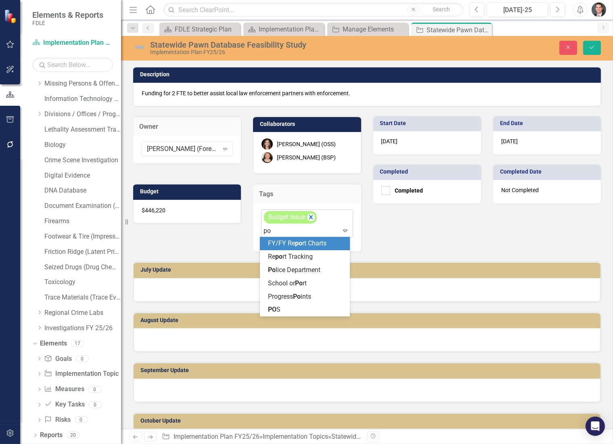
type input "p"
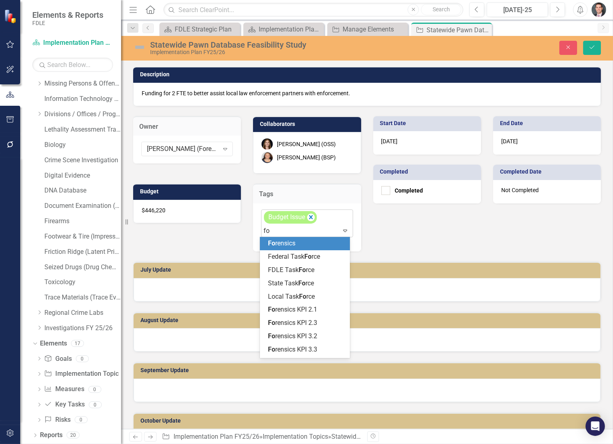
type input "for"
click at [284, 245] on span "For ensics" at bounding box center [282, 243] width 28 height 8
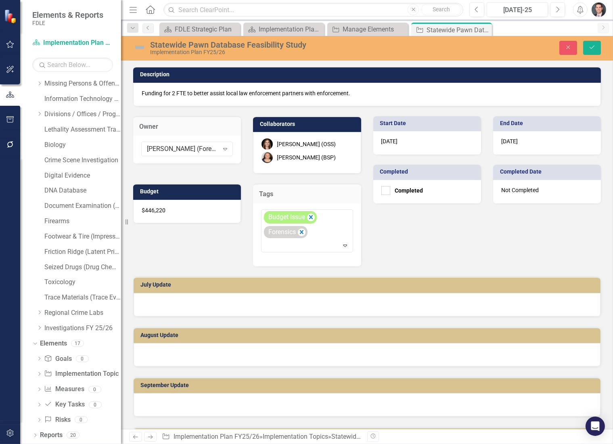
click at [324, 156] on div "[PERSON_NAME] (BSP)" at bounding box center [306, 157] width 59 height 8
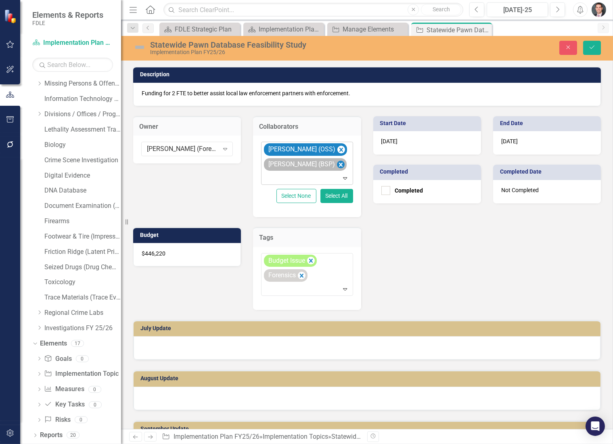
click at [339, 163] on icon "Remove Elizabeth Martin (BSP)" at bounding box center [341, 165] width 4 height 4
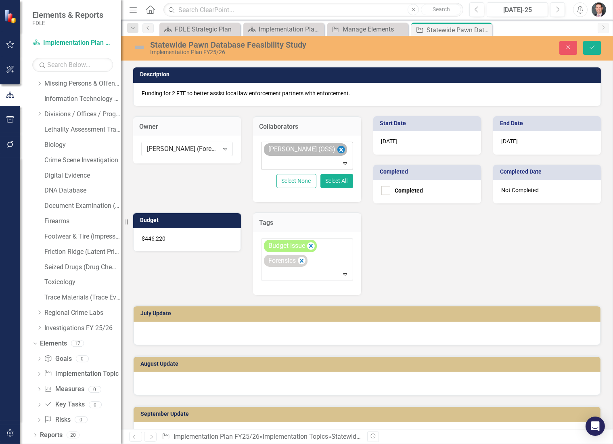
click at [342, 149] on icon "Remove Heather Faulkner (OSS)" at bounding box center [341, 150] width 8 height 10
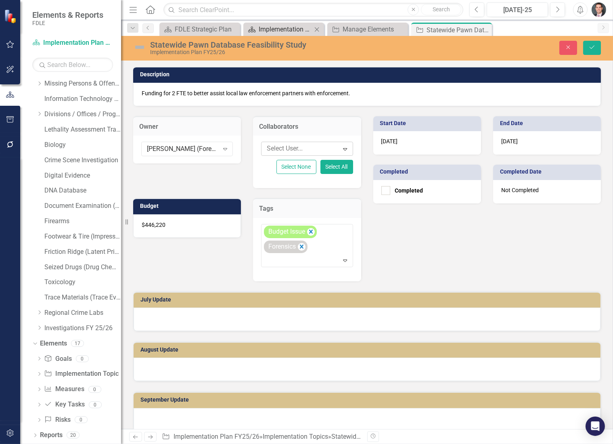
scroll to position [153, 0]
click at [170, 148] on div "[PERSON_NAME] (Forensic Services)" at bounding box center [183, 148] width 72 height 9
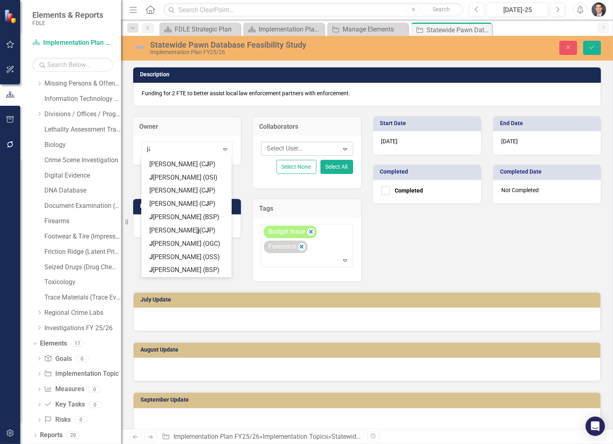
scroll to position [0, 0]
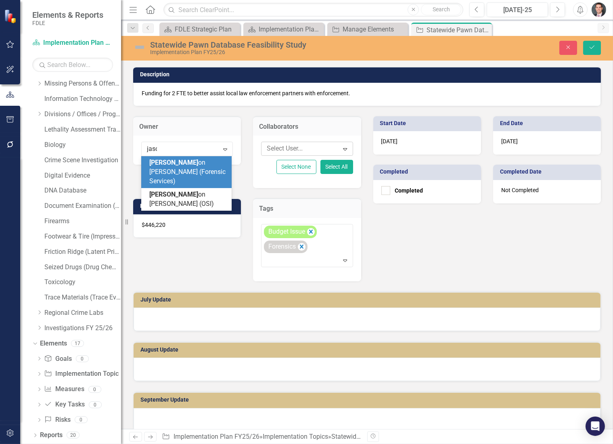
type input "[PERSON_NAME]"
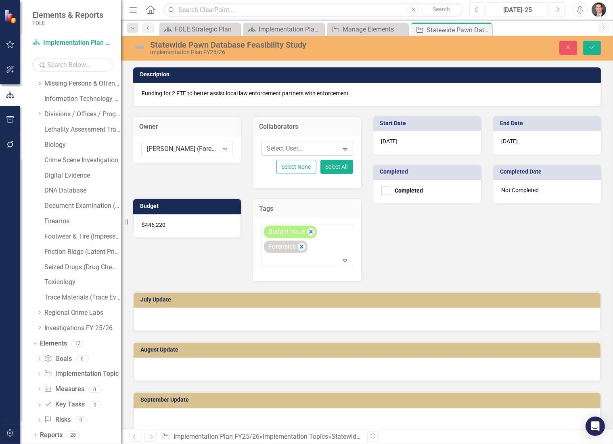
click at [287, 150] on div at bounding box center [301, 148] width 75 height 11
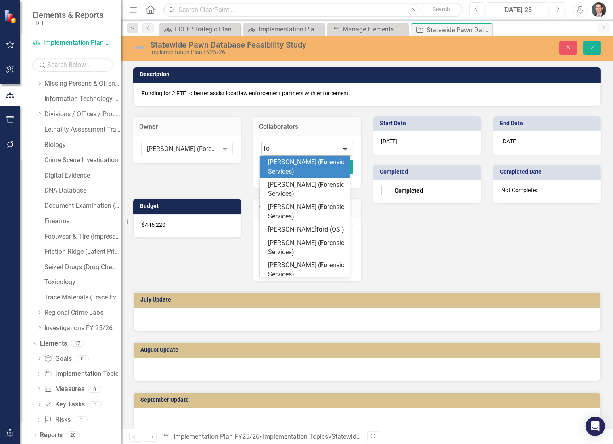
type input "for"
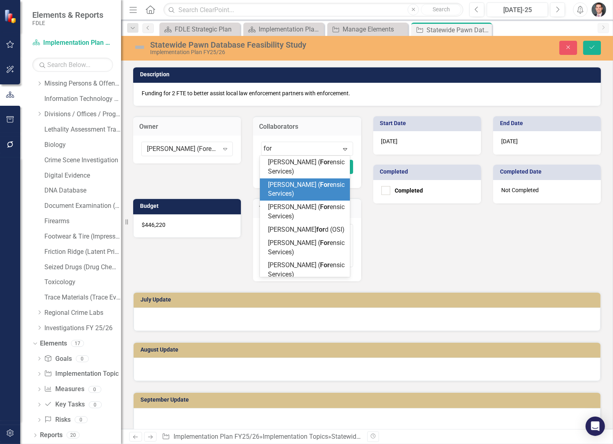
click at [284, 190] on span "[PERSON_NAME] ( For ensic Services)" at bounding box center [306, 189] width 77 height 17
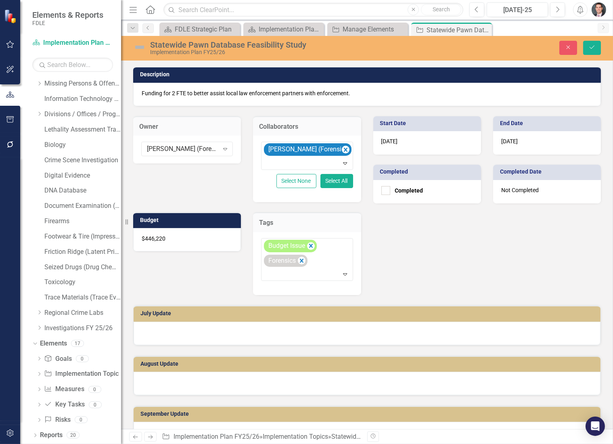
click at [167, 94] on p "Funding for 2 FTE to better assist local law enforcement partners with enforcem…" at bounding box center [367, 93] width 451 height 8
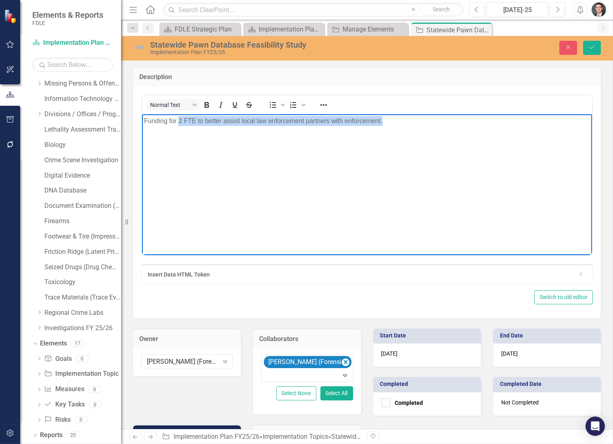
drag, startPoint x: 179, startPoint y: 119, endPoint x: 428, endPoint y: 129, distance: 249.6
click at [428, 129] on body "Funding for 2 FTE to better assist local law enforcement partners with enforcem…" at bounding box center [367, 174] width 450 height 121
click at [263, 46] on div "Statewide Pawn Database Feasibility Study" at bounding box center [271, 44] width 242 height 9
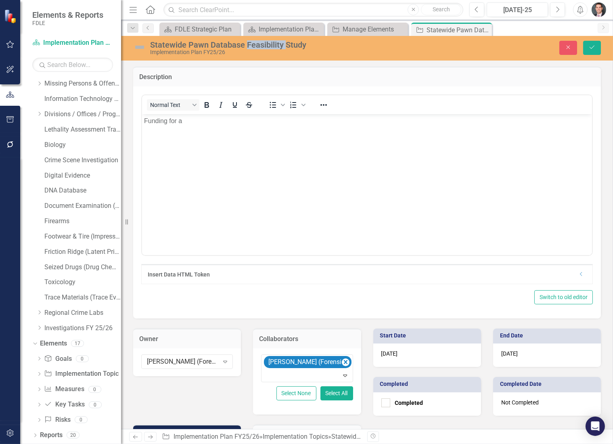
click at [263, 46] on div "Statewide Pawn Database Feasibility Study" at bounding box center [271, 44] width 242 height 9
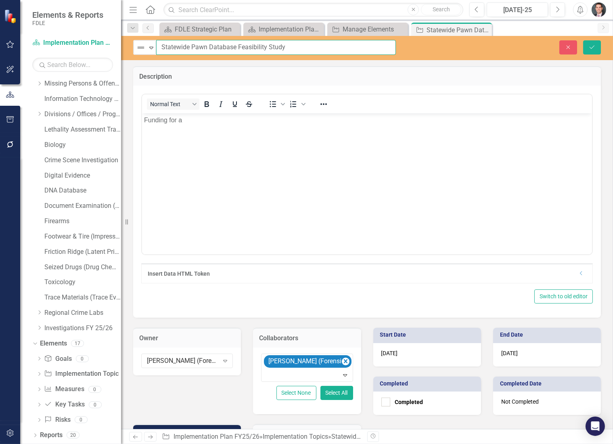
drag, startPoint x: 290, startPoint y: 46, endPoint x: 159, endPoint y: 47, distance: 131.2
click at [159, 47] on input "Statewide Pawn Database Feasibility Study" at bounding box center [276, 47] width 240 height 15
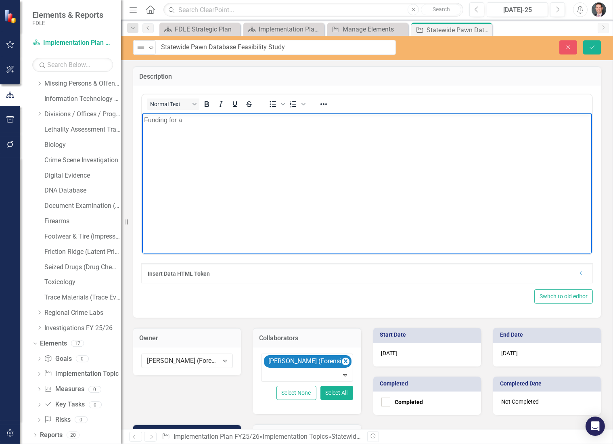
click at [203, 122] on p "Funding for a" at bounding box center [367, 120] width 446 height 10
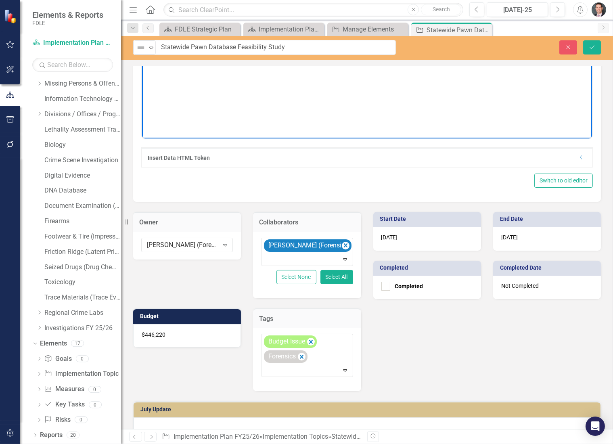
scroll to position [119, 0]
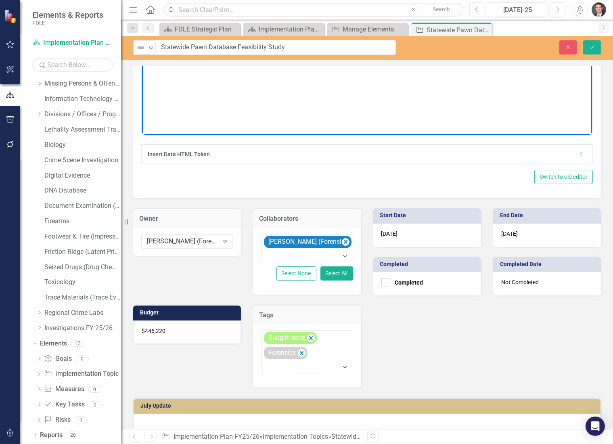
click at [171, 329] on div "$446,220" at bounding box center [187, 331] width 108 height 23
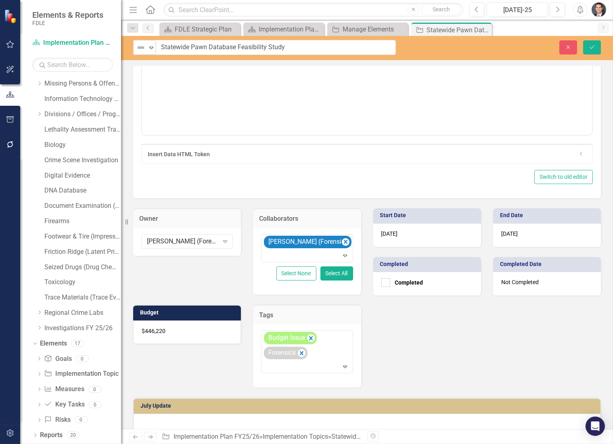
click at [171, 329] on div "$446,220" at bounding box center [187, 331] width 108 height 23
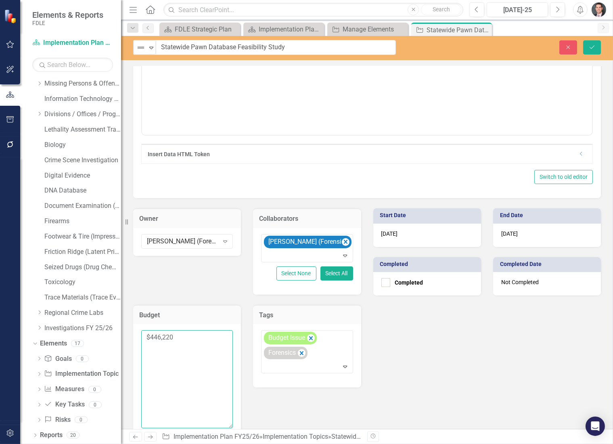
drag, startPoint x: 173, startPoint y: 336, endPoint x: 151, endPoint y: 339, distance: 21.6
click at [151, 339] on textarea "$446,220" at bounding box center [187, 379] width 92 height 98
type textarea "$250,000"
click at [596, 50] on button "Save" at bounding box center [592, 47] width 18 height 14
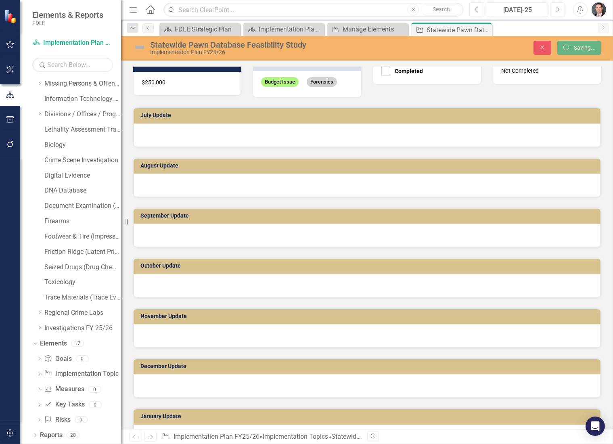
scroll to position [116, 0]
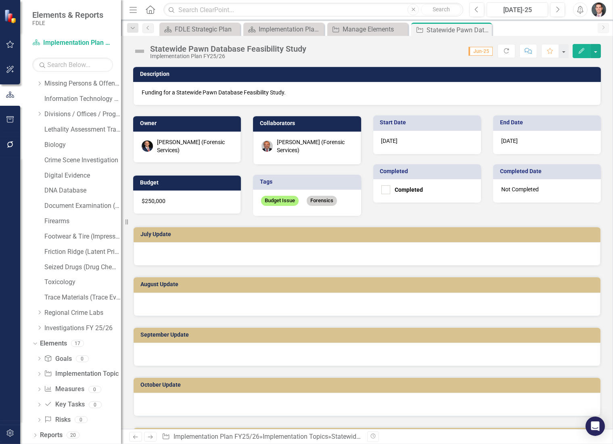
click at [373, 211] on div "Owner [PERSON_NAME] (Forensic Services) Collaborators [PERSON_NAME] (Forensic S…" at bounding box center [367, 160] width 480 height 110
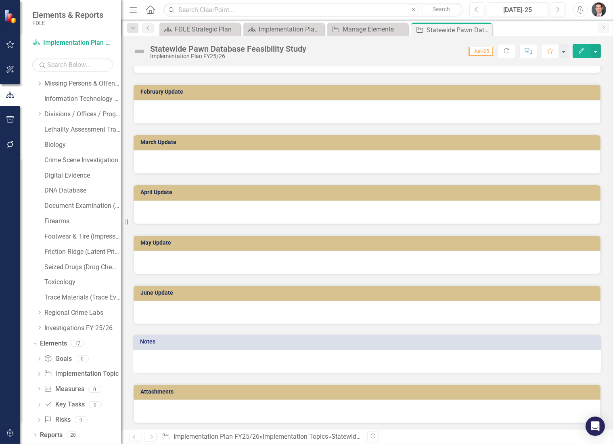
scroll to position [0, 0]
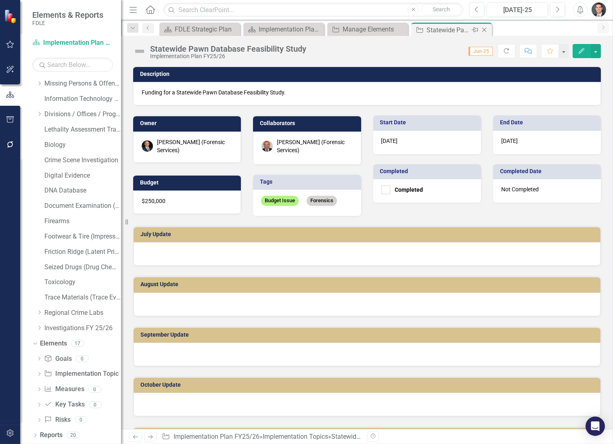
click at [485, 29] on icon "Close" at bounding box center [484, 30] width 8 height 6
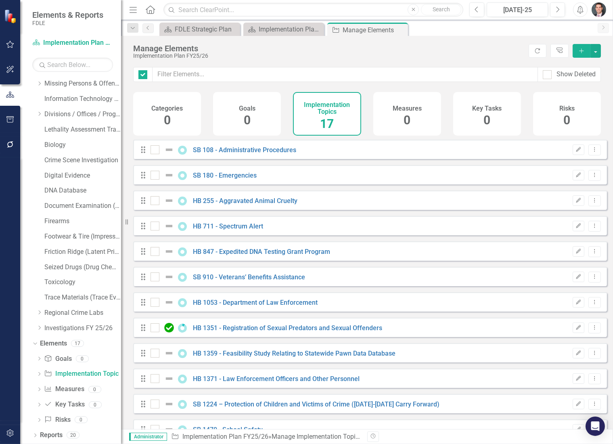
checkbox input "false"
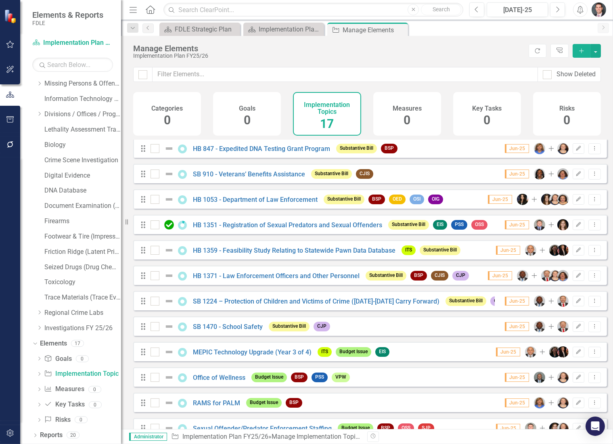
scroll to position [149, 0]
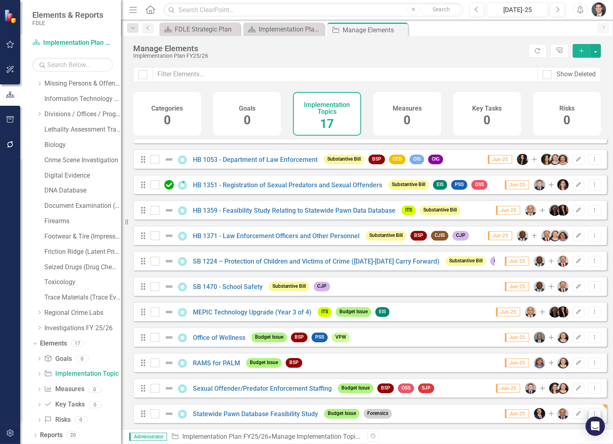
click at [591, 413] on icon "Dropdown Menu" at bounding box center [594, 413] width 7 height 5
click at [544, 384] on link "Copy Duplicate Implementation Topic" at bounding box center [540, 385] width 110 height 15
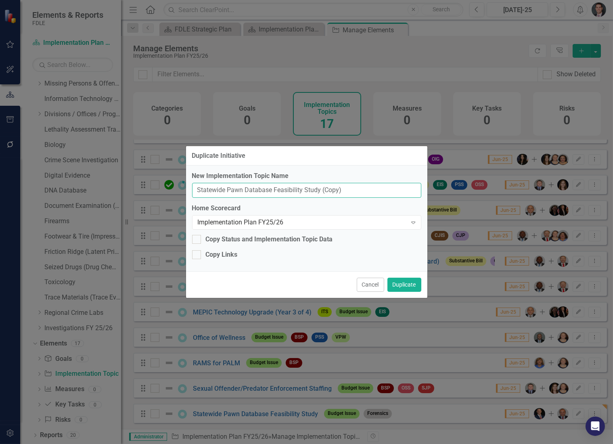
drag, startPoint x: 349, startPoint y: 191, endPoint x: 137, endPoint y: 188, distance: 211.9
click at [137, 188] on div "Duplicate Initiative New Implementation Topic Name Statewide Pawn Database Feas…" at bounding box center [306, 222] width 613 height 444
paste input "Reduce Positions in Excess of 90 Days"
type input "Reduce Positions in Excess of 90 Days"
click at [407, 284] on button "Duplicate" at bounding box center [404, 285] width 34 height 14
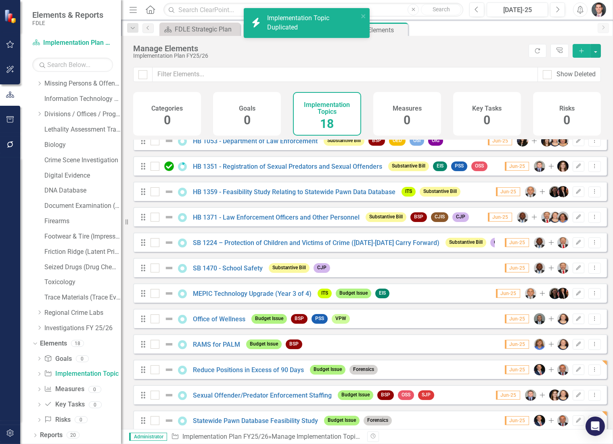
scroll to position [174, 0]
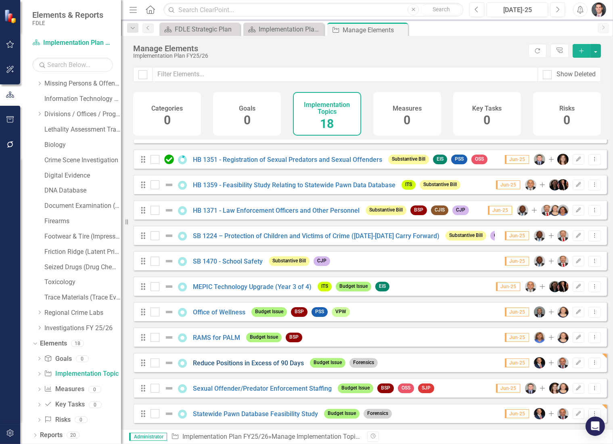
click at [274, 364] on link "Reduce Positions in Excess of 90 Days" at bounding box center [248, 363] width 111 height 8
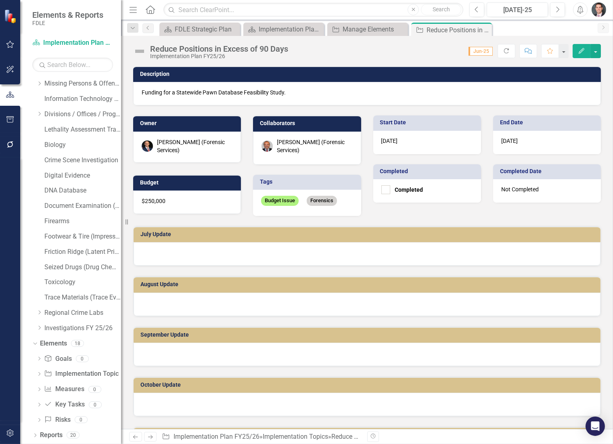
click at [182, 147] on div "[PERSON_NAME] (Forensic Services)" at bounding box center [194, 146] width 75 height 16
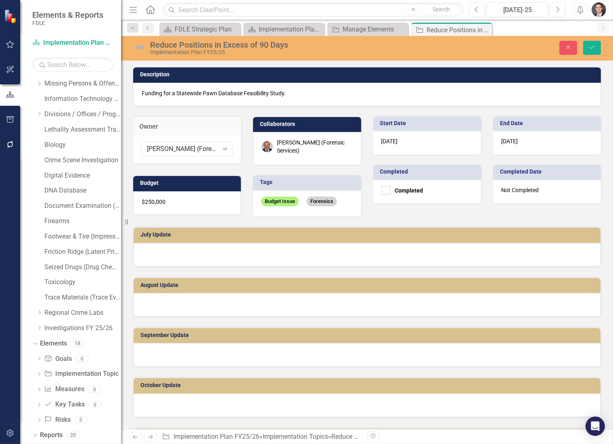
click at [182, 147] on div "[PERSON_NAME] (Forensic Services)" at bounding box center [183, 148] width 72 height 9
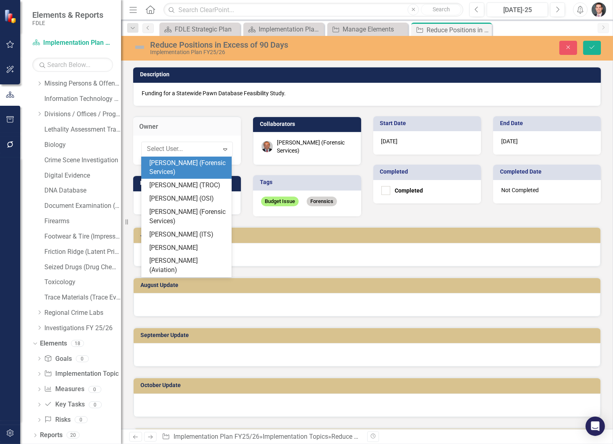
type input "s"
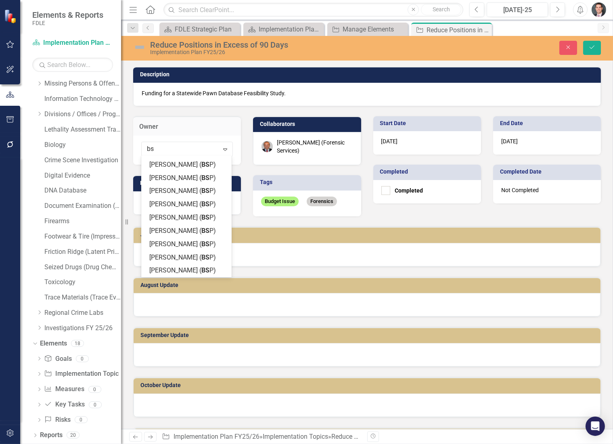
scroll to position [83, 0]
type input "bsp"
click at [201, 270] on span "BSP" at bounding box center [207, 270] width 12 height 8
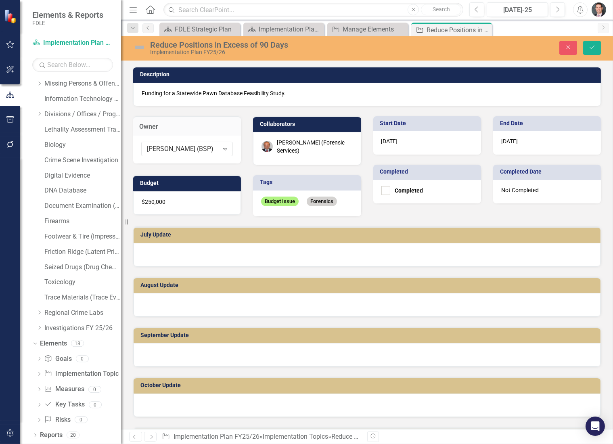
click at [297, 145] on div "[PERSON_NAME] (Forensic Services)" at bounding box center [314, 146] width 75 height 16
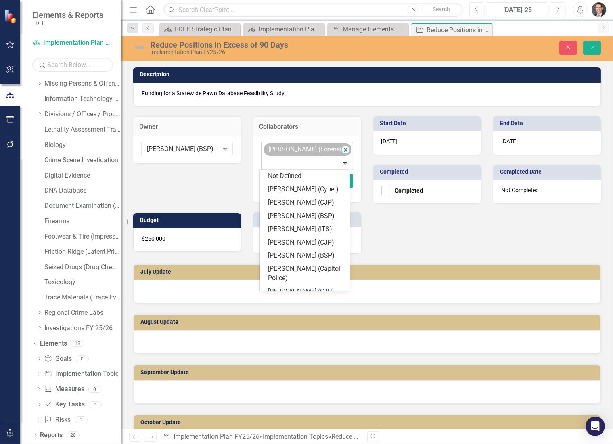
click at [297, 151] on div "[PERSON_NAME] (Forensic Services)" at bounding box center [303, 150] width 75 height 12
click at [345, 151] on icon "Remove Chris Carney (Forensic Services)" at bounding box center [345, 150] width 8 height 10
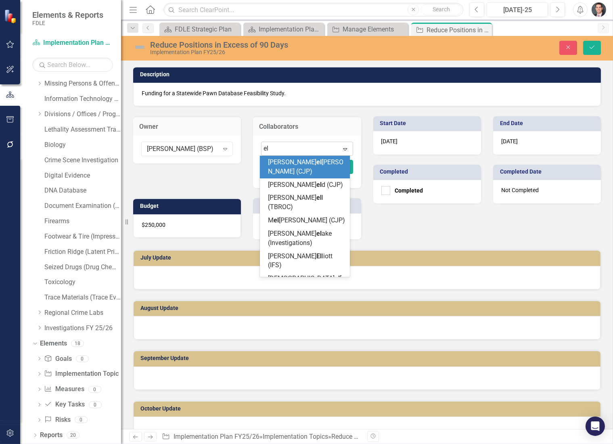
type input "[PERSON_NAME]"
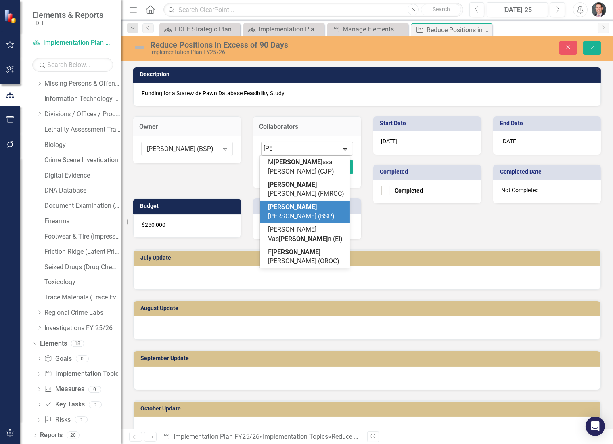
click at [330, 203] on span "[PERSON_NAME] [PERSON_NAME] (BSP)" at bounding box center [301, 211] width 67 height 17
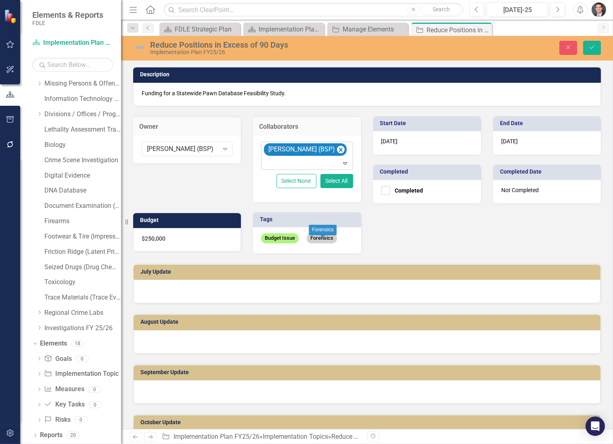
click at [312, 237] on div "Forensics" at bounding box center [323, 229] width 28 height 15
click at [312, 237] on span "Forensics" at bounding box center [322, 238] width 30 height 10
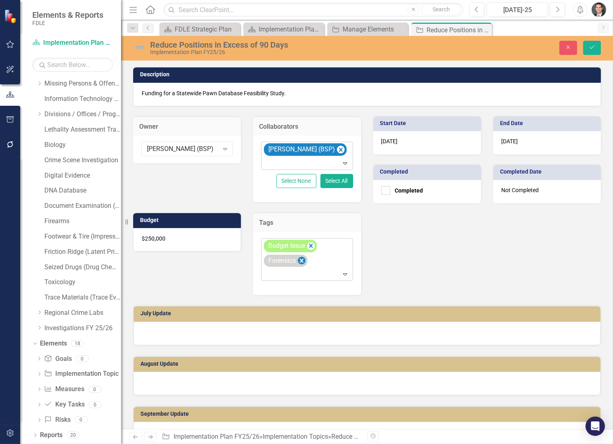
click at [302, 259] on icon "Remove [object Object]" at bounding box center [302, 261] width 4 height 4
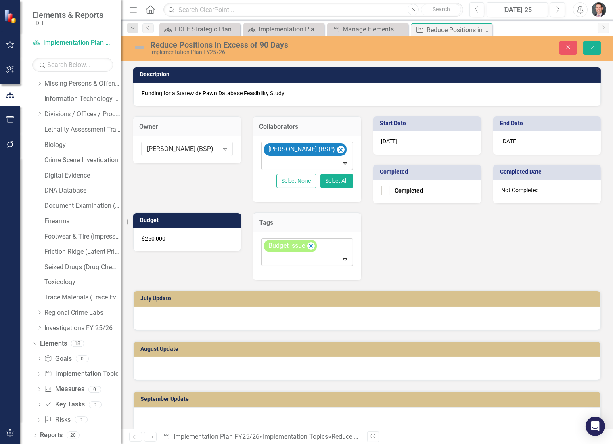
click at [303, 260] on div at bounding box center [308, 259] width 88 height 11
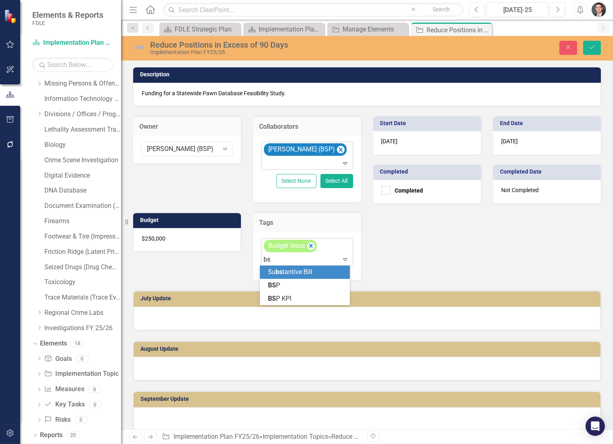
type input "bsp"
click at [296, 269] on div "BSP" at bounding box center [306, 272] width 77 height 9
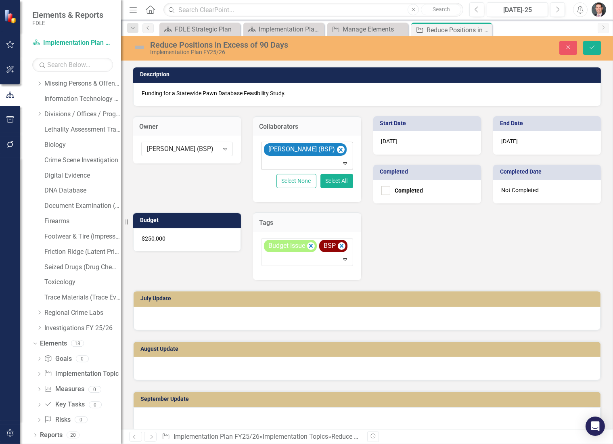
click at [173, 237] on div "$250,000" at bounding box center [187, 239] width 108 height 23
click at [173, 238] on div "$250,000" at bounding box center [187, 239] width 108 height 23
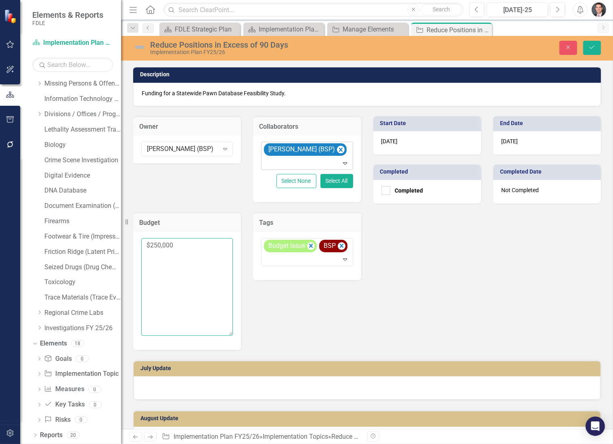
click at [173, 243] on textarea "$250,000" at bounding box center [187, 287] width 92 height 98
drag, startPoint x: 174, startPoint y: 245, endPoint x: 149, endPoint y: 245, distance: 25.8
click at [149, 245] on textarea "$250,000" at bounding box center [187, 287] width 92 height 98
click at [150, 243] on textarea "$0" at bounding box center [187, 287] width 92 height 98
click at [153, 243] on textarea "$-0" at bounding box center [187, 287] width 92 height 98
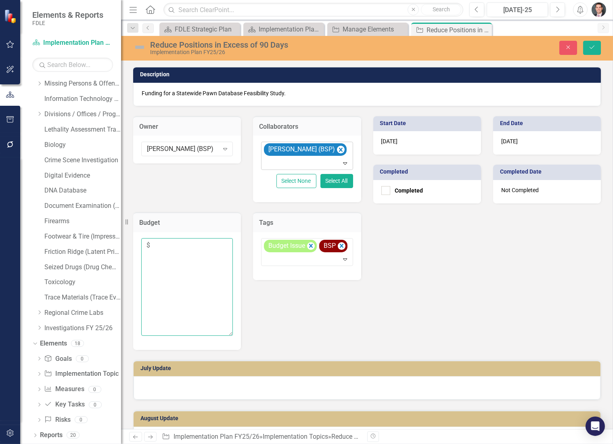
click at [146, 244] on textarea "$" at bounding box center [187, 287] width 92 height 98
click at [154, 241] on textarea "-$" at bounding box center [187, 287] width 92 height 98
type textarea "-$624,422"
click at [473, 335] on div "Owner [PERSON_NAME] (BSP) Expand Collaborators [PERSON_NAME] (BSP) Expand Selec…" at bounding box center [367, 228] width 480 height 244
click at [197, 382] on div at bounding box center [367, 387] width 467 height 23
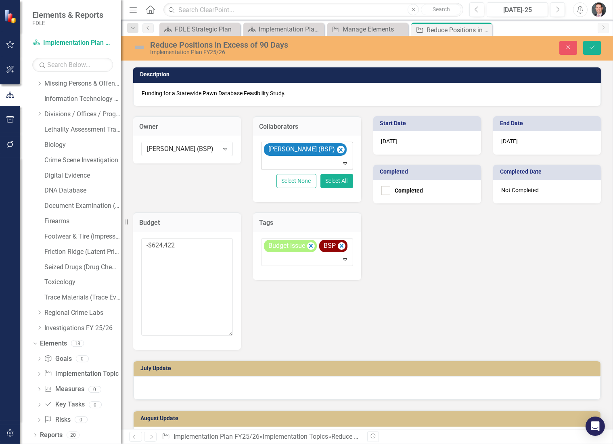
click at [197, 382] on div at bounding box center [367, 387] width 467 height 23
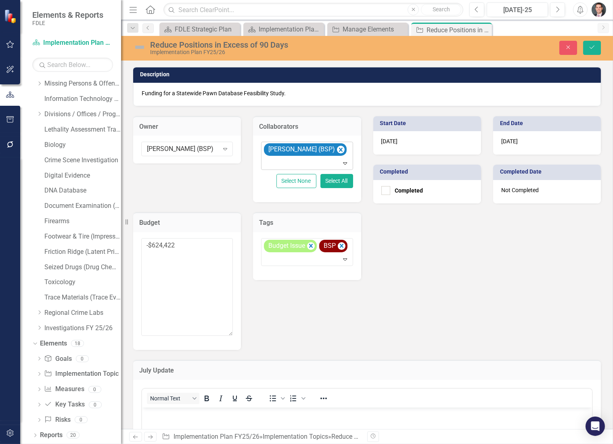
scroll to position [119, 0]
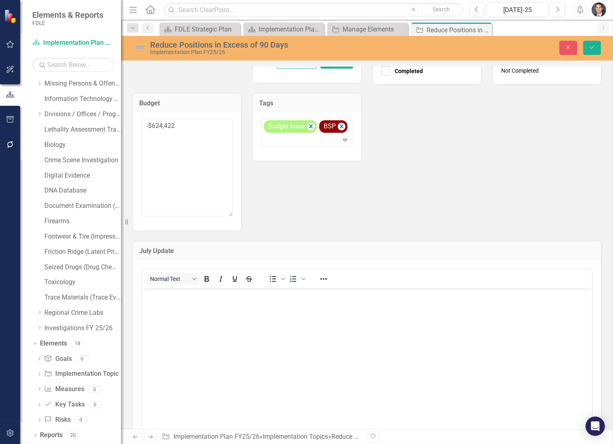
click at [165, 315] on body "Rich Text Area. Press ALT-0 for help." at bounding box center [367, 348] width 450 height 121
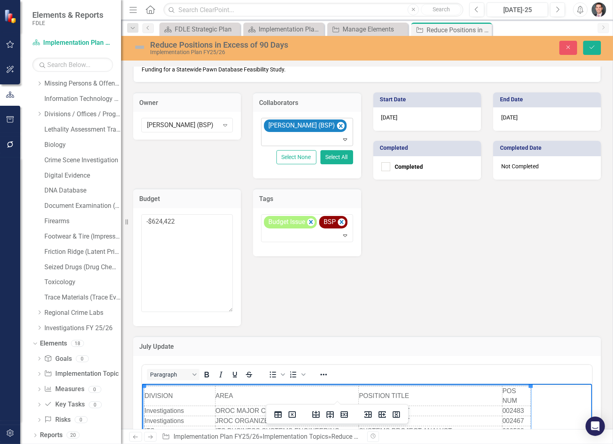
scroll to position [0, 0]
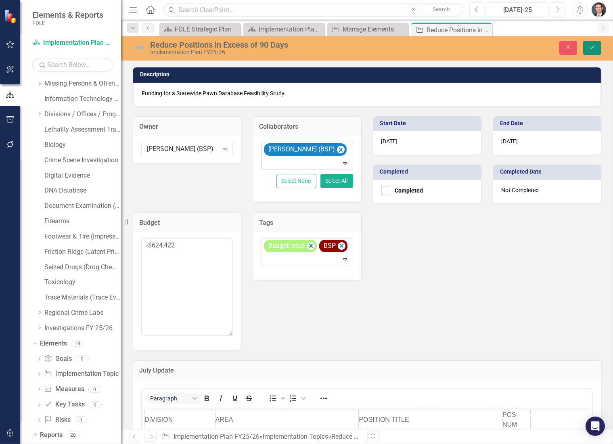
click at [593, 45] on icon "Save" at bounding box center [591, 47] width 7 height 6
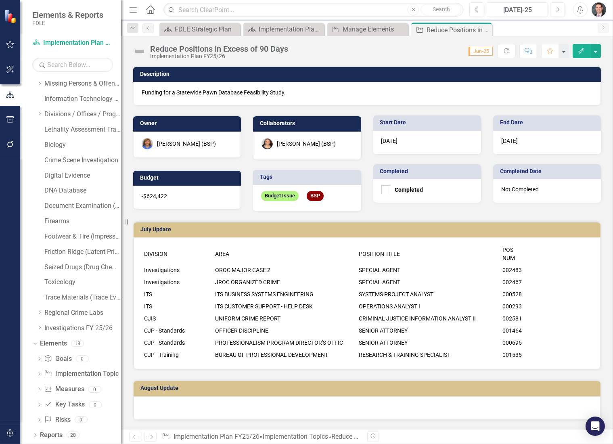
click at [200, 95] on p "Funding for a Statewide Pawn Database Feasibility Study." at bounding box center [367, 92] width 451 height 8
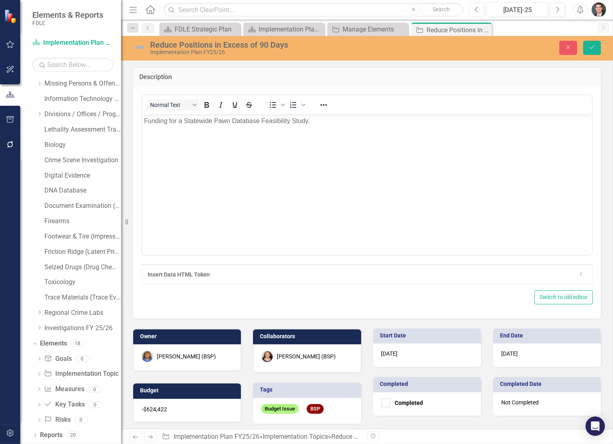
click at [144, 120] on p "Funding for a Statewide Pawn Database Feasibility Study." at bounding box center [367, 121] width 446 height 10
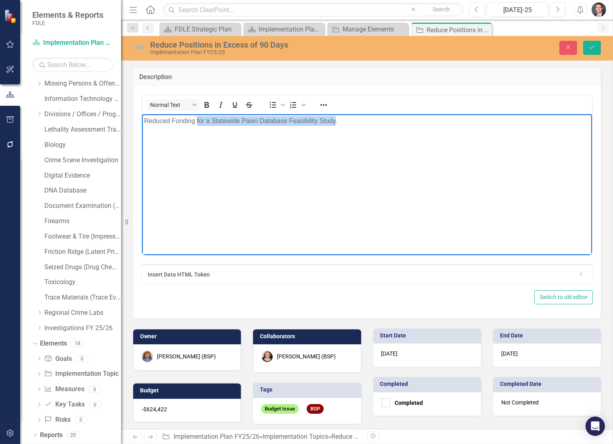
drag, startPoint x: 197, startPoint y: 120, endPoint x: 335, endPoint y: 122, distance: 138.0
click at [335, 122] on p "Reduced Funding for a Statewide Pawn Database Feasibility Study." at bounding box center [367, 121] width 446 height 10
click at [174, 123] on p "Reduced Funding and positions for the department." at bounding box center [367, 121] width 446 height 10
click at [590, 42] on button "Save" at bounding box center [592, 48] width 18 height 14
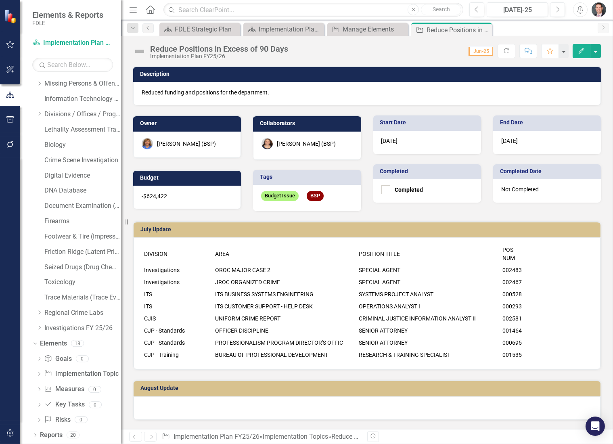
click at [196, 94] on p "Reduced funding and positions for the department." at bounding box center [367, 92] width 451 height 8
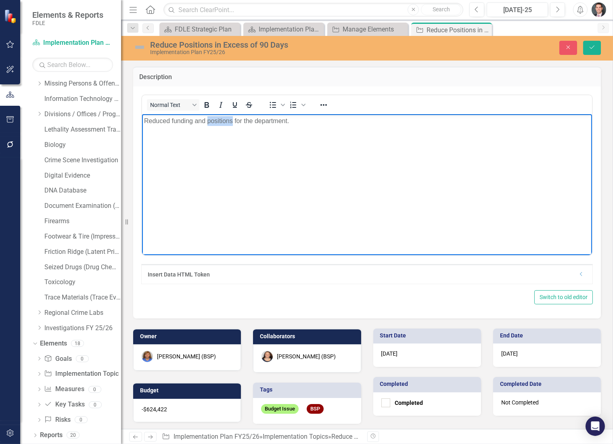
drag, startPoint x: 207, startPoint y: 120, endPoint x: 231, endPoint y: 122, distance: 23.9
click at [231, 122] on p "Reduced funding and positions for the department." at bounding box center [367, 121] width 446 height 10
click at [590, 49] on icon "Save" at bounding box center [591, 47] width 7 height 6
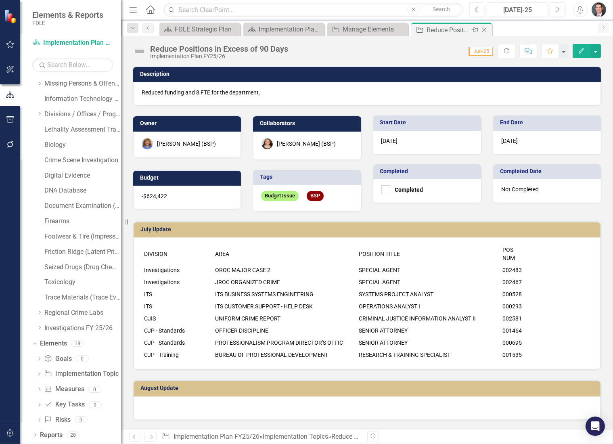
click at [483, 29] on icon "Close" at bounding box center [484, 30] width 8 height 6
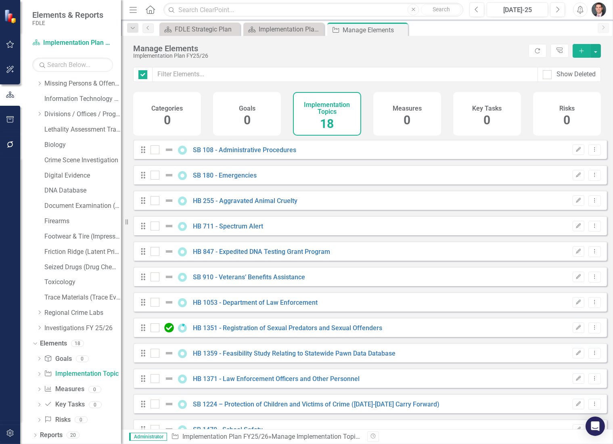
checkbox input "false"
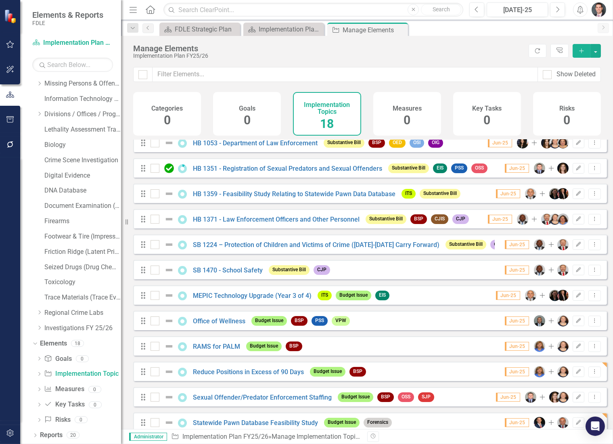
scroll to position [174, 0]
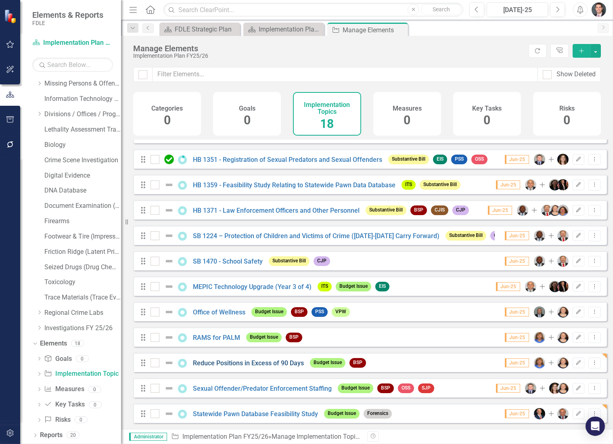
click at [259, 363] on link "Reduce Positions in Excess of 90 Days" at bounding box center [248, 363] width 111 height 8
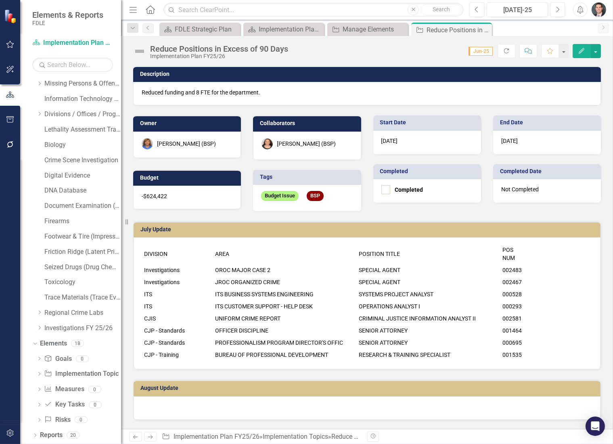
click at [260, 58] on div "Implementation Plan FY25/26" at bounding box center [219, 56] width 138 height 6
click at [260, 51] on div "Reduce Positions in Excess of 90 Days" at bounding box center [219, 48] width 138 height 9
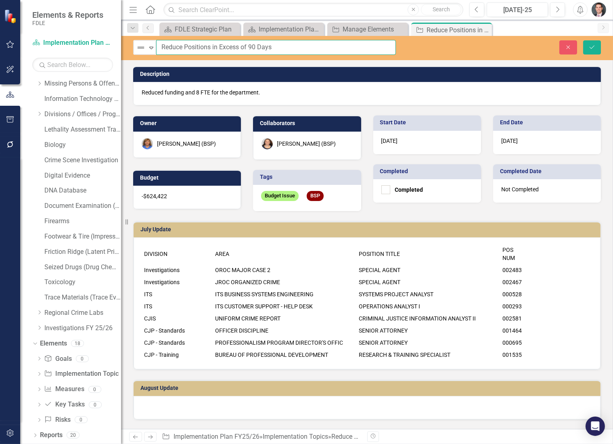
drag, startPoint x: 212, startPoint y: 46, endPoint x: 349, endPoint y: 55, distance: 137.1
click at [349, 55] on div "Not Defined Expand Reduce Positions in Excess of 90 Days Close Save" at bounding box center [367, 48] width 492 height 24
click at [181, 47] on input "Reduce Positions" at bounding box center [276, 47] width 240 height 15
type input "Reduce FTE Positions"
click at [589, 46] on icon "Save" at bounding box center [591, 47] width 7 height 6
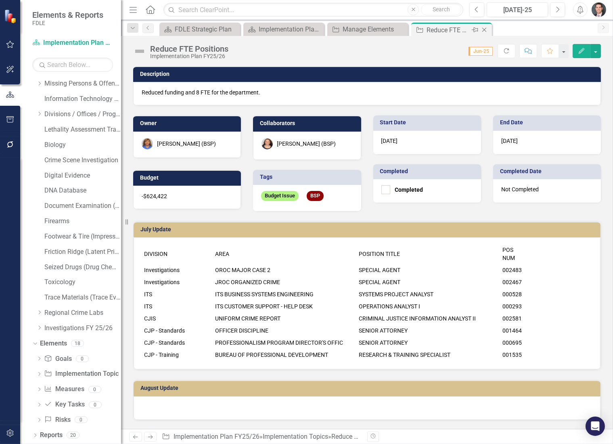
click at [485, 32] on icon "Close" at bounding box center [484, 30] width 8 height 6
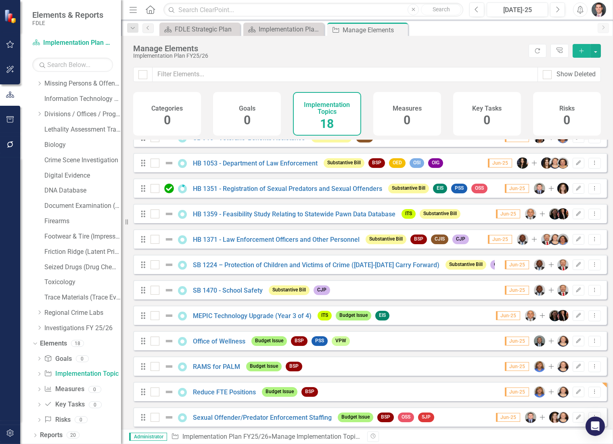
scroll to position [174, 0]
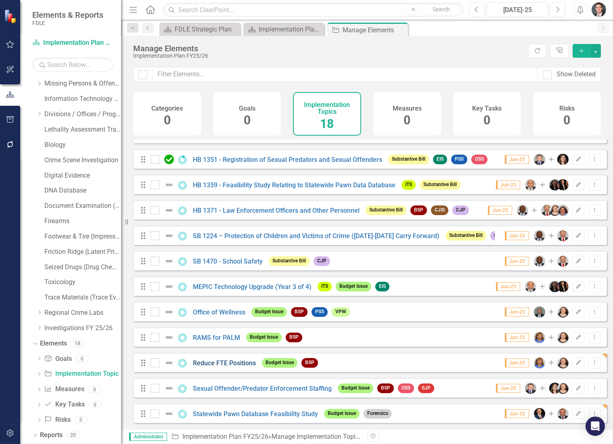
click at [223, 363] on link "Reduce FTE Positions" at bounding box center [224, 363] width 63 height 8
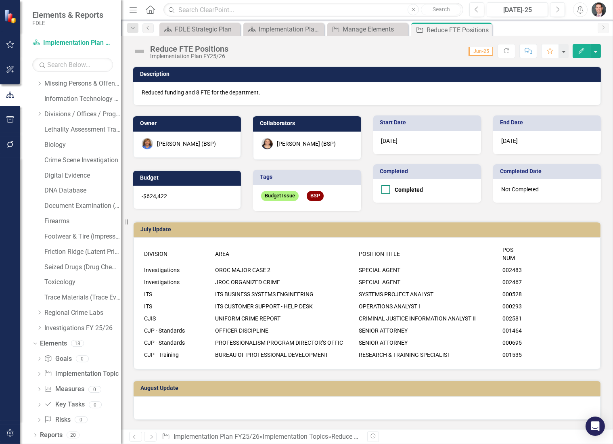
click at [385, 190] on div at bounding box center [385, 189] width 9 height 9
click at [385, 190] on input "Completed" at bounding box center [383, 187] width 5 height 5
checkbox input "true"
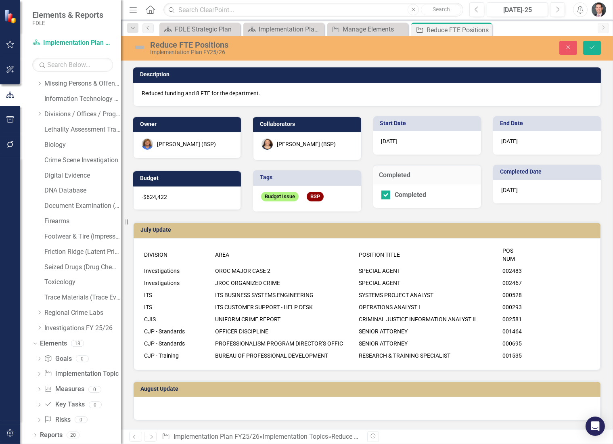
click at [508, 189] on span "[DATE]" at bounding box center [509, 190] width 17 height 6
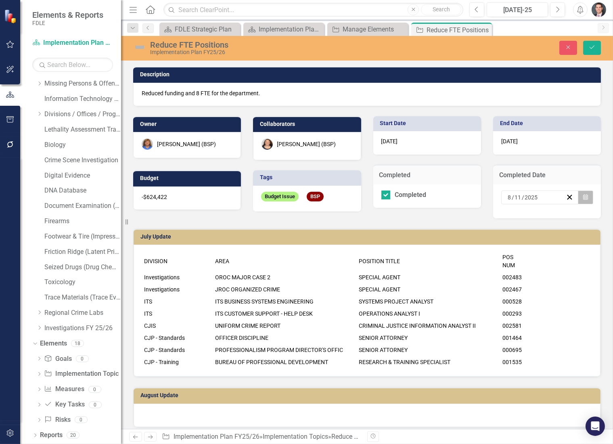
click at [583, 196] on icon "Calendar" at bounding box center [585, 198] width 5 height 6
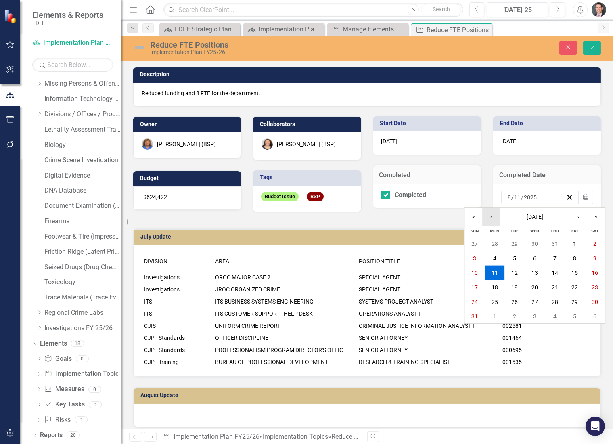
click at [493, 218] on button "‹" at bounding box center [491, 217] width 18 height 18
click at [532, 257] on button "9" at bounding box center [535, 258] width 20 height 15
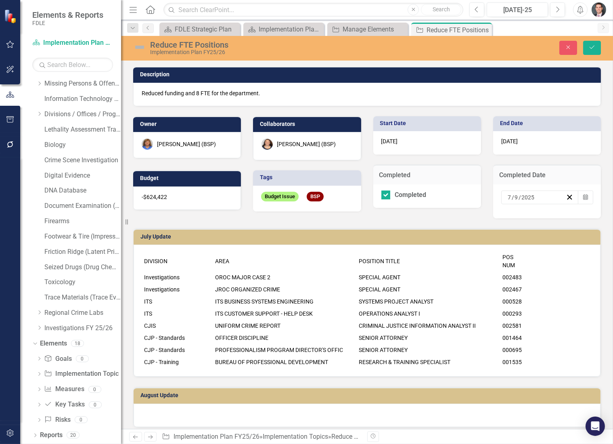
click at [137, 47] on img at bounding box center [139, 47] width 13 height 13
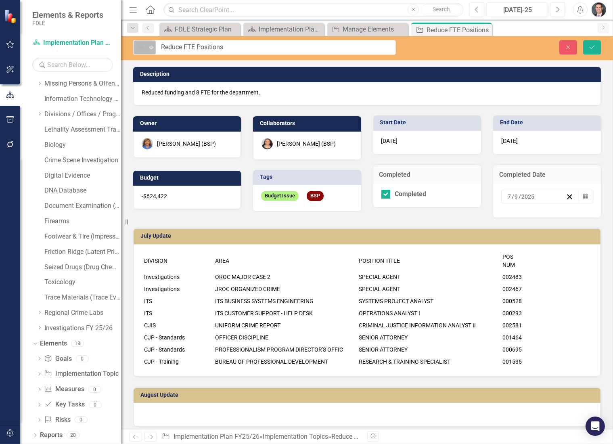
click at [140, 48] on img at bounding box center [141, 48] width 10 height 10
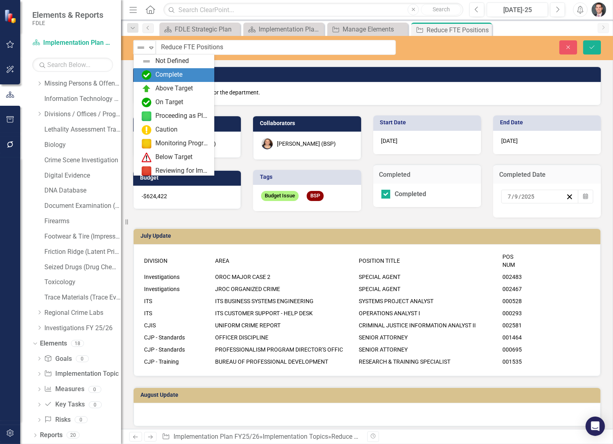
click at [173, 75] on div "Complete" at bounding box center [168, 74] width 27 height 9
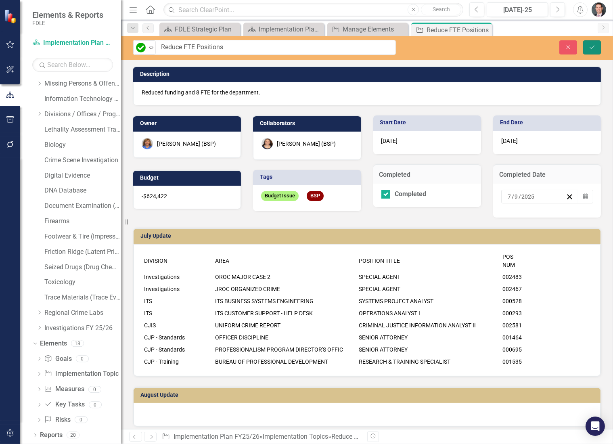
click at [590, 46] on icon "Save" at bounding box center [591, 47] width 7 height 6
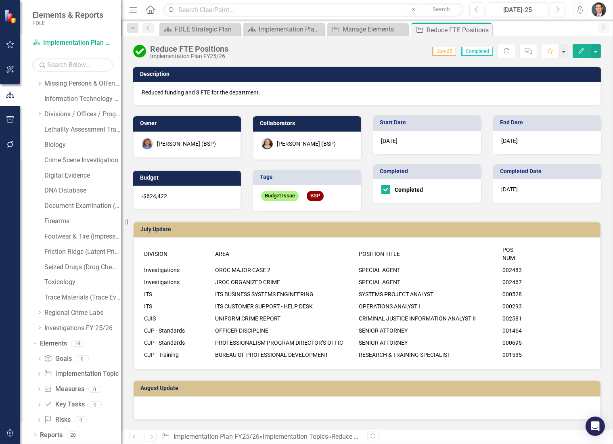
click at [0, 0] on icon "Close" at bounding box center [0, 0] width 0 height 0
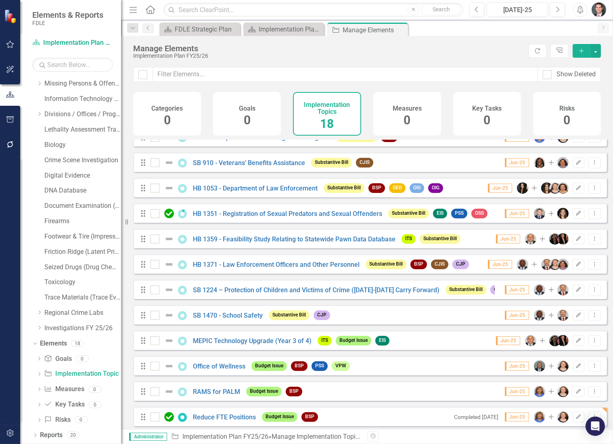
scroll to position [174, 0]
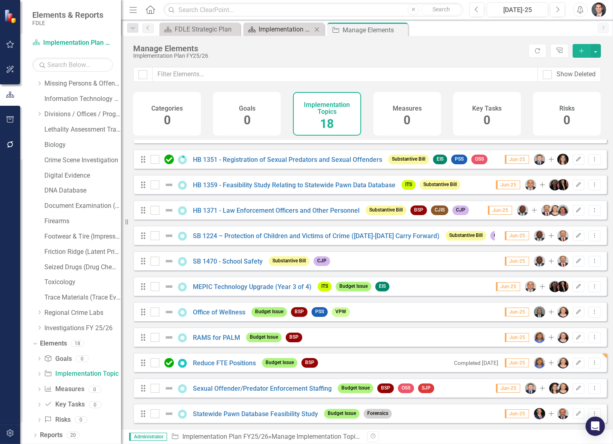
click at [283, 30] on div "Implementation Plan FY25/26" at bounding box center [285, 29] width 53 height 10
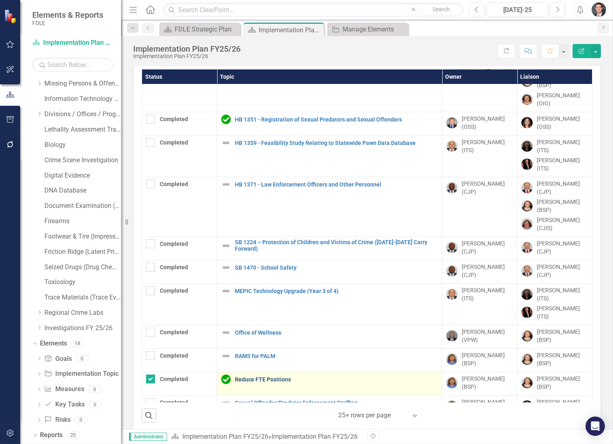
scroll to position [28, 0]
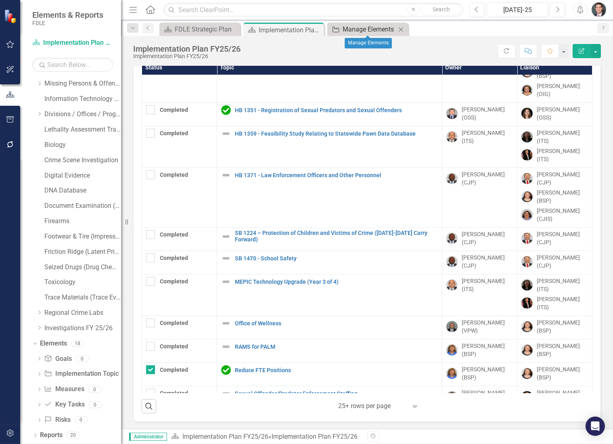
click at [358, 31] on div "Manage Elements" at bounding box center [369, 29] width 53 height 10
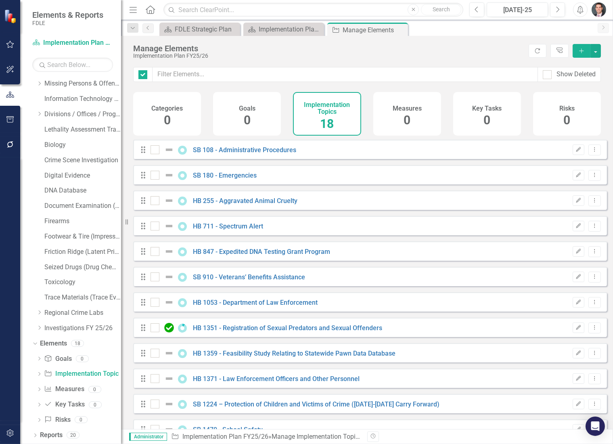
checkbox input "false"
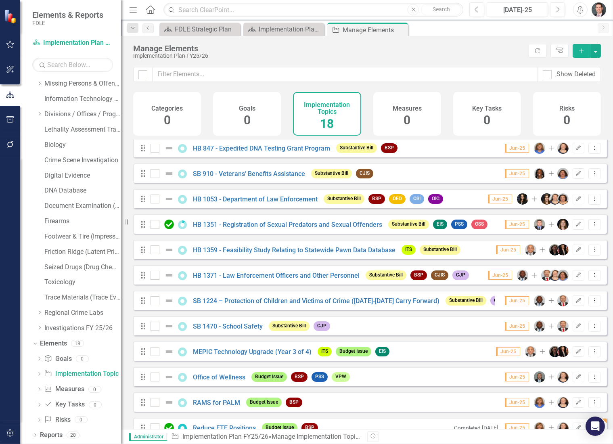
scroll to position [174, 0]
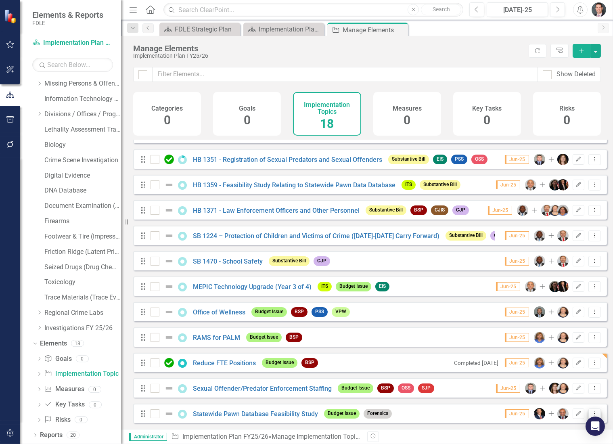
click at [590, 409] on button "Dropdown Menu" at bounding box center [594, 413] width 13 height 11
click at [534, 387] on link "Copy Duplicate Implementation Topic" at bounding box center [540, 385] width 110 height 15
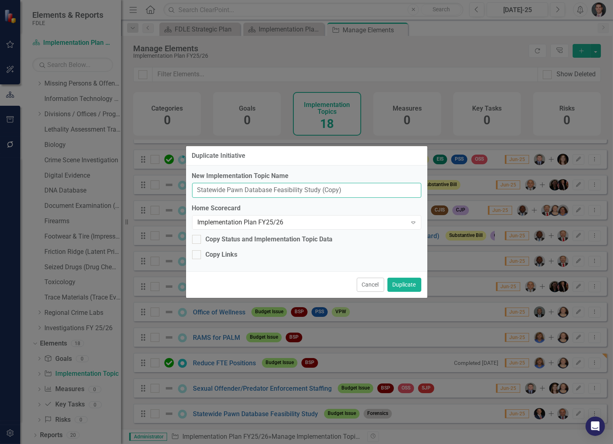
drag, startPoint x: 352, startPoint y: 191, endPoint x: 172, endPoint y: 187, distance: 180.1
click at [172, 187] on div "Duplicate Initiative New Implementation Topic Name Statewide Pawn Database Feas…" at bounding box center [306, 222] width 613 height 444
paste input "Alcohol Testing Program"
type input "Alcohol Testing Program from FY24/25 funds"
click at [399, 281] on button "Duplicate" at bounding box center [404, 285] width 34 height 14
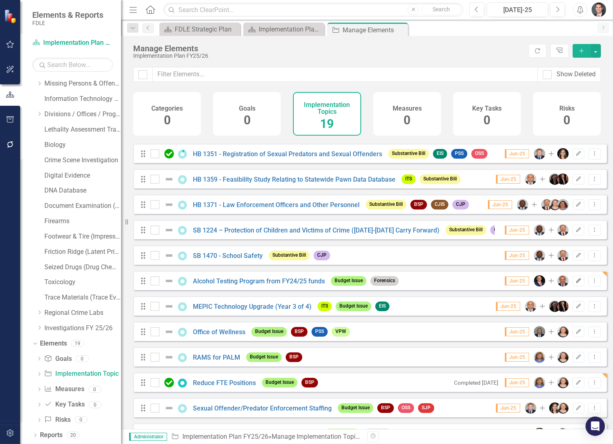
click at [576, 283] on icon "Edit" at bounding box center [579, 280] width 6 height 5
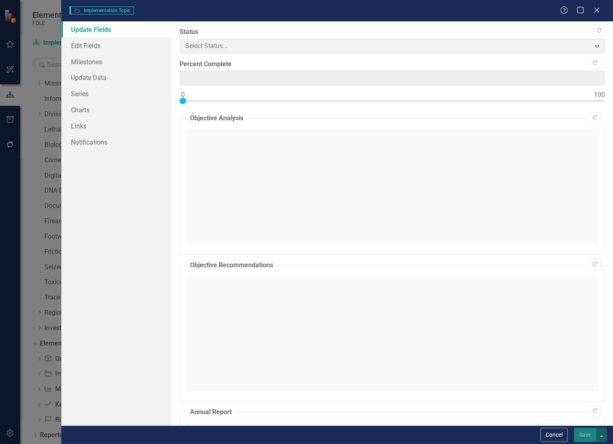
type input "0"
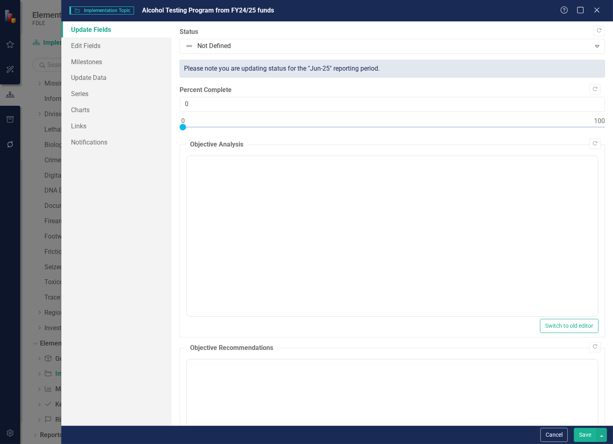
scroll to position [0, 0]
click at [595, 13] on icon "Close" at bounding box center [597, 10] width 10 height 8
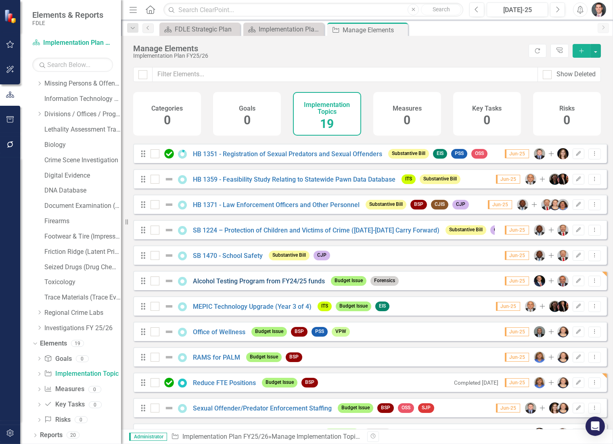
click at [229, 285] on link "Alcohol Testing Program from FY24/25 funds" at bounding box center [259, 281] width 132 height 8
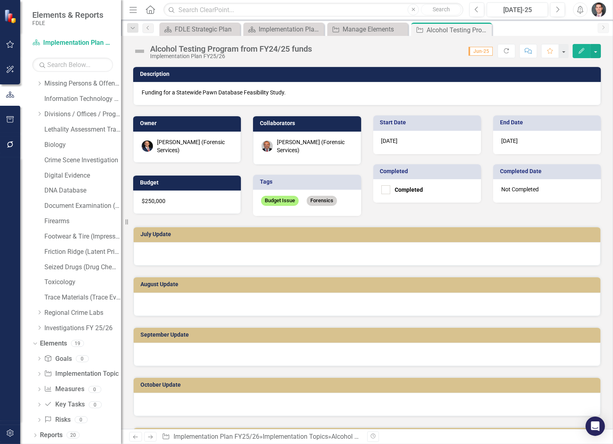
click at [285, 146] on div "[PERSON_NAME] (Forensic Services)" at bounding box center [314, 146] width 75 height 16
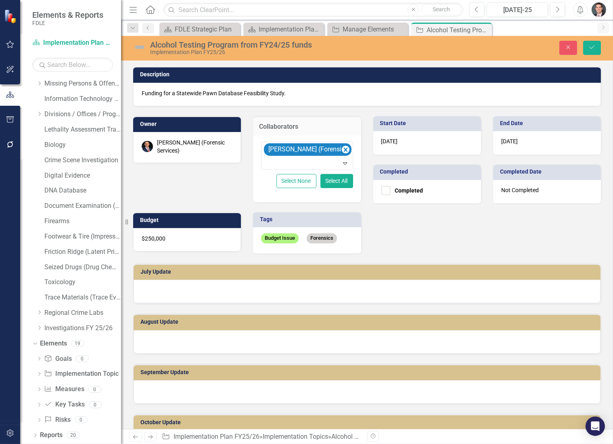
scroll to position [153, 0]
click at [423, 224] on div "Owner [PERSON_NAME] (Forensic Services) Collaborators [PERSON_NAME] (Forensic S…" at bounding box center [367, 179] width 480 height 147
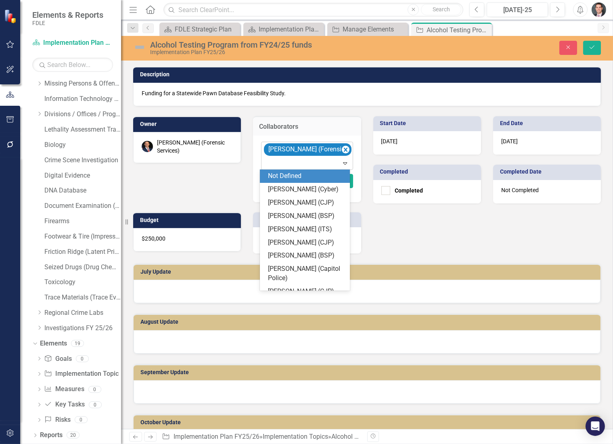
click at [287, 163] on div at bounding box center [308, 163] width 88 height 11
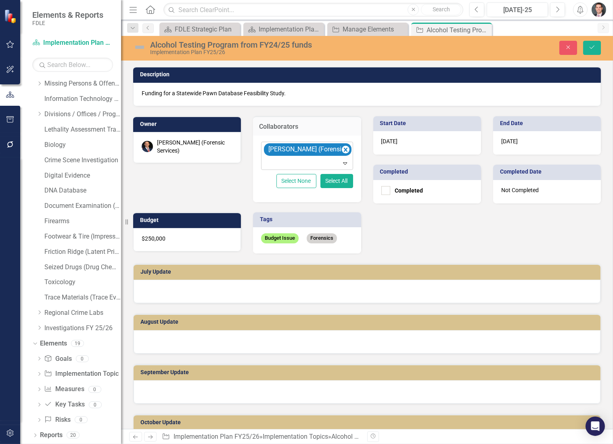
click at [287, 163] on div at bounding box center [308, 163] width 88 height 11
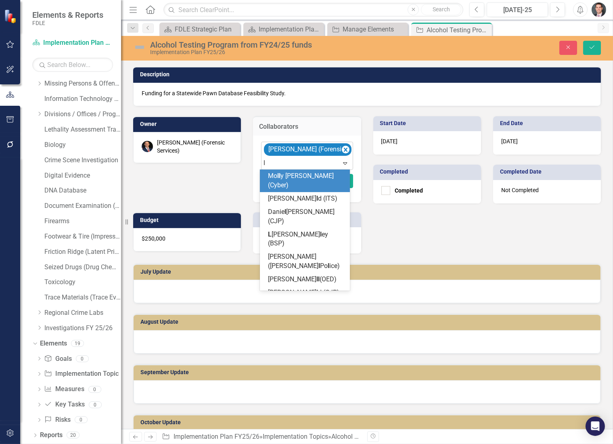
type input "le"
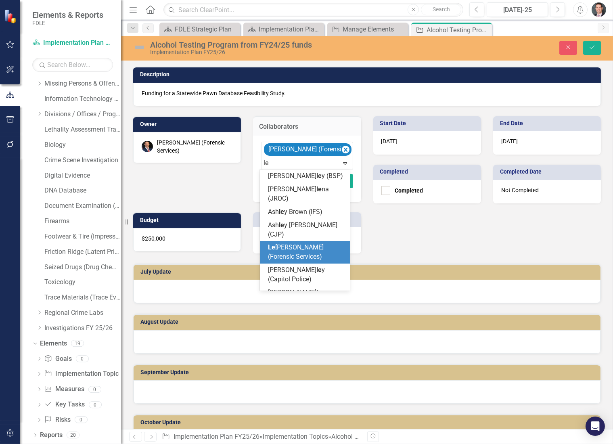
click at [289, 243] on span "Le [PERSON_NAME] (Forensic Services)" at bounding box center [296, 251] width 56 height 17
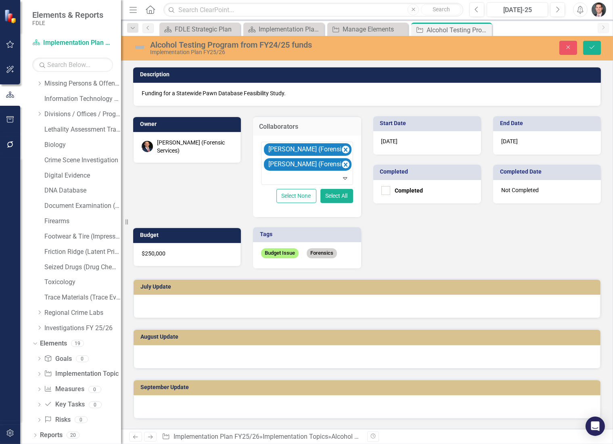
click at [158, 304] on div at bounding box center [367, 306] width 467 height 23
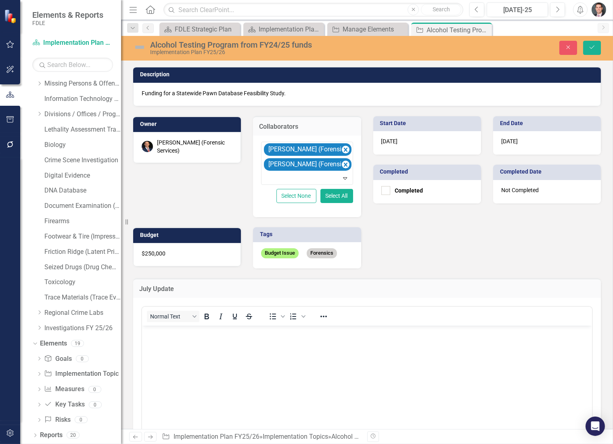
scroll to position [0, 0]
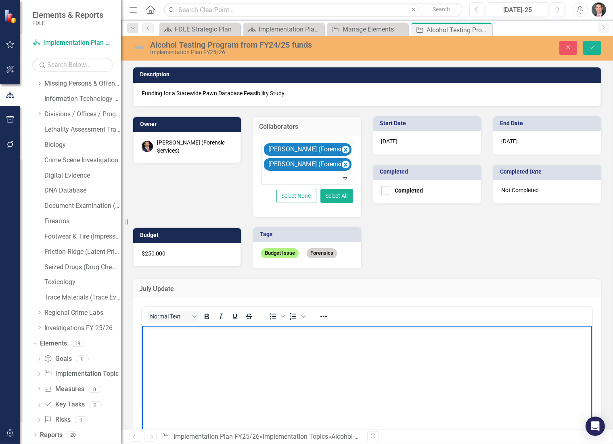
click at [170, 337] on p "Rich Text Area. Press ALT-0 for help." at bounding box center [367, 333] width 446 height 10
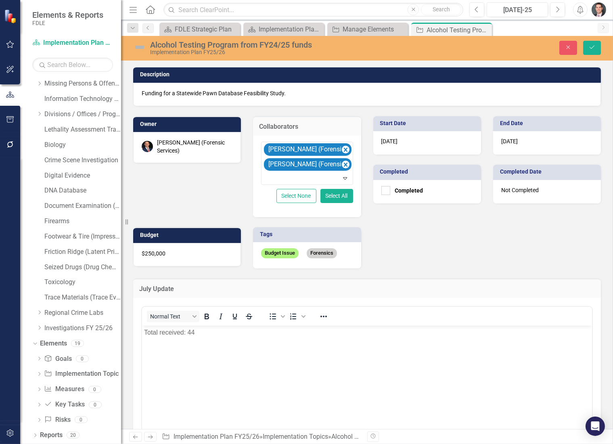
click at [293, 96] on p "Funding for a Statewide Pawn Database Feasibility Study." at bounding box center [367, 93] width 451 height 8
click at [292, 96] on p "Funding for a Statewide Pawn Database Feasibility Study." at bounding box center [367, 93] width 451 height 8
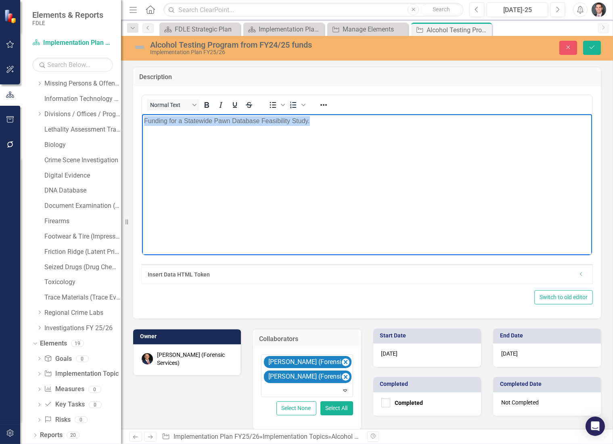
drag, startPoint x: 312, startPoint y: 121, endPoint x: 140, endPoint y: 119, distance: 172.8
click at [142, 119] on html "Funding for a Statewide Pawn Database Feasibility Study." at bounding box center [367, 174] width 450 height 121
click at [241, 201] on body "Funding for a Statewide Pawn Database Feasibility Study." at bounding box center [367, 174] width 450 height 121
drag, startPoint x: 168, startPoint y: 119, endPoint x: 326, endPoint y: 116, distance: 157.8
click at [326, 116] on p "Funding for a Statewide Pawn Database Feasibility Study." at bounding box center [367, 121] width 446 height 10
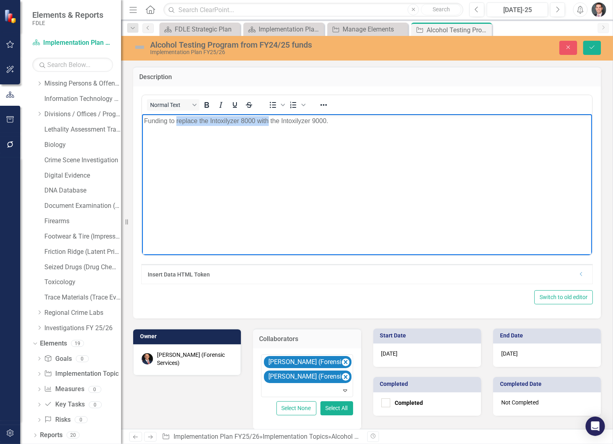
drag, startPoint x: 176, startPoint y: 119, endPoint x: 267, endPoint y: 122, distance: 90.8
click at [267, 122] on p "Funding to replace the Intoxilyzer 8000 with the Intoxilyzer 9000." at bounding box center [367, 121] width 446 height 10
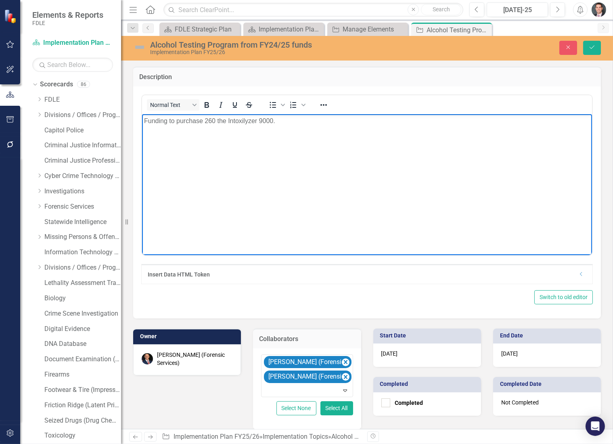
scroll to position [153, 0]
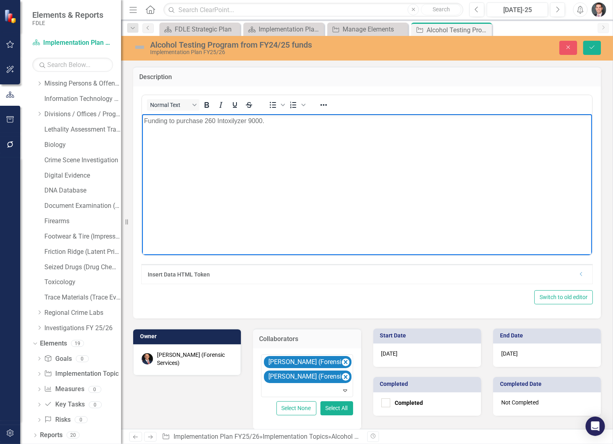
click at [262, 120] on p "Funding to purchase 260 Intoxilyzer 9000." at bounding box center [367, 121] width 446 height 10
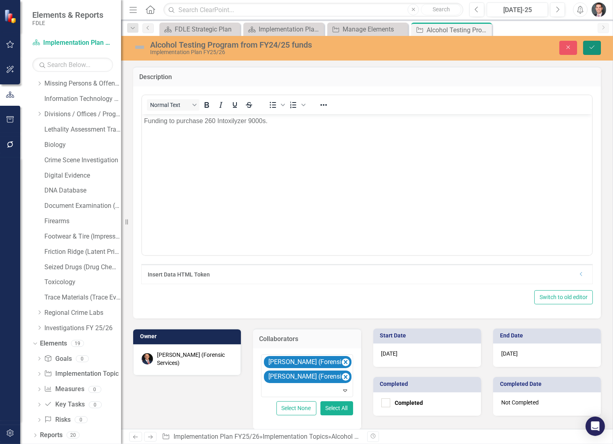
click at [596, 46] on button "Save" at bounding box center [592, 48] width 18 height 14
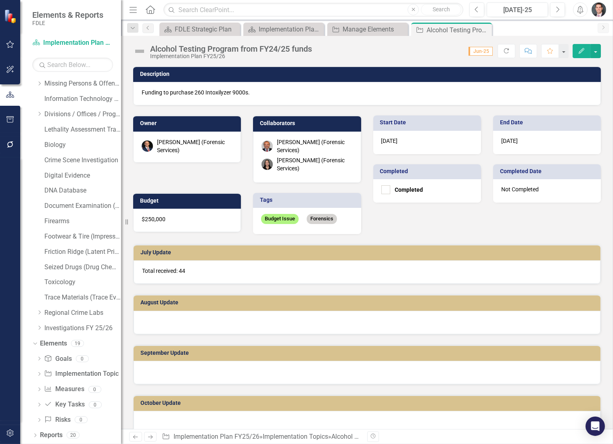
click at [241, 47] on div "Alcohol Testing Program from FY24/25 funds" at bounding box center [231, 48] width 162 height 9
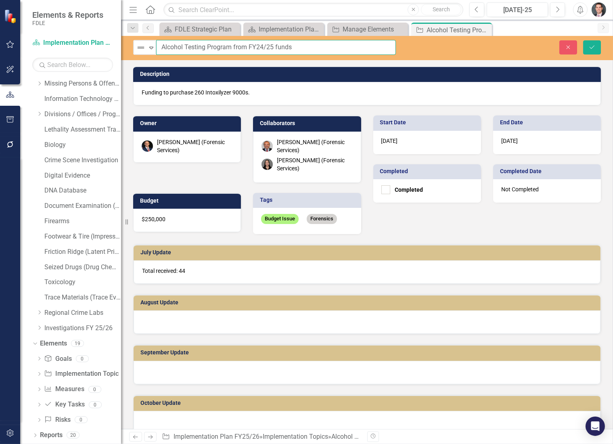
click at [232, 46] on input "Alcohol Testing Program from FY24/25 funds" at bounding box center [276, 47] width 240 height 15
click at [262, 46] on input "Alcohol Testing Program (from FY24/25 funds" at bounding box center [276, 47] width 240 height 15
click at [273, 46] on input "Alcohol Testing Program (from FY23/25 funds" at bounding box center [276, 47] width 240 height 15
click at [296, 46] on input "Alcohol Testing Program (from FY23/24 funds" at bounding box center [276, 47] width 240 height 15
type input "Alcohol Testing Program (from FY23/24 funds)"
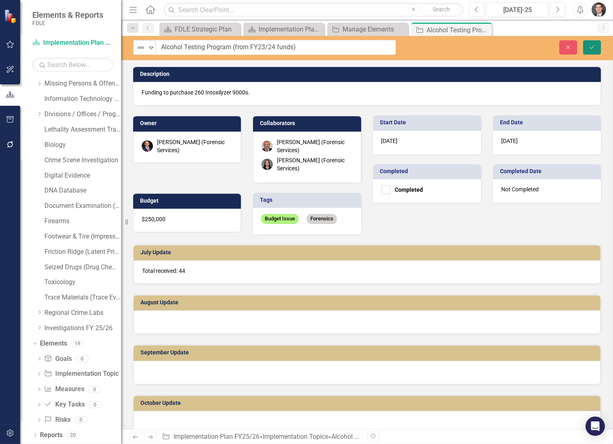
click at [594, 43] on button "Save" at bounding box center [592, 47] width 18 height 14
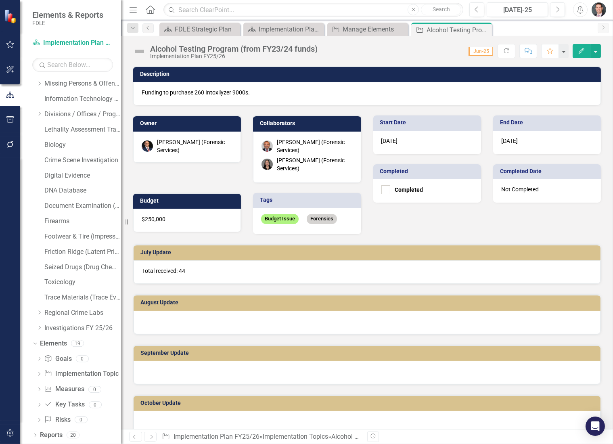
click at [171, 220] on div "$250,000" at bounding box center [187, 220] width 108 height 23
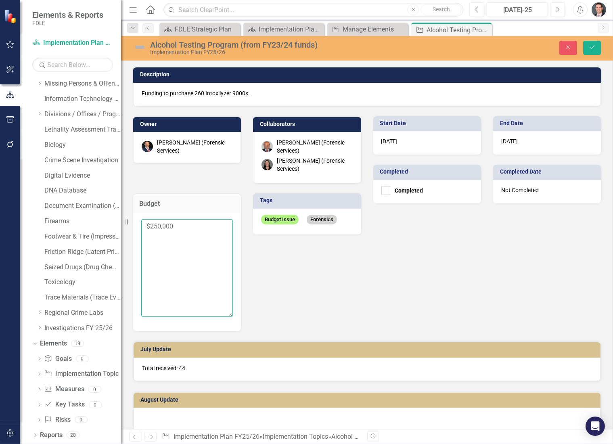
click at [176, 229] on textarea "$250,000" at bounding box center [187, 268] width 92 height 98
drag, startPoint x: 172, startPoint y: 224, endPoint x: 152, endPoint y: 223, distance: 20.6
click at [152, 223] on textarea "$250,000" at bounding box center [187, 268] width 92 height 98
paste textarea "3584729"
click at [160, 227] on textarea "$3584729" at bounding box center [187, 268] width 92 height 98
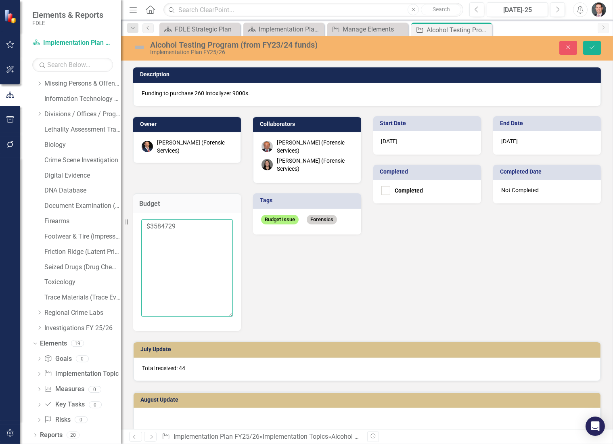
click at [153, 228] on textarea "$3584729" at bounding box center [187, 268] width 92 height 98
click at [166, 226] on textarea "$3,584729" at bounding box center [187, 268] width 92 height 98
type textarea "$3,584,729"
click at [594, 46] on icon "submit" at bounding box center [592, 47] width 5 height 3
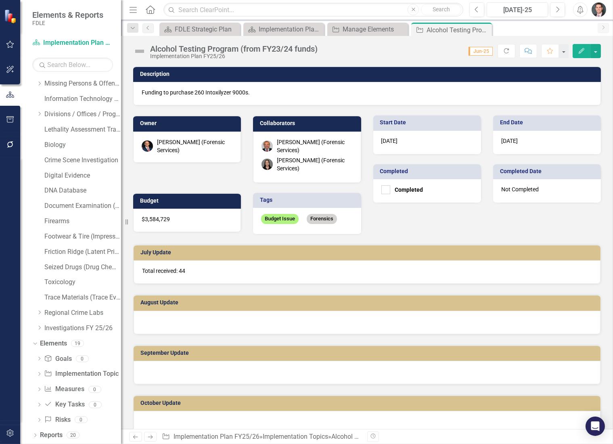
click at [196, 272] on p "Total received: 44" at bounding box center [367, 271] width 450 height 8
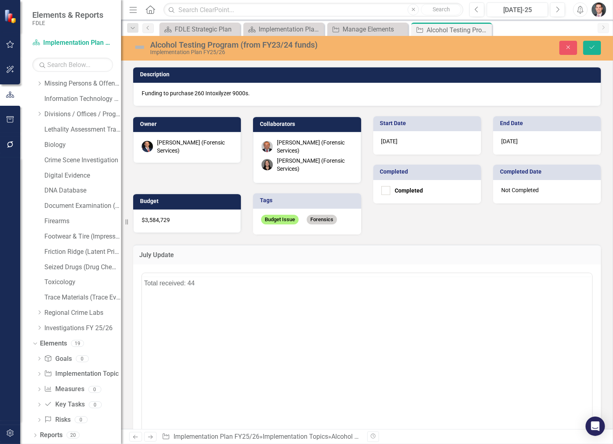
scroll to position [0, 0]
click at [595, 52] on button "Save" at bounding box center [592, 48] width 18 height 14
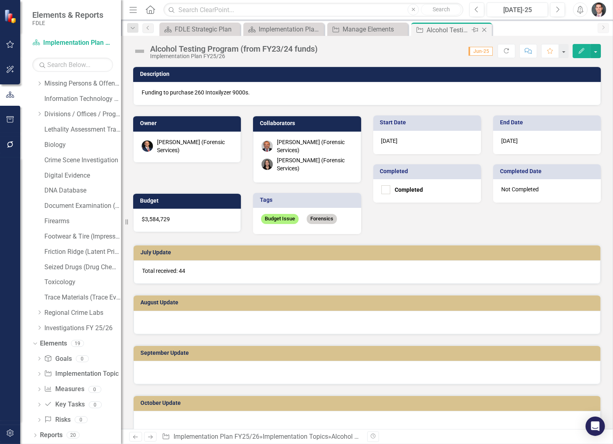
click at [484, 31] on icon "Close" at bounding box center [484, 30] width 8 height 6
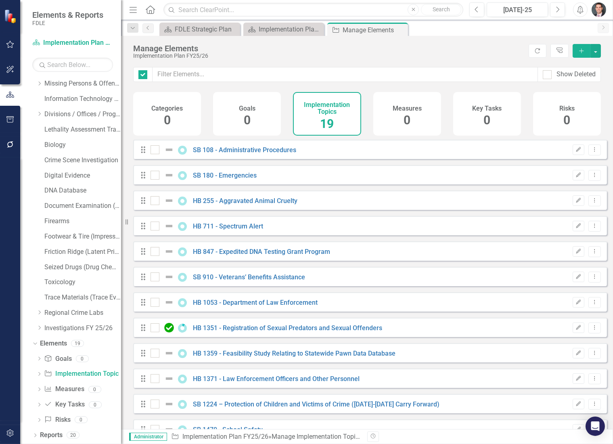
checkbox input "false"
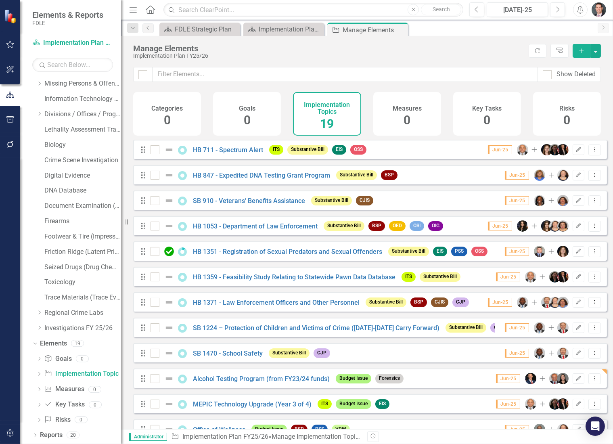
scroll to position [199, 0]
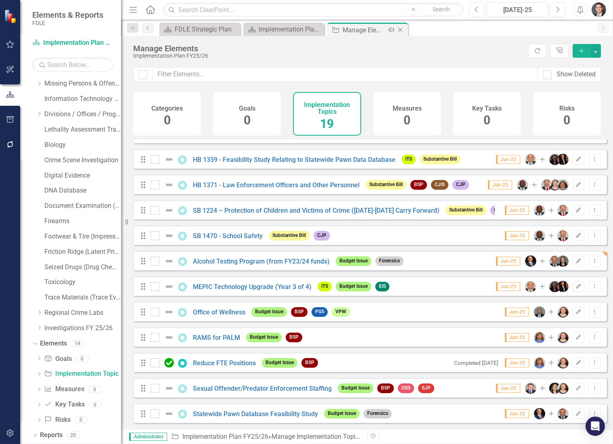
click at [400, 30] on icon "Close" at bounding box center [400, 30] width 8 height 6
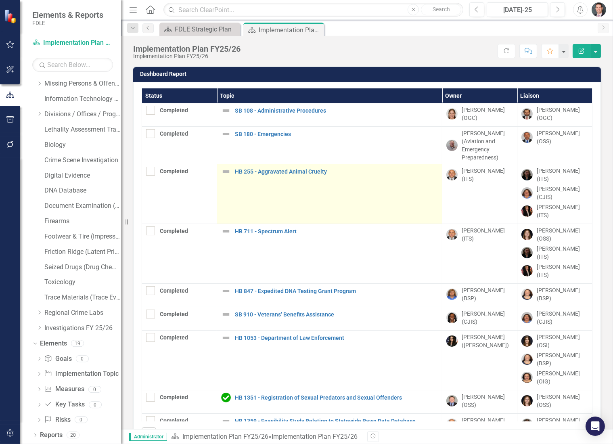
checkbox input "false"
checkbox input "true"
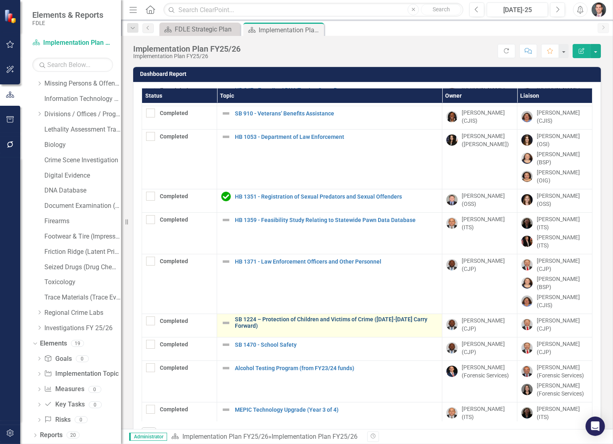
scroll to position [300, 0]
